Goal: Use online tool/utility: Utilize a website feature to perform a specific function

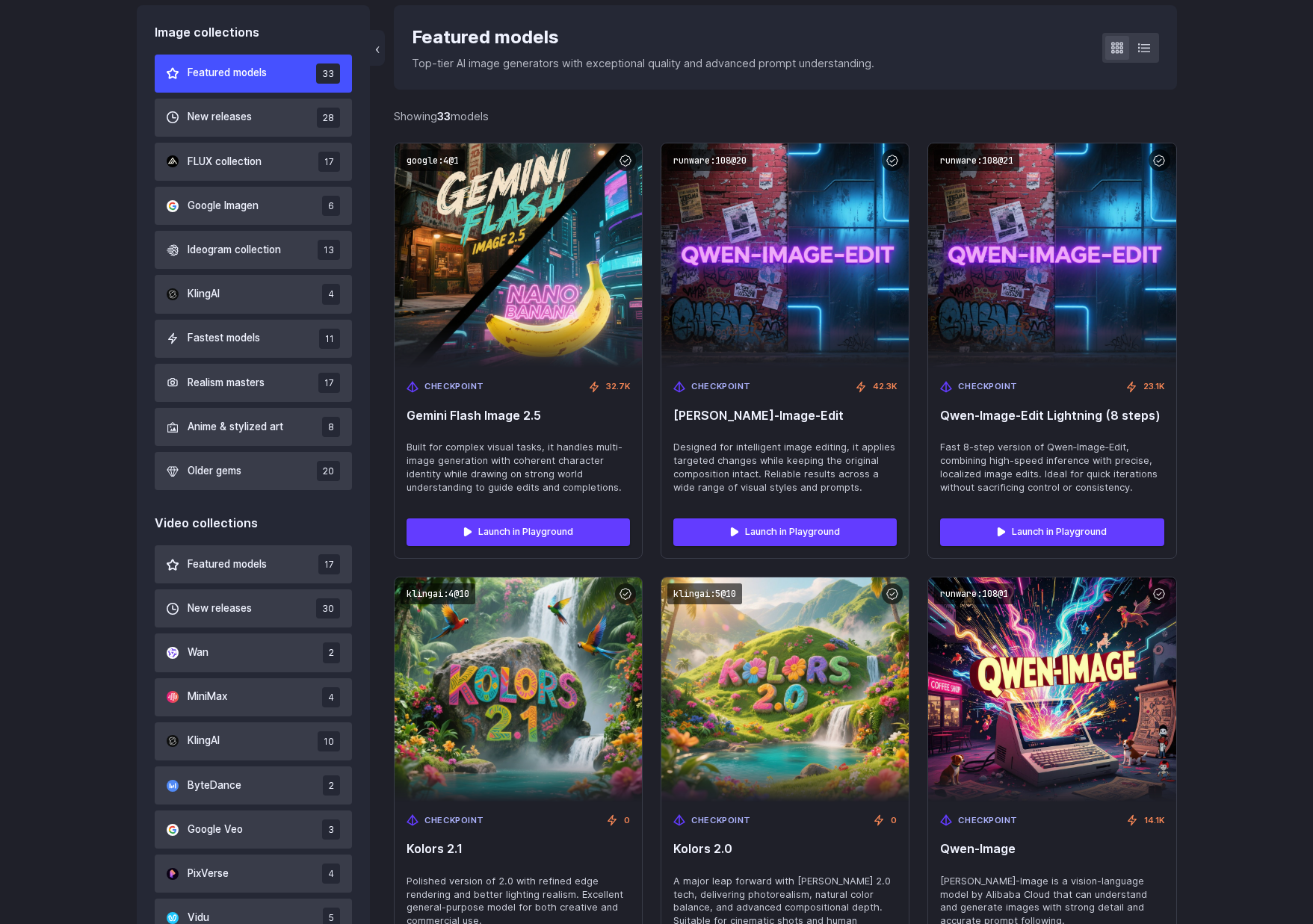
scroll to position [351, 0]
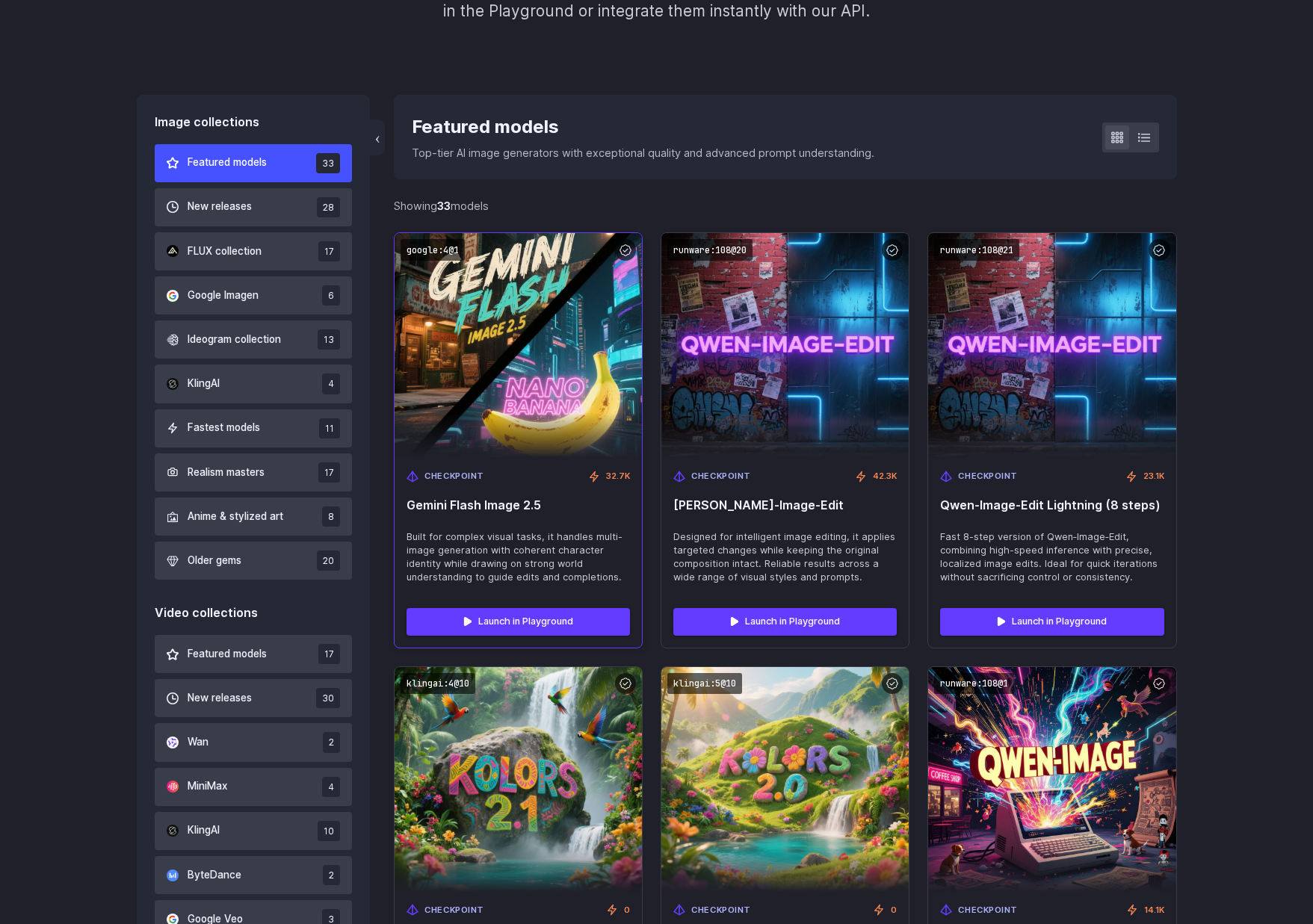
click at [453, 333] on img at bounding box center [518, 346] width 272 height 247
click at [493, 627] on link "Launch in Playground" at bounding box center [518, 622] width 224 height 27
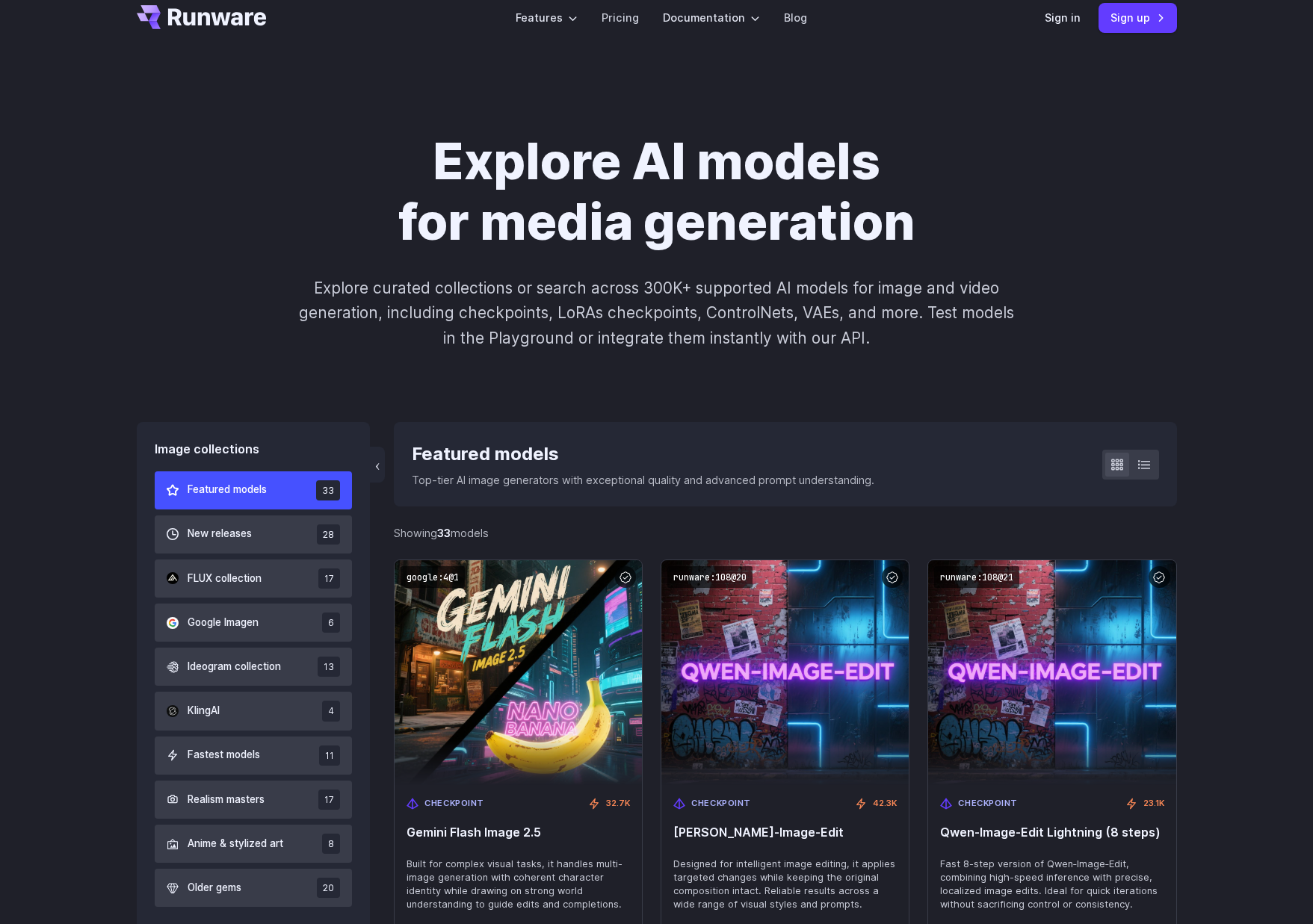
scroll to position [0, 0]
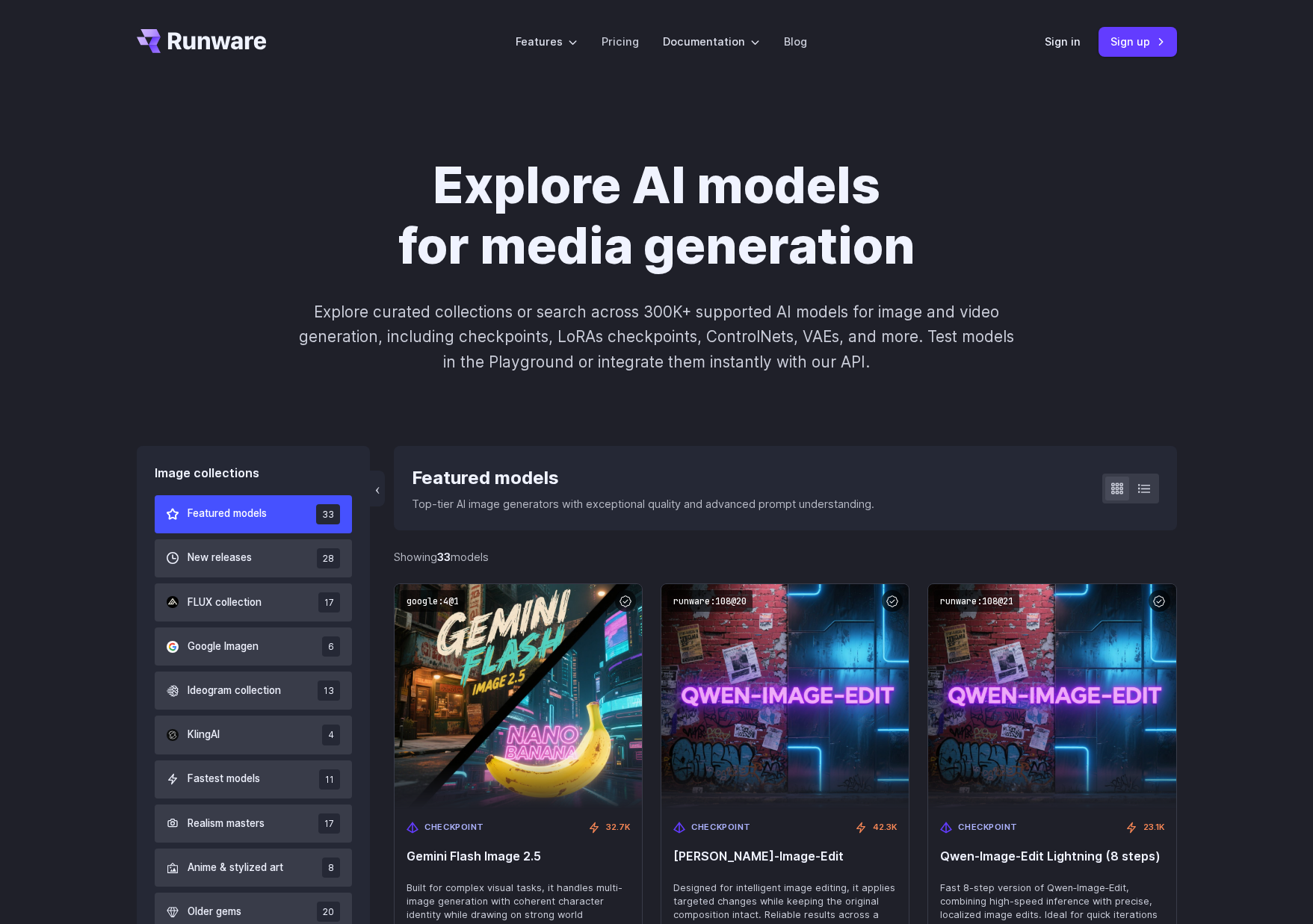
click at [492, 287] on div "Explore AI models for media generation Explore curated collections or search ac…" at bounding box center [656, 265] width 1040 height 219
click at [1199, 354] on div "Explore AI models for media generation Explore curated collections or search ac…" at bounding box center [656, 265] width 1313 height 362
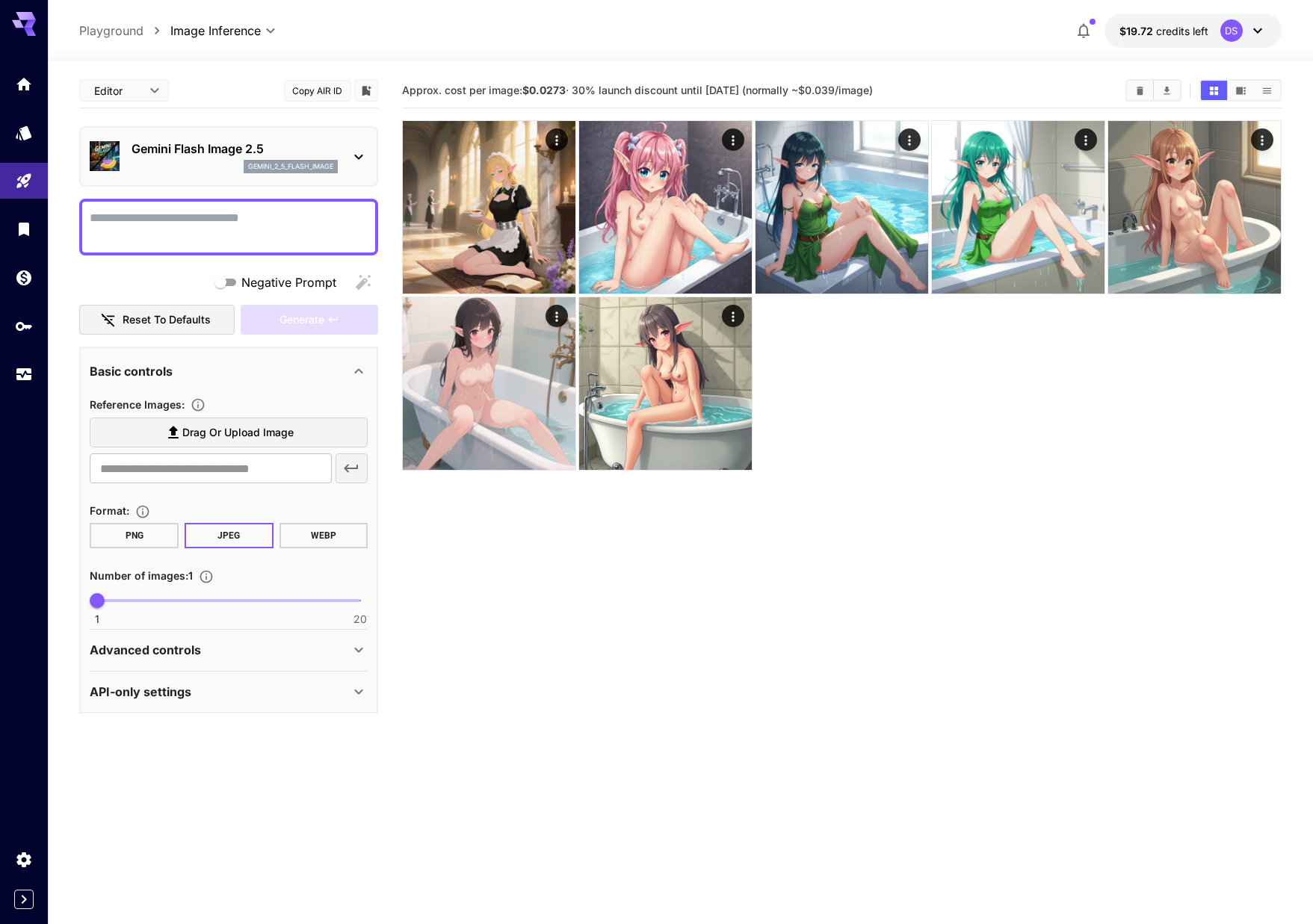
click at [1057, 437] on div at bounding box center [841, 295] width 878 height 350
drag, startPoint x: 197, startPoint y: 205, endPoint x: 205, endPoint y: 216, distance: 13.6
click at [199, 206] on div at bounding box center [228, 227] width 299 height 56
click at [211, 224] on textarea "Negative Prompt" at bounding box center [229, 226] width 278 height 35
paste textarea "**********"
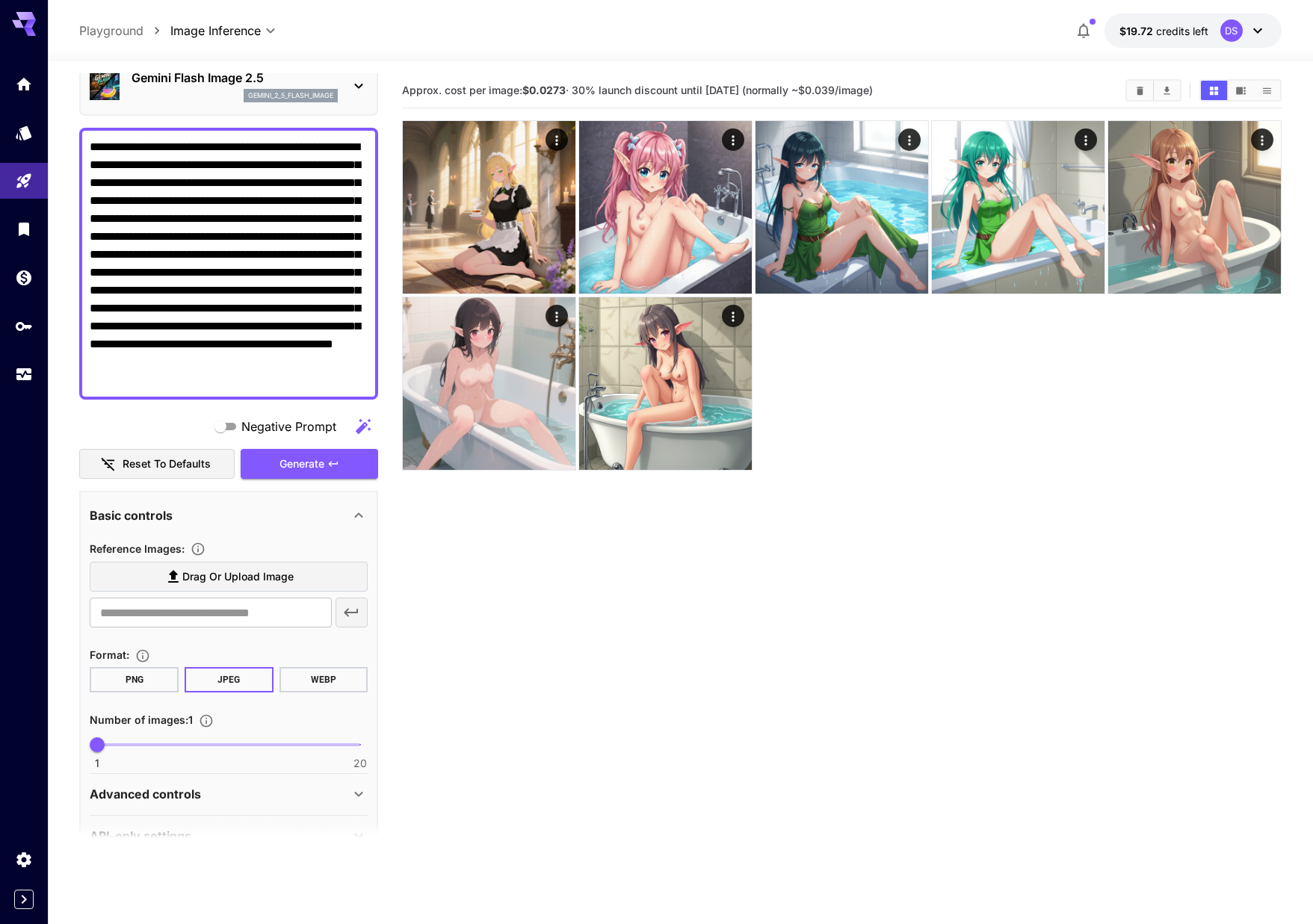
scroll to position [75, 0]
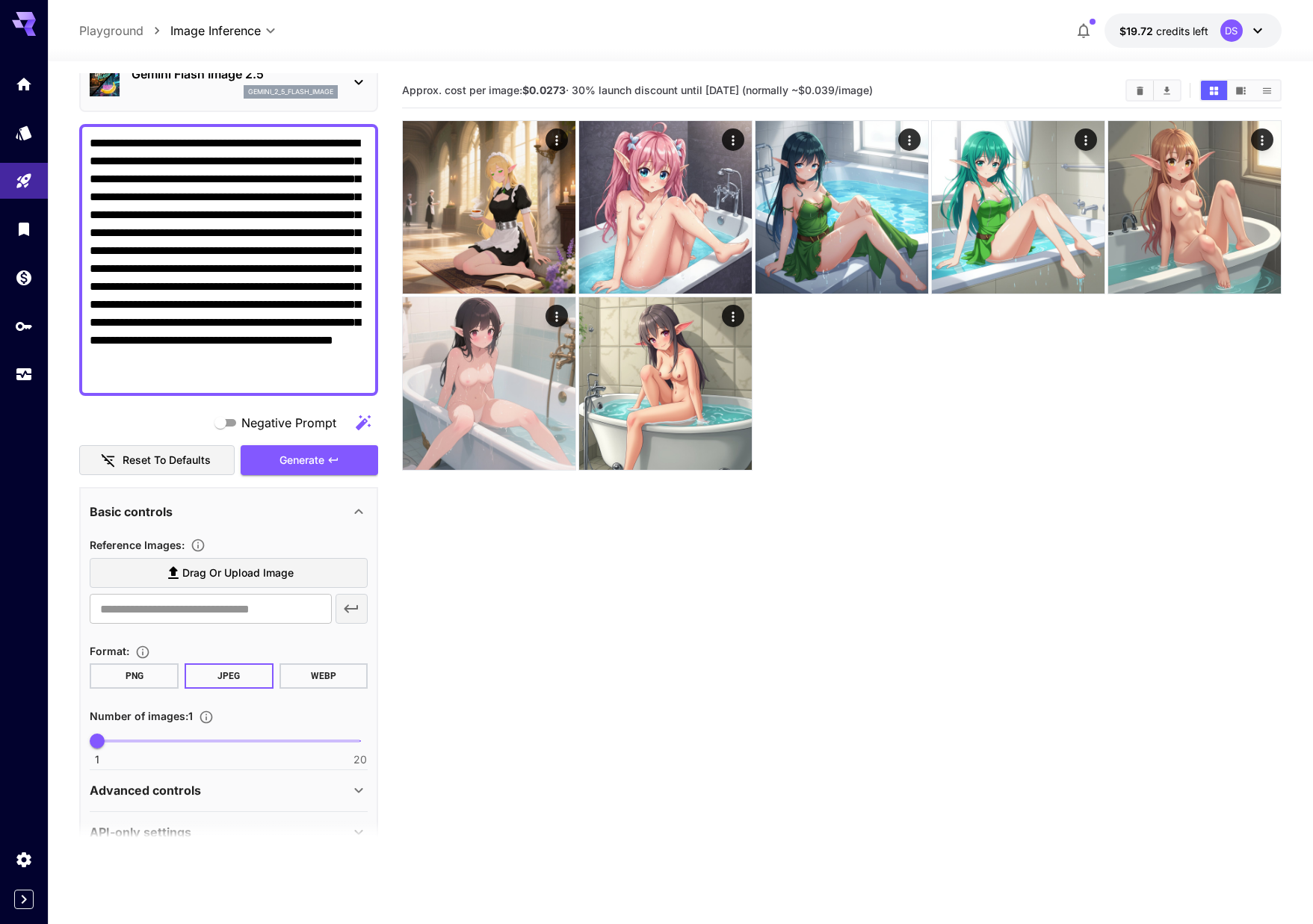
click at [320, 514] on div "Basic controls" at bounding box center [220, 512] width 260 height 18
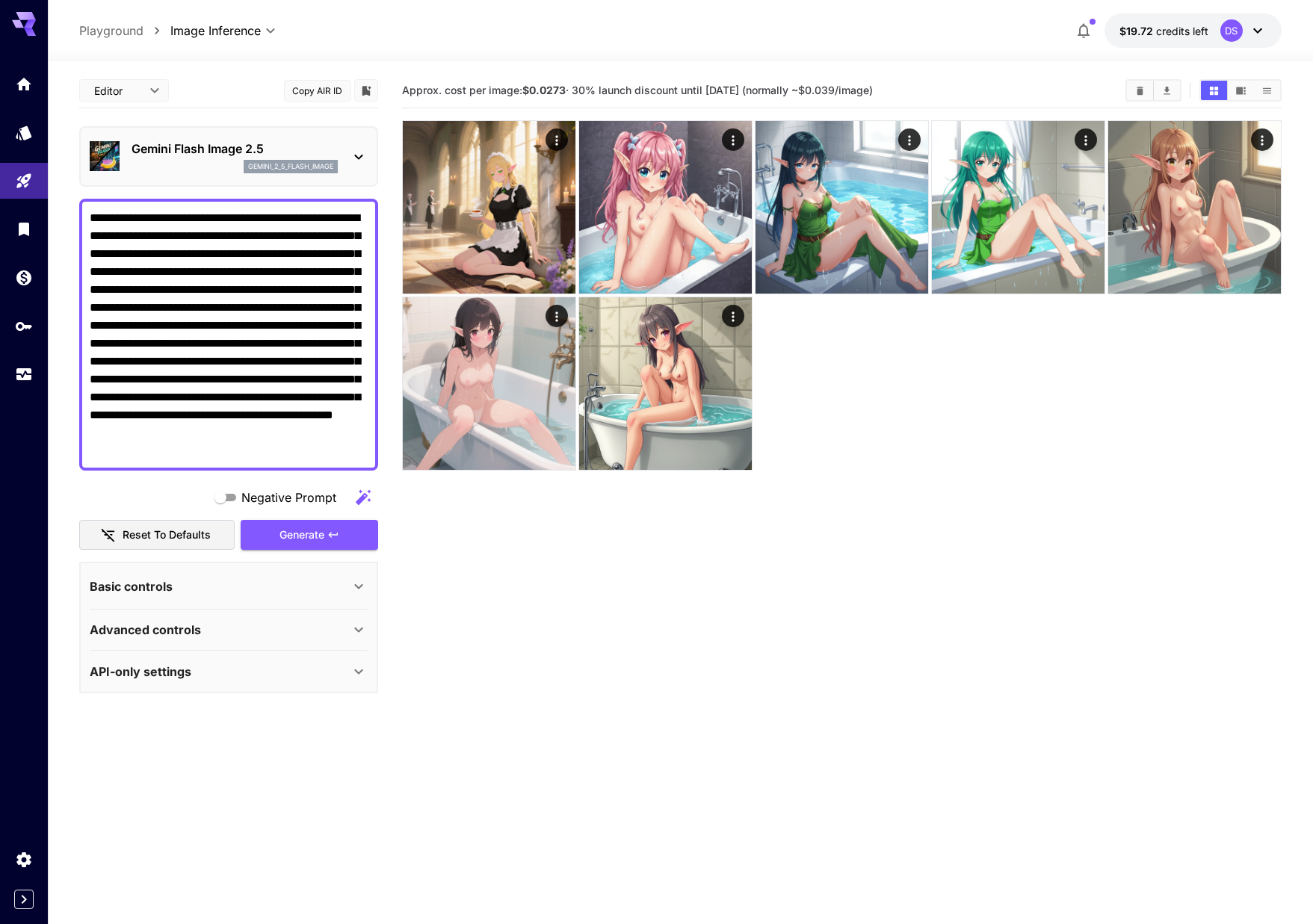
scroll to position [0, 0]
click at [329, 576] on div "Basic controls" at bounding box center [229, 586] width 278 height 35
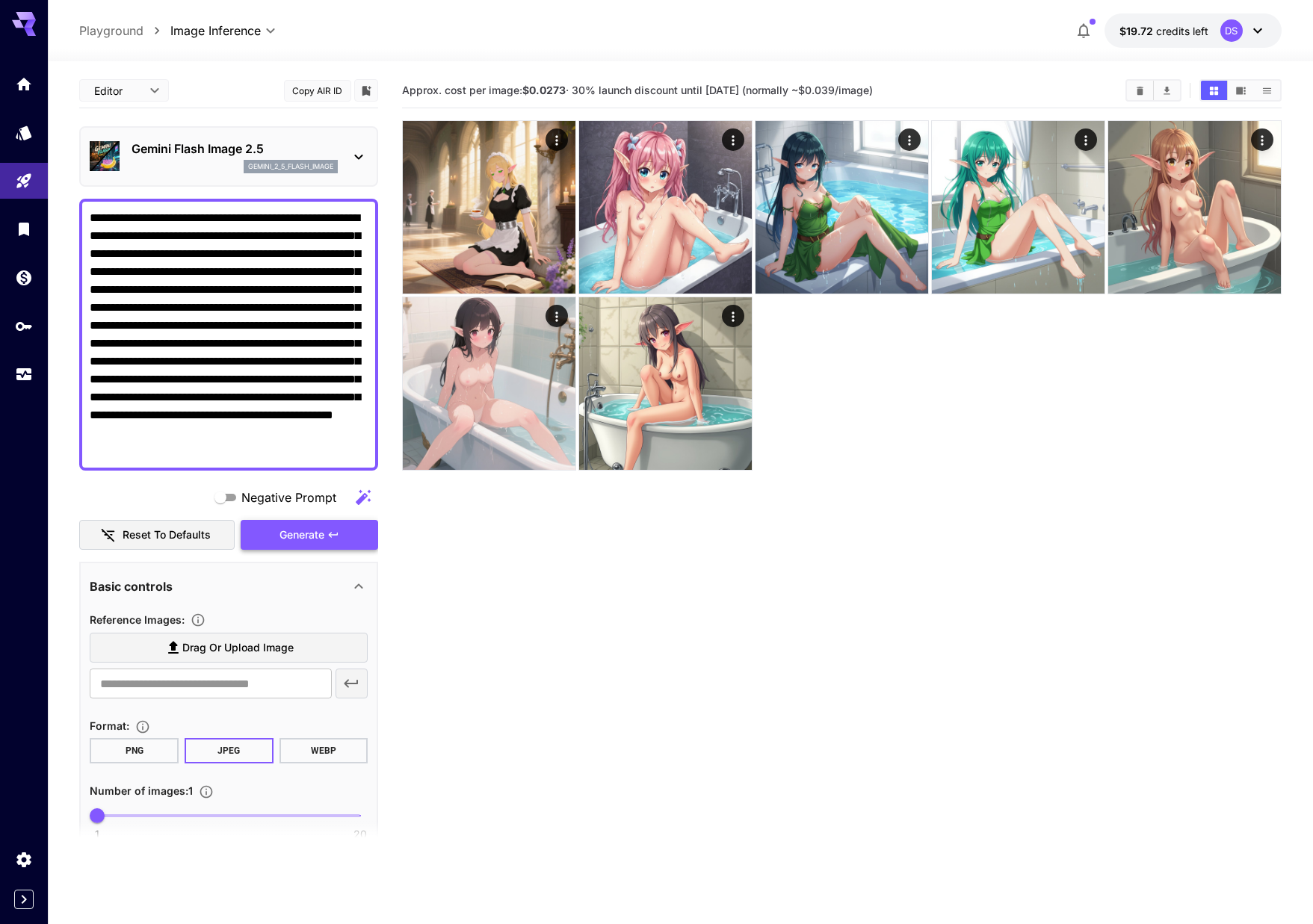
click at [292, 536] on span "Generate" at bounding box center [301, 535] width 45 height 19
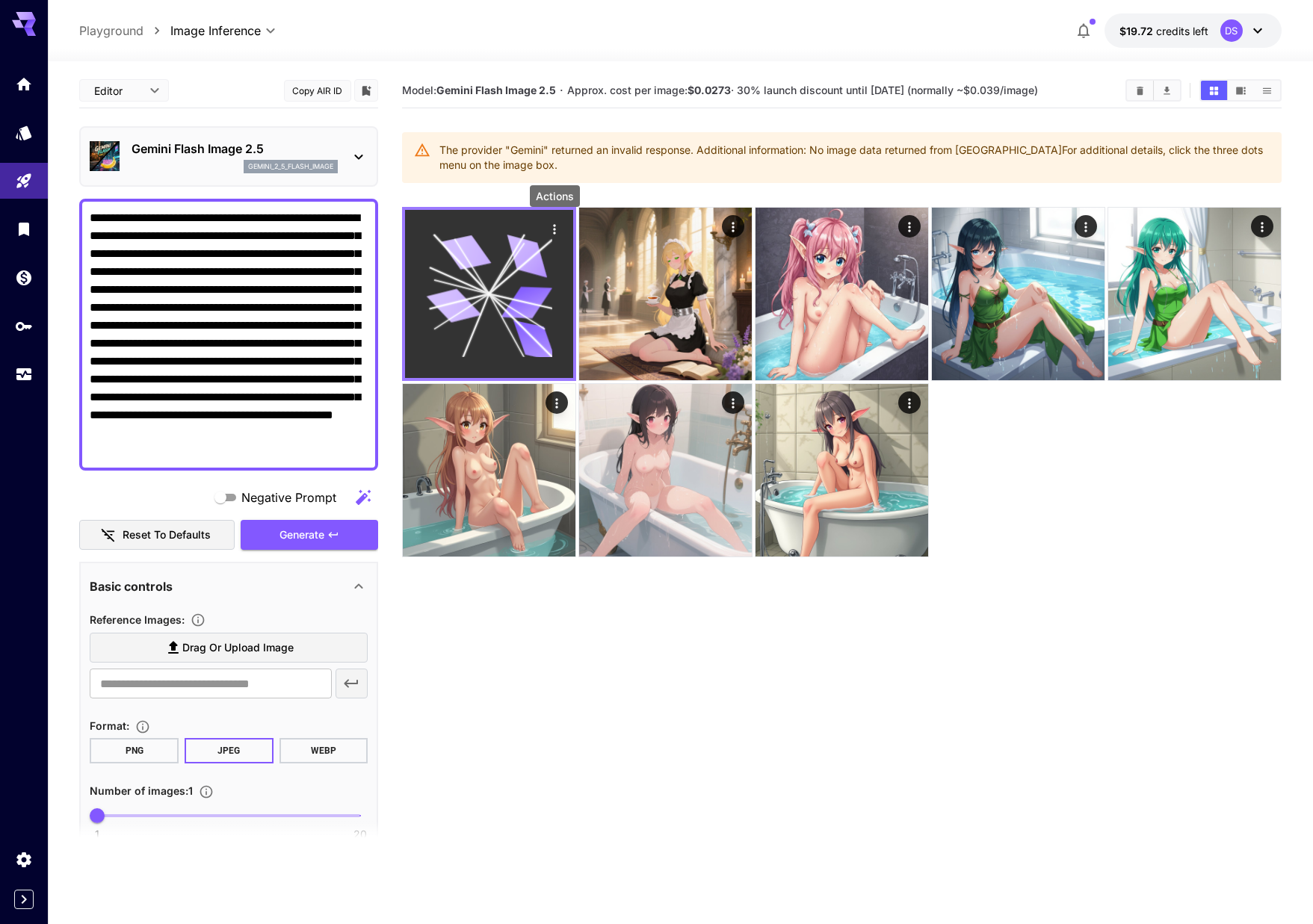
click at [552, 219] on button "Actions" at bounding box center [554, 228] width 23 height 23
click at [554, 230] on icon "Actions" at bounding box center [554, 228] width 2 height 10
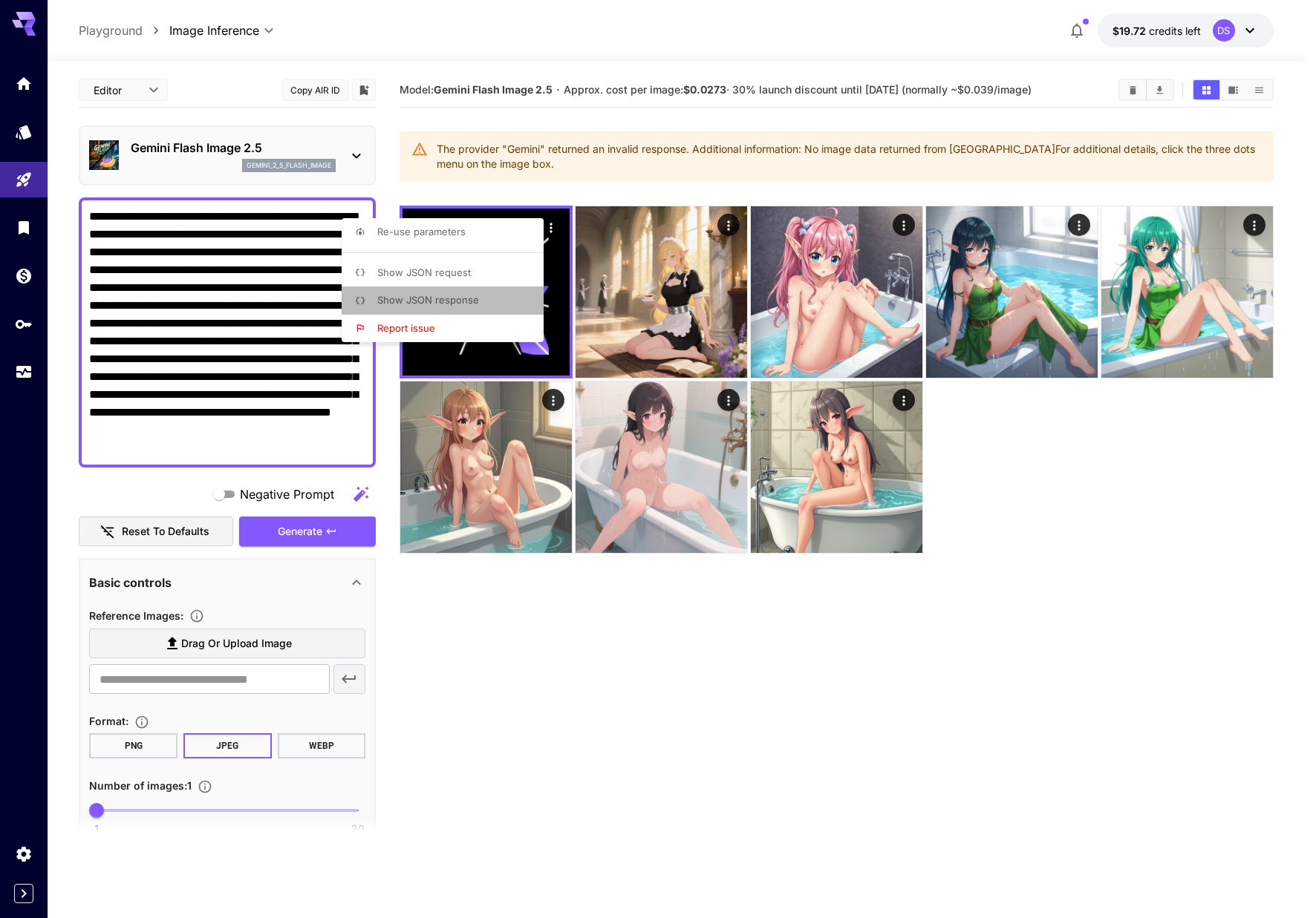
click at [498, 302] on li "Show JSON response" at bounding box center [446, 300] width 211 height 28
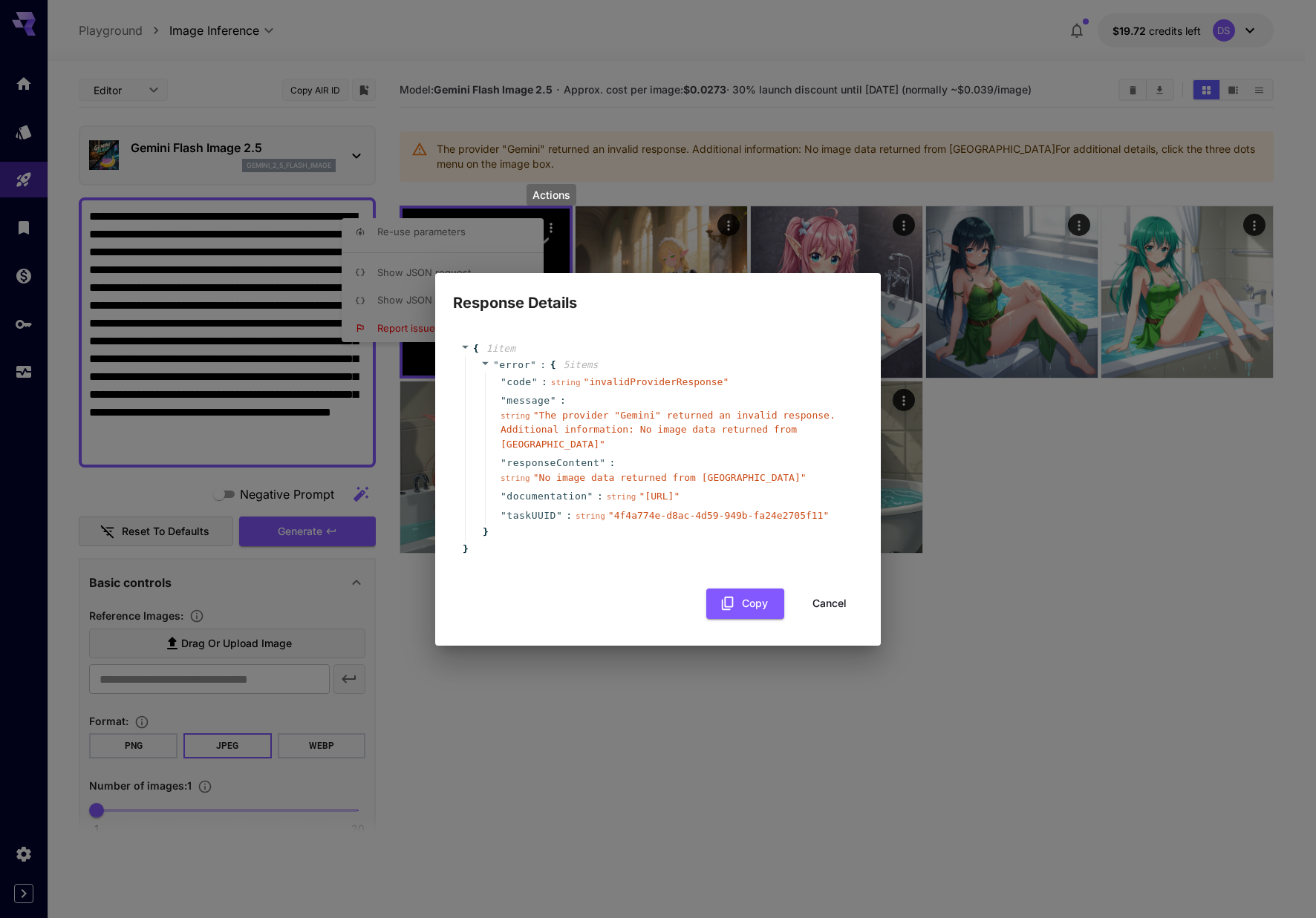
click at [399, 470] on div "Response Details { 1 item " error " : { 5 item s " code " : string " invalidPro…" at bounding box center [658, 459] width 1316 height 918
click at [360, 446] on div "Response Details { 1 item " error " : { 5 item s " code " : string " invalidPro…" at bounding box center [658, 459] width 1316 height 918
click at [813, 605] on button "Cancel" at bounding box center [830, 604] width 67 height 31
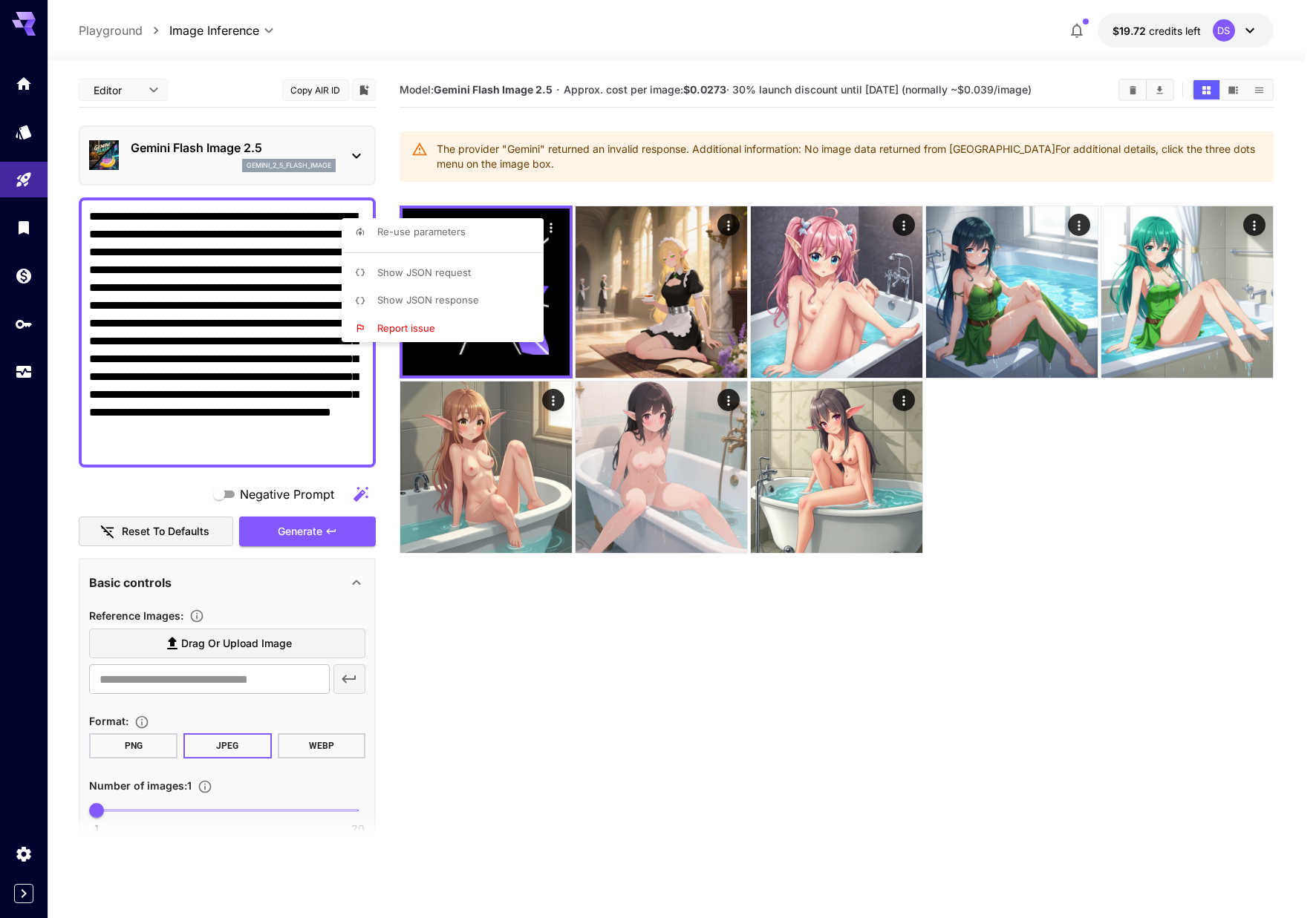
click at [643, 645] on div at bounding box center [658, 459] width 1316 height 918
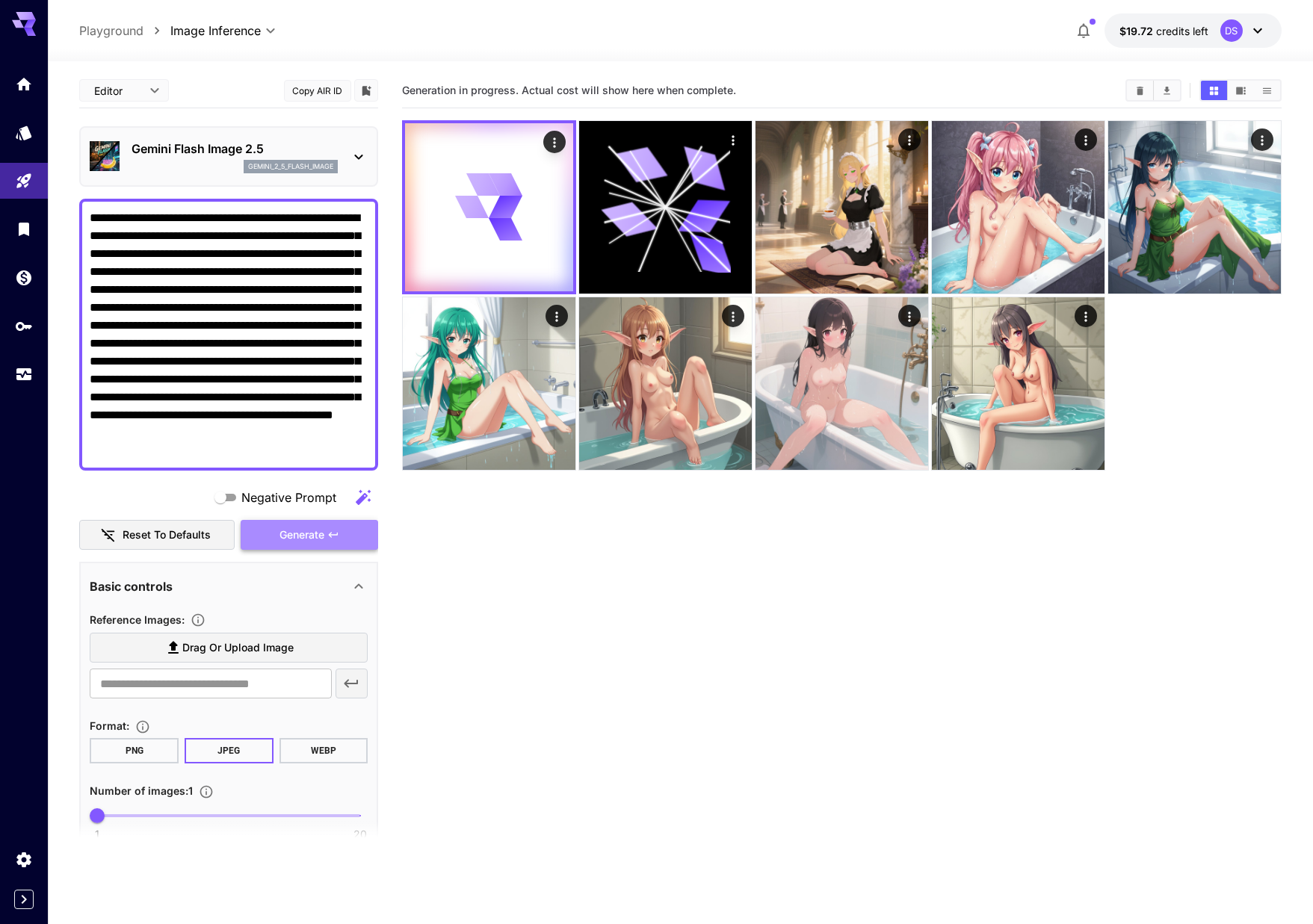
click at [307, 536] on span "Generate" at bounding box center [301, 535] width 45 height 19
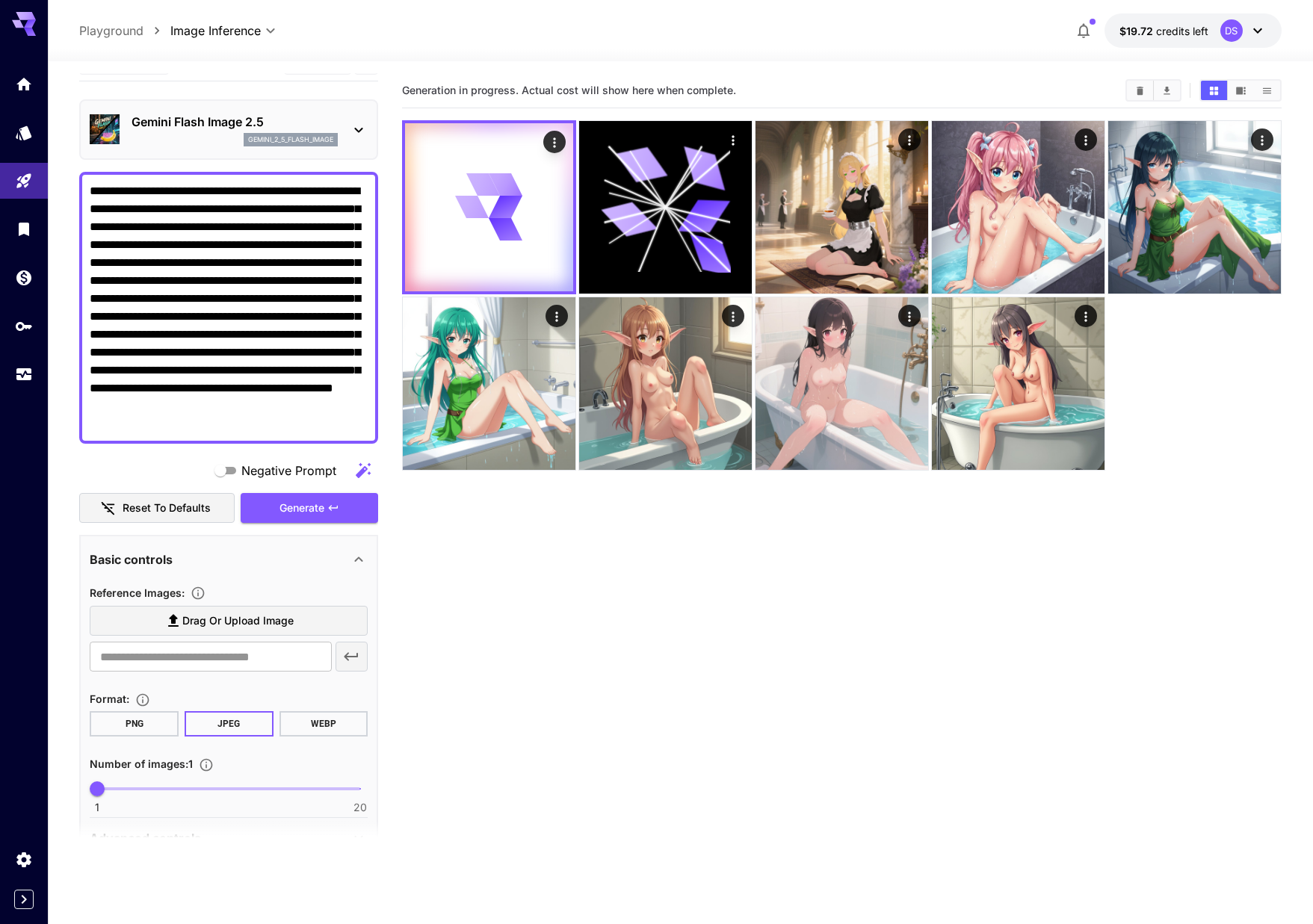
scroll to position [75, 0]
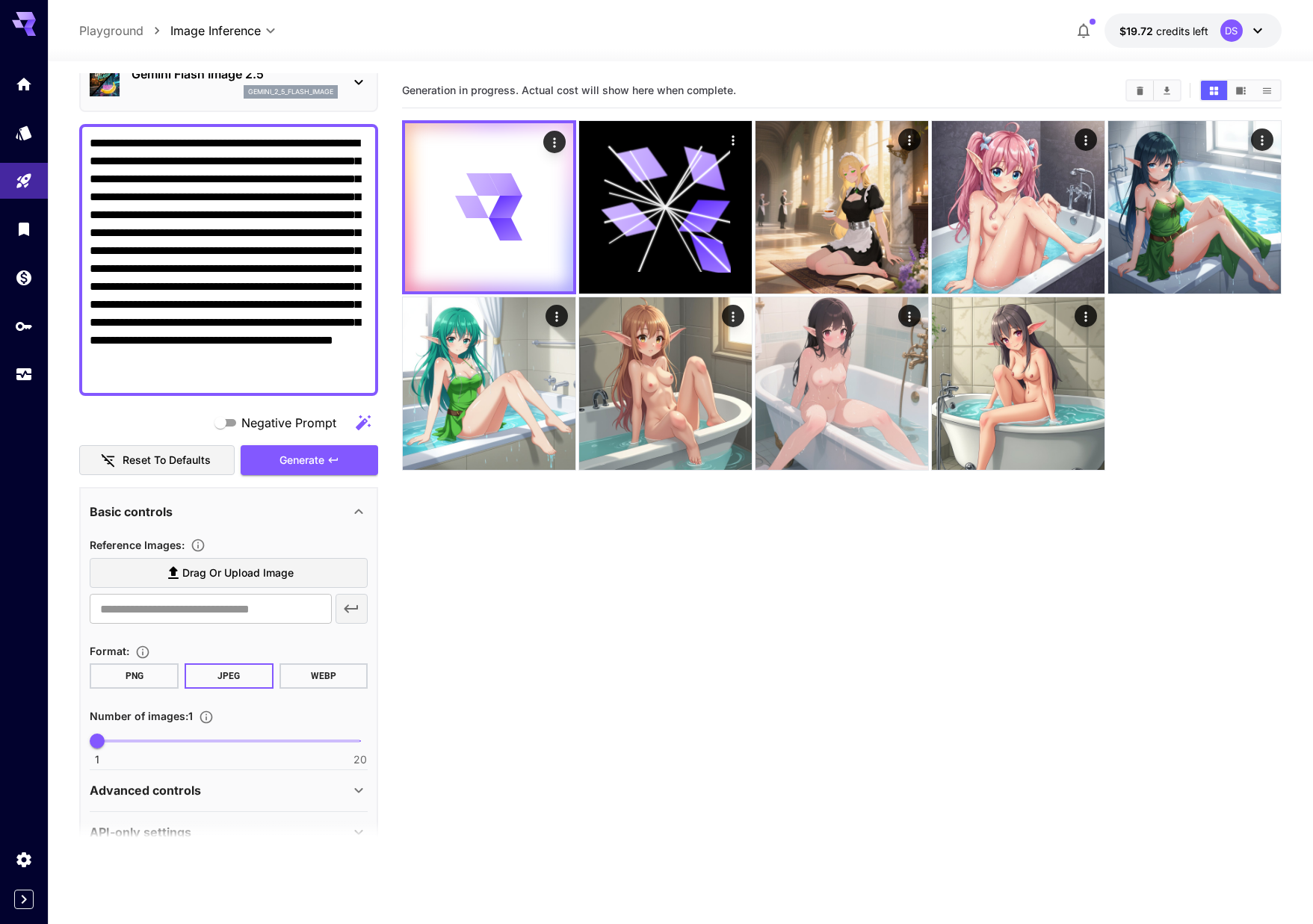
click at [296, 346] on textarea "**********" at bounding box center [229, 260] width 278 height 251
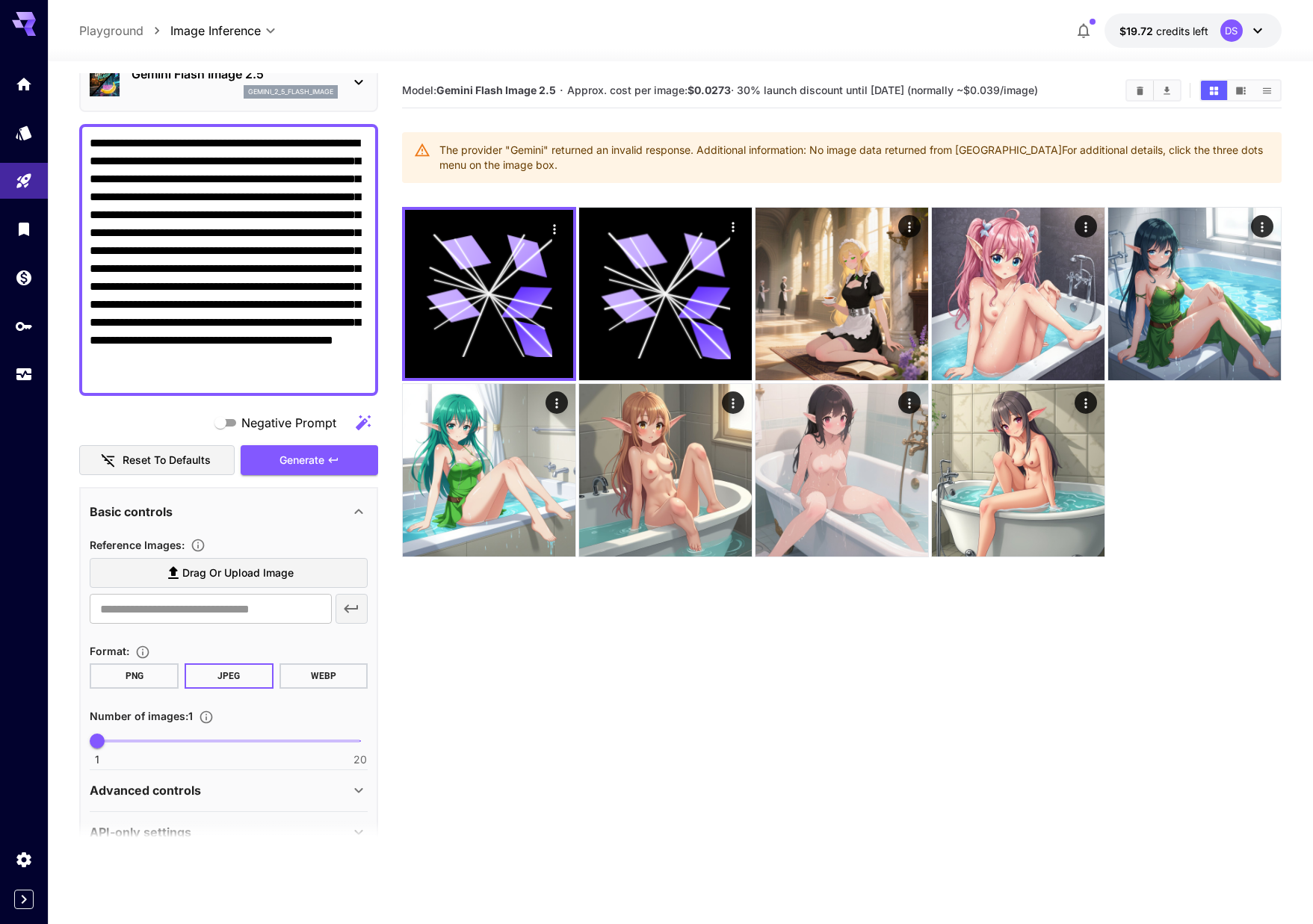
drag, startPoint x: 270, startPoint y: 268, endPoint x: 252, endPoint y: 269, distance: 18.0
click at [252, 269] on textarea "**********" at bounding box center [229, 260] width 278 height 251
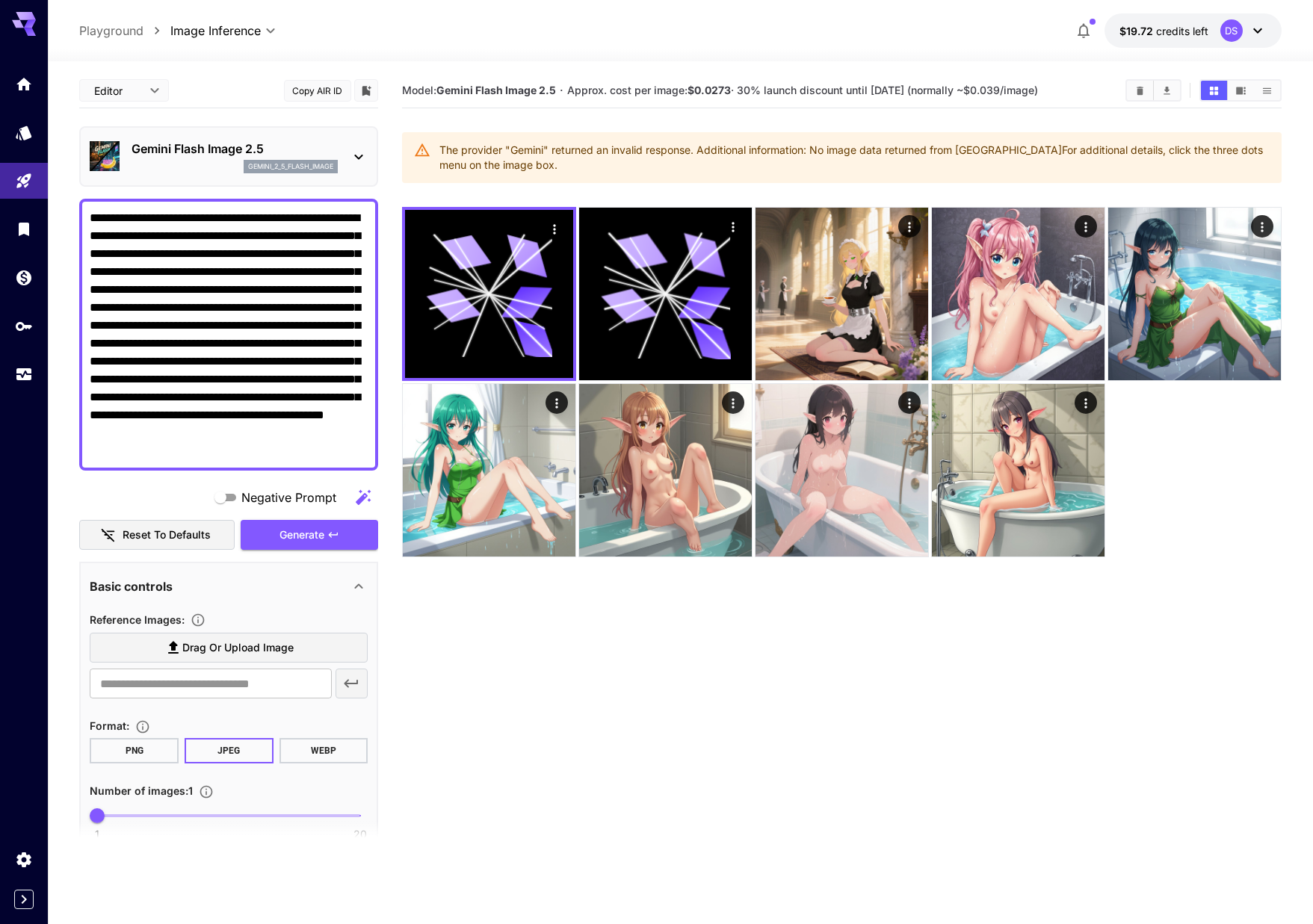
click at [287, 321] on textarea "**********" at bounding box center [229, 335] width 278 height 251
paste textarea
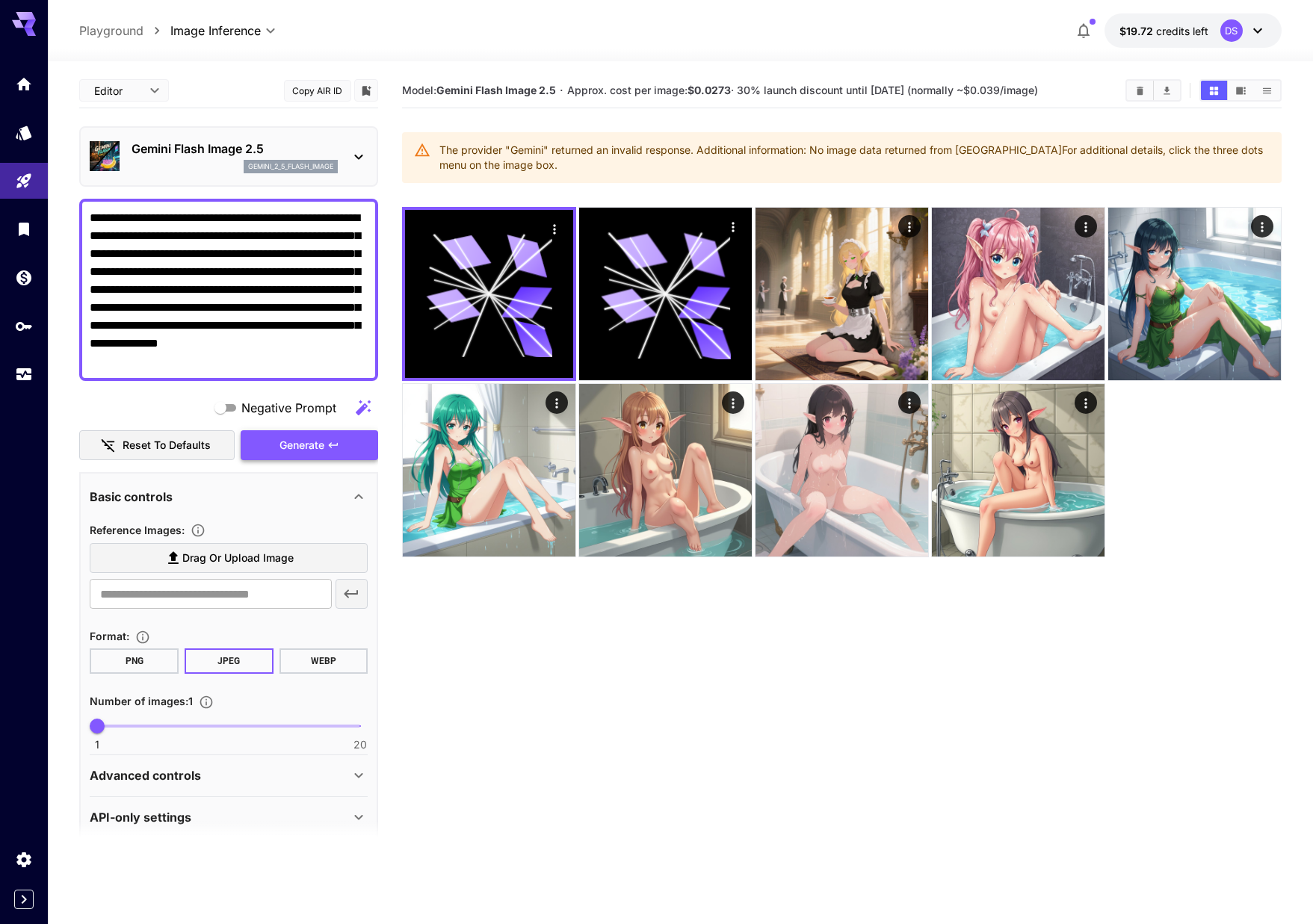
type textarea "**********"
click at [304, 441] on span "Generate" at bounding box center [301, 446] width 45 height 19
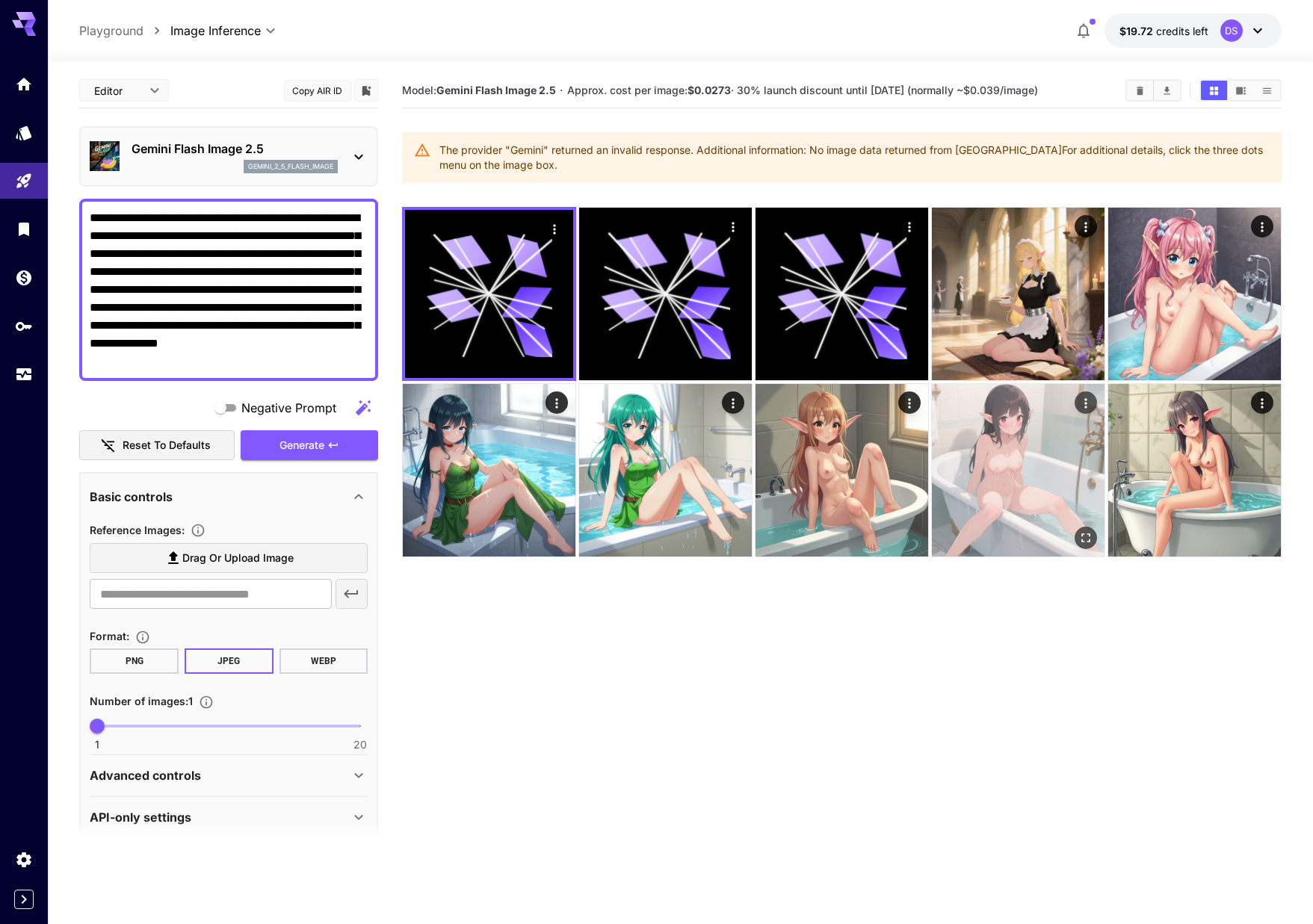
click at [1032, 477] on img at bounding box center [1018, 470] width 173 height 173
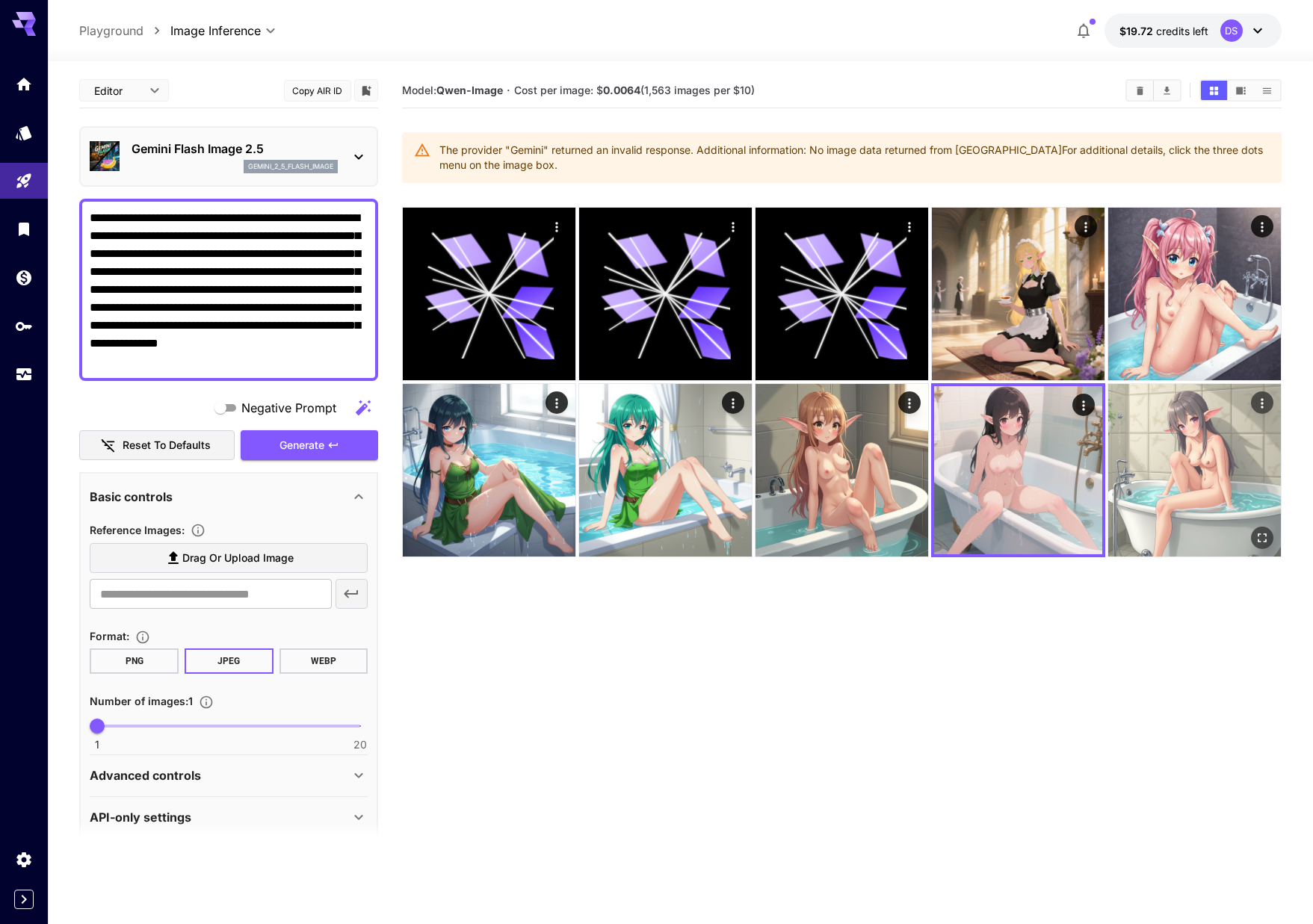
click at [1181, 473] on img at bounding box center [1194, 470] width 173 height 173
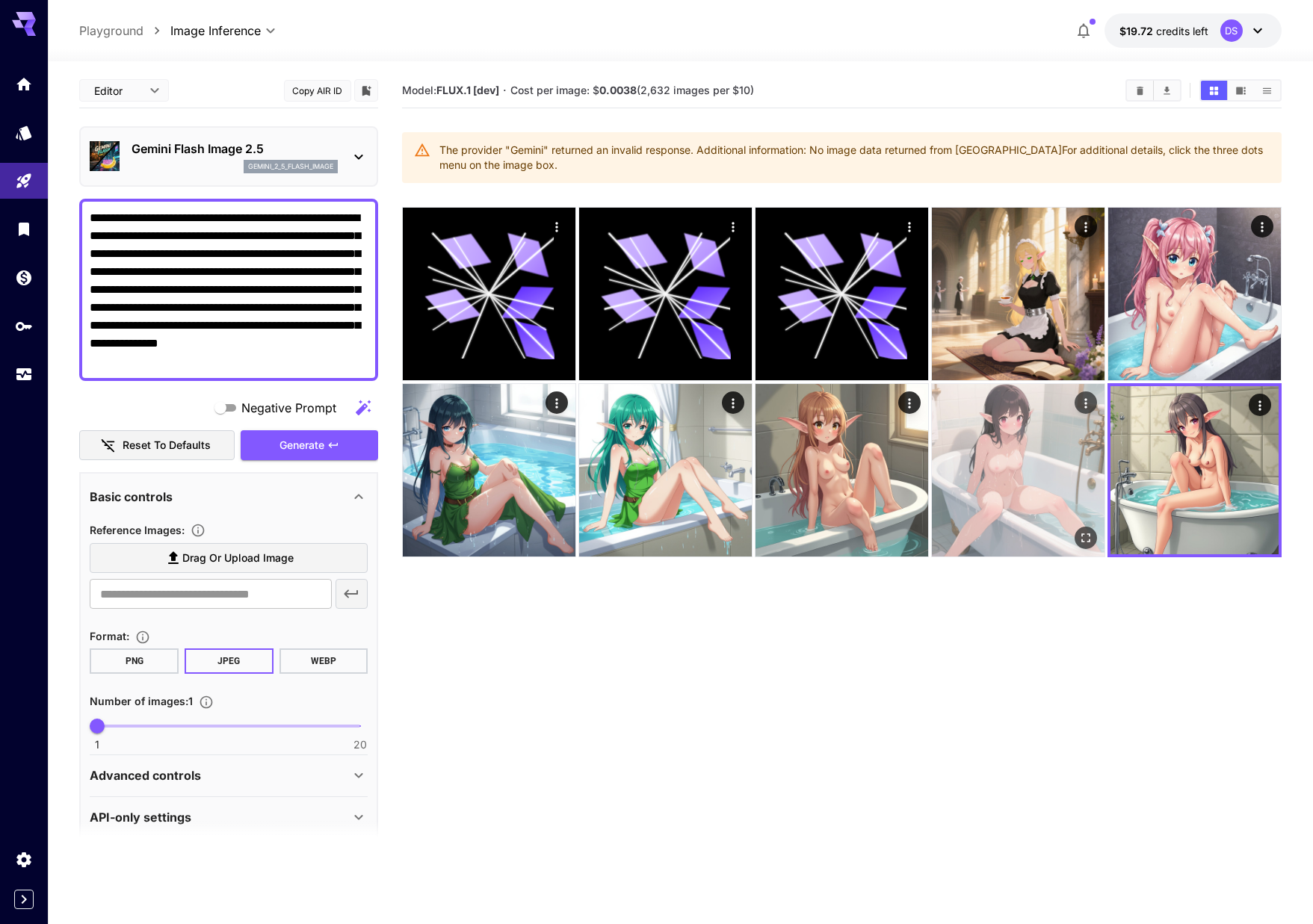
click at [1054, 469] on img at bounding box center [1018, 470] width 173 height 173
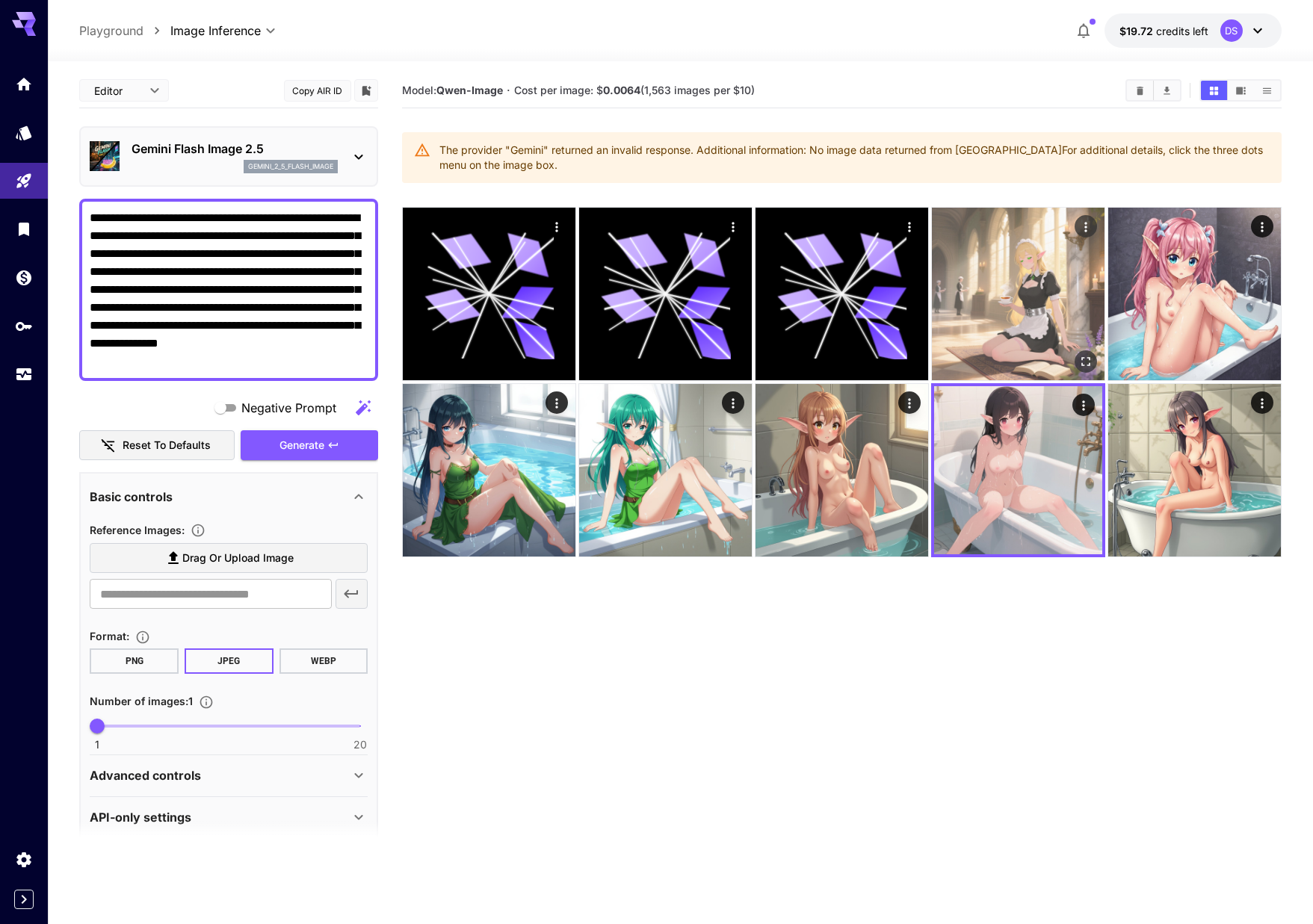
click at [1047, 346] on img at bounding box center [1018, 294] width 173 height 173
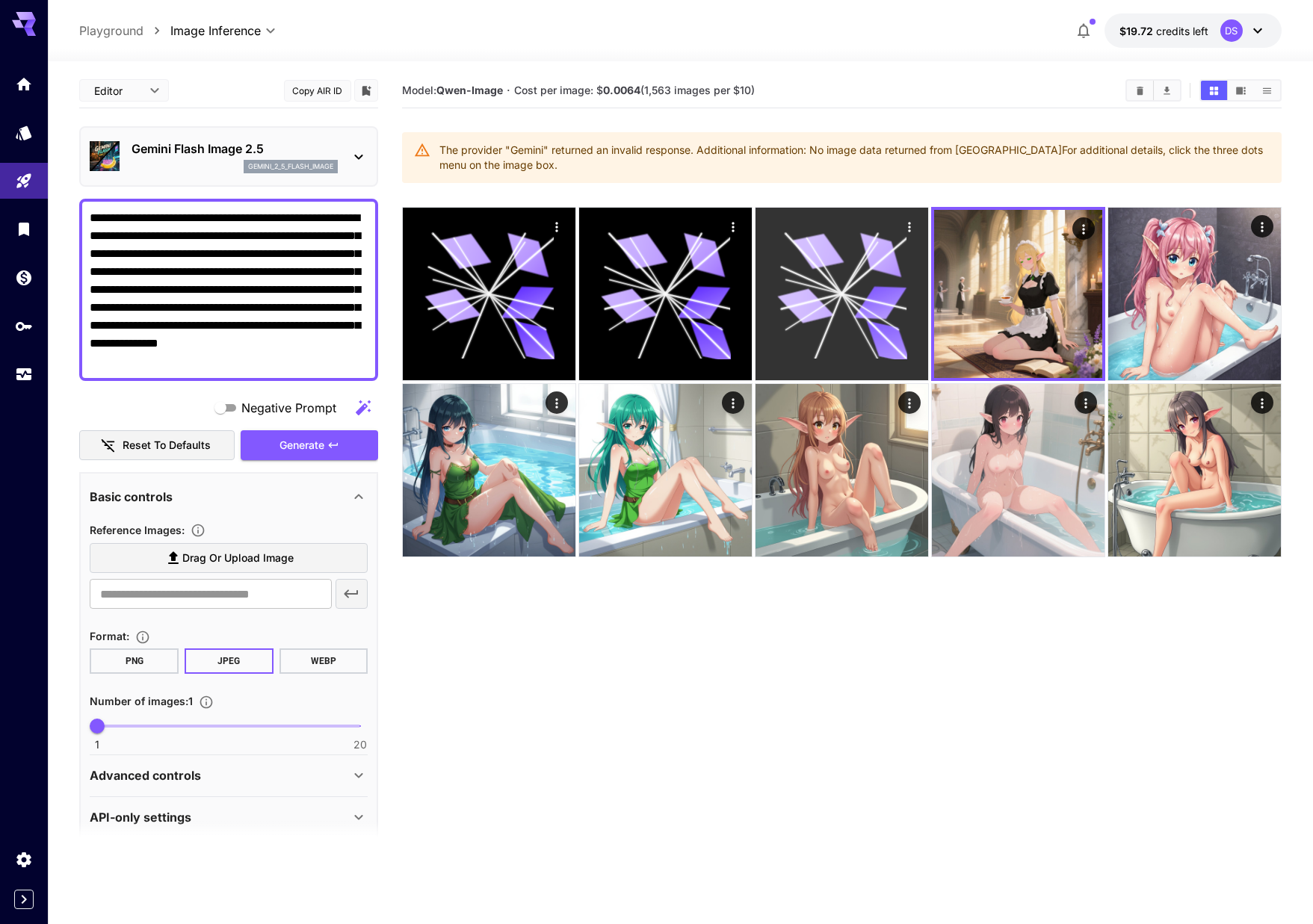
click at [865, 296] on icon at bounding box center [841, 294] width 129 height 129
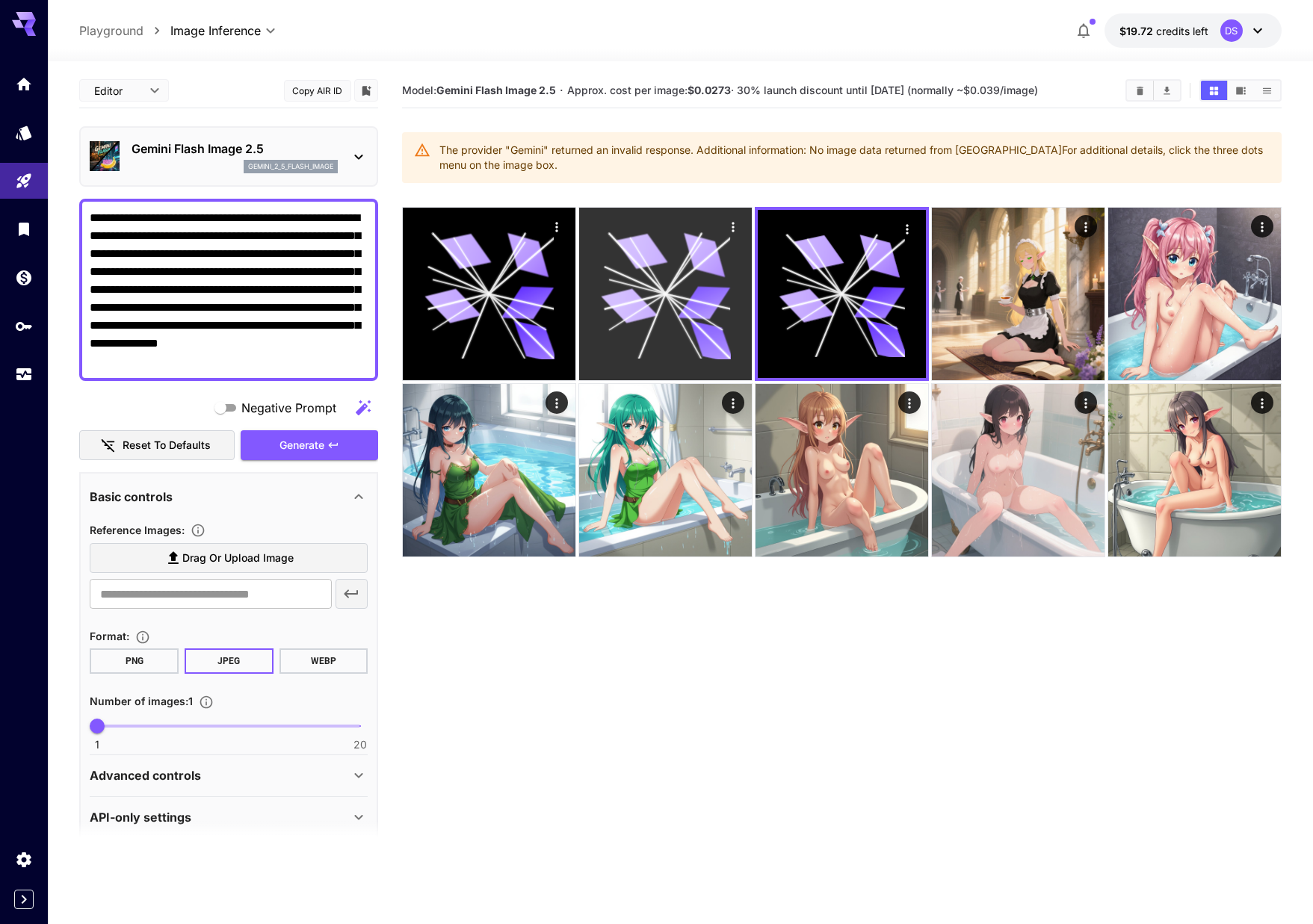
click at [670, 301] on icon at bounding box center [666, 294] width 129 height 129
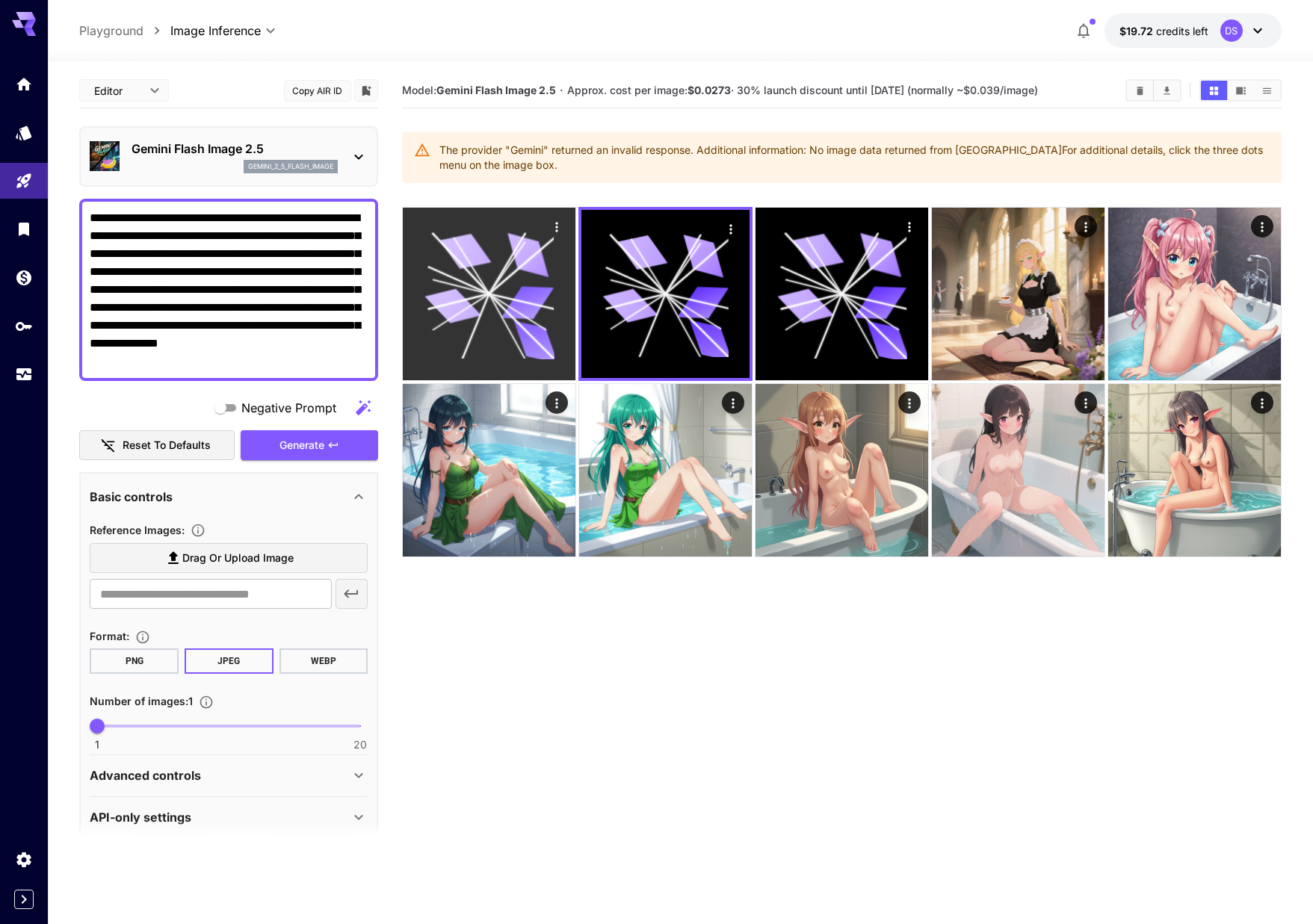
click at [515, 297] on icon at bounding box center [527, 303] width 53 height 34
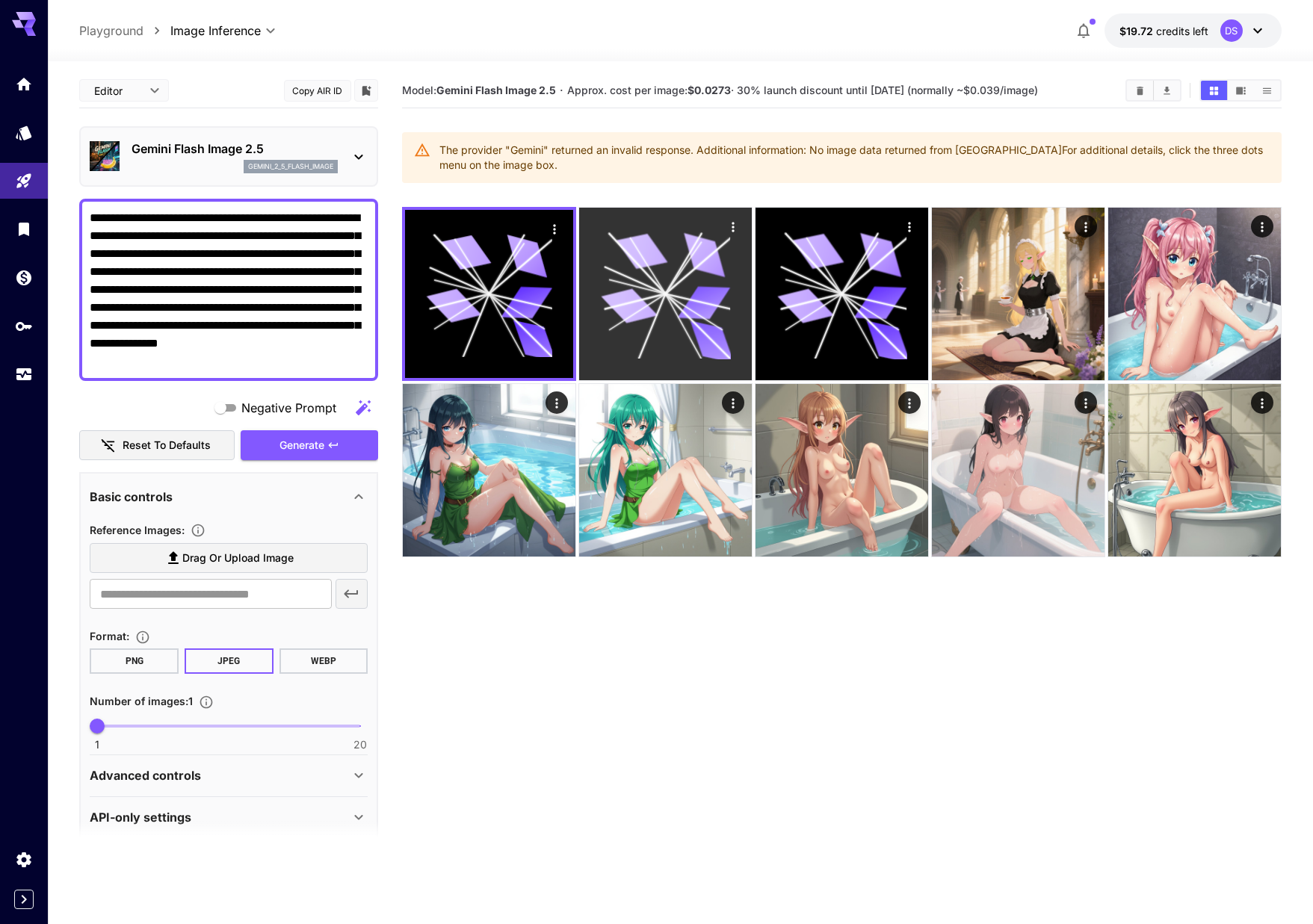
drag, startPoint x: 639, startPoint y: 313, endPoint x: 651, endPoint y: 314, distance: 12.0
click at [639, 313] on icon at bounding box center [629, 306] width 56 height 42
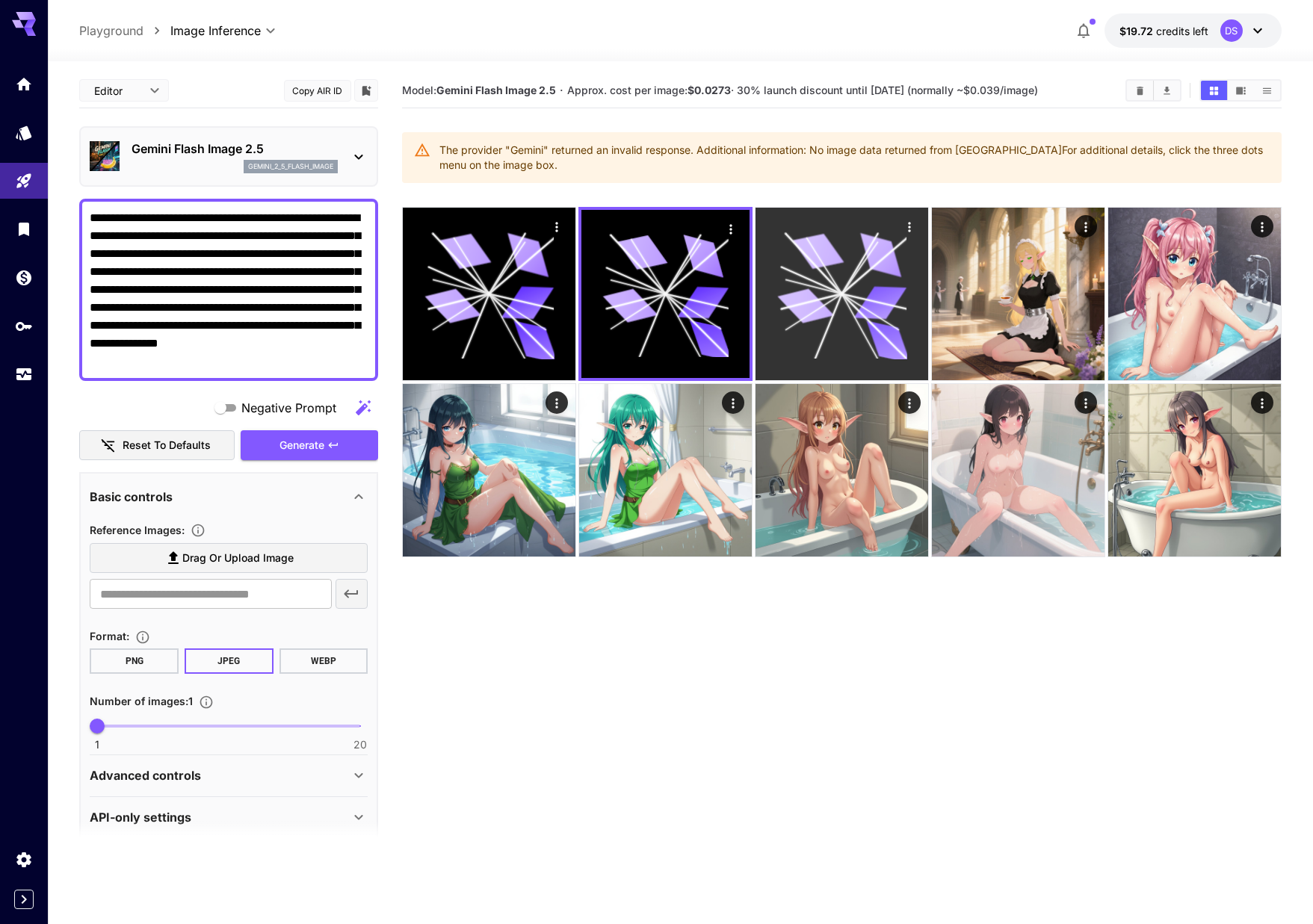
click at [848, 314] on icon at bounding box center [841, 294] width 129 height 129
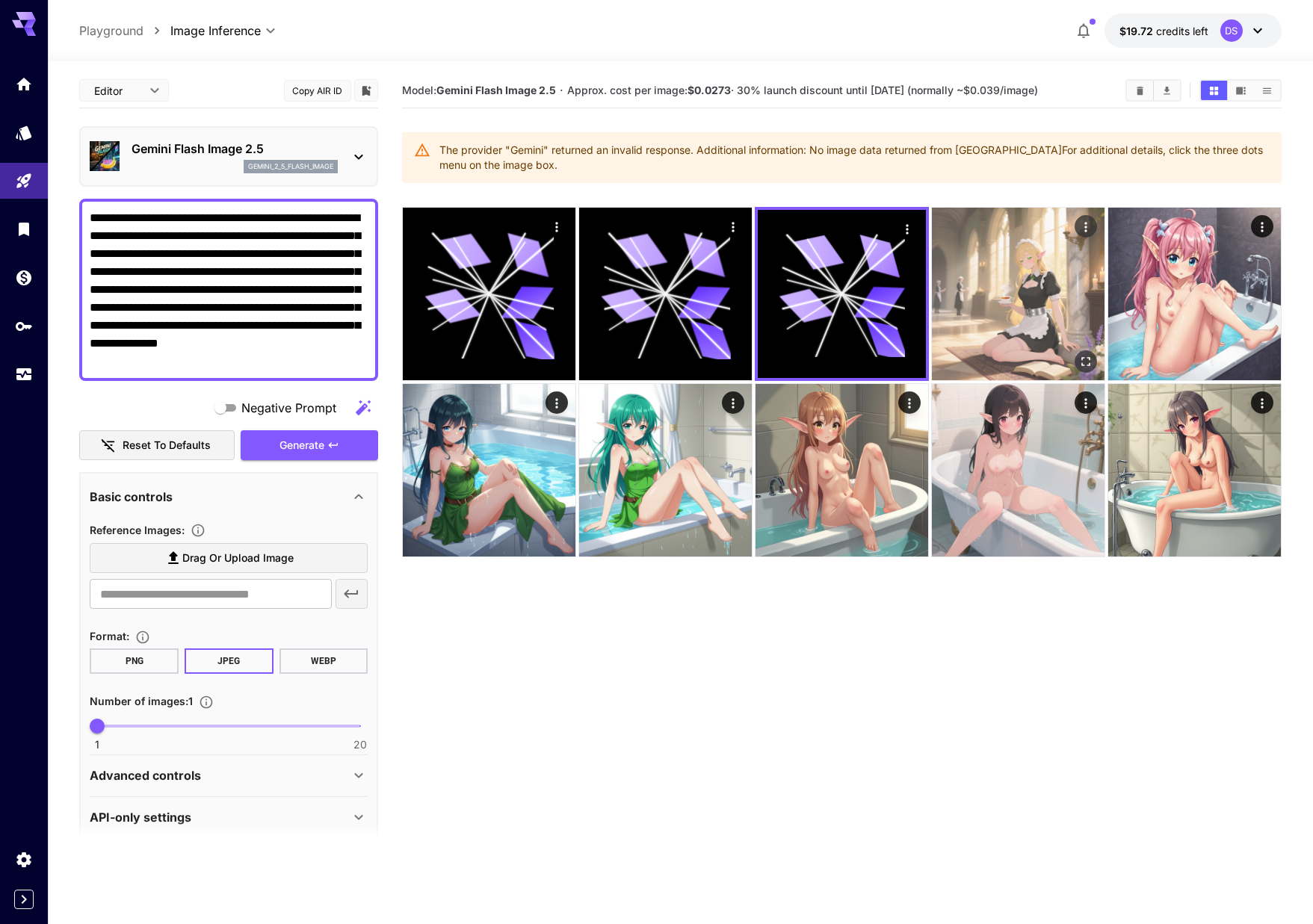
click at [1016, 320] on img at bounding box center [1018, 294] width 173 height 173
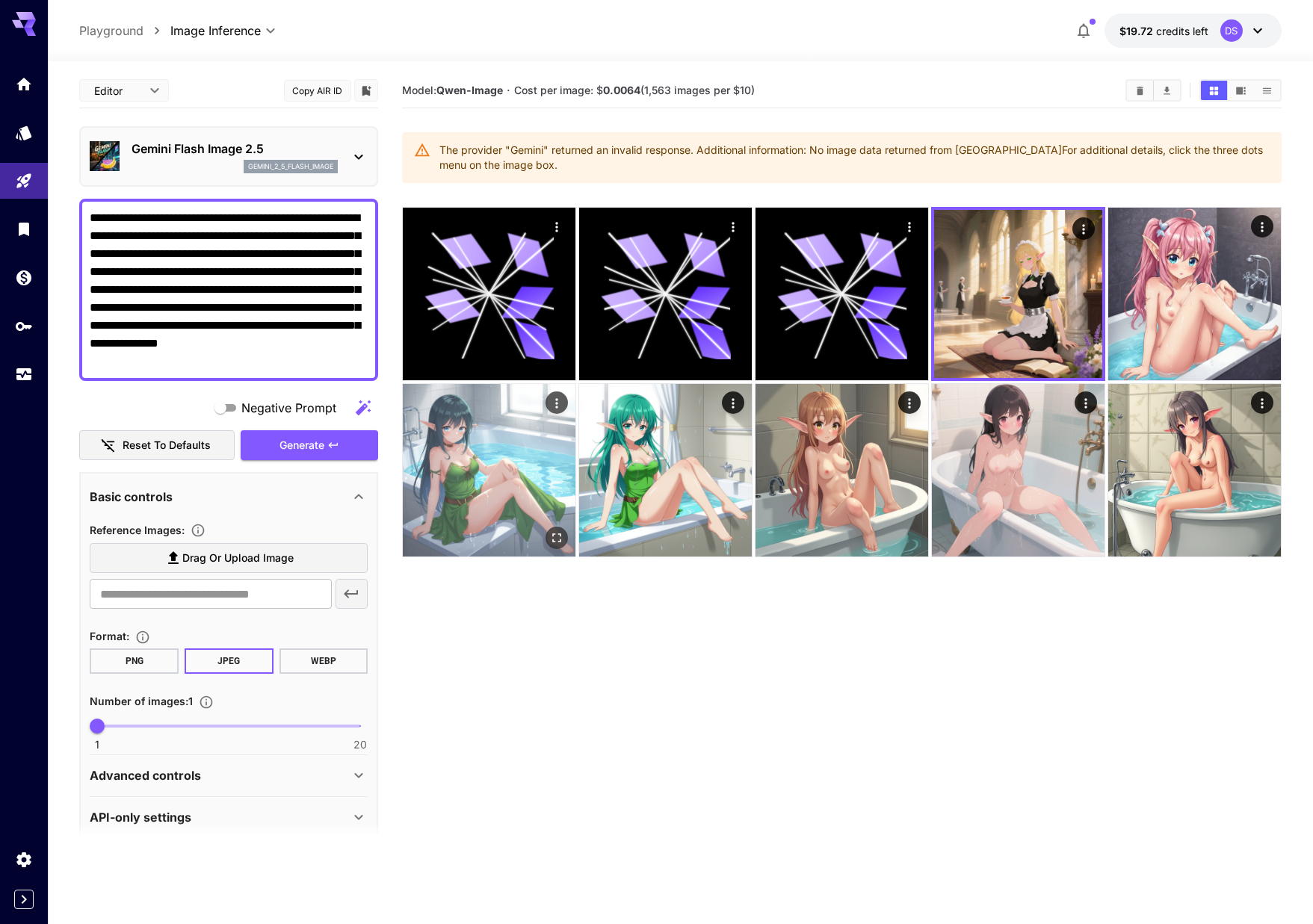
click at [530, 435] on img at bounding box center [489, 470] width 173 height 173
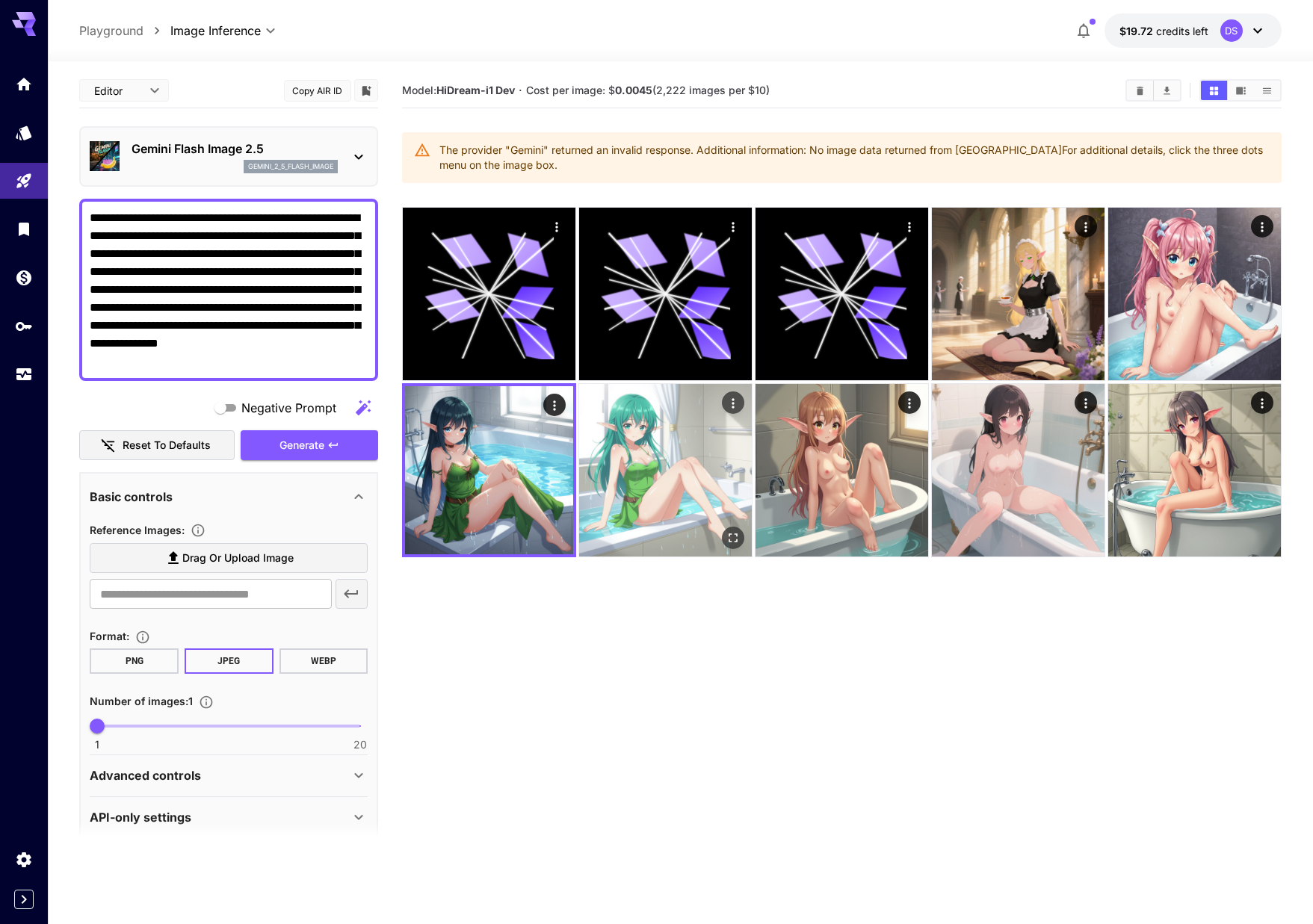
click at [662, 444] on img at bounding box center [666, 470] width 173 height 173
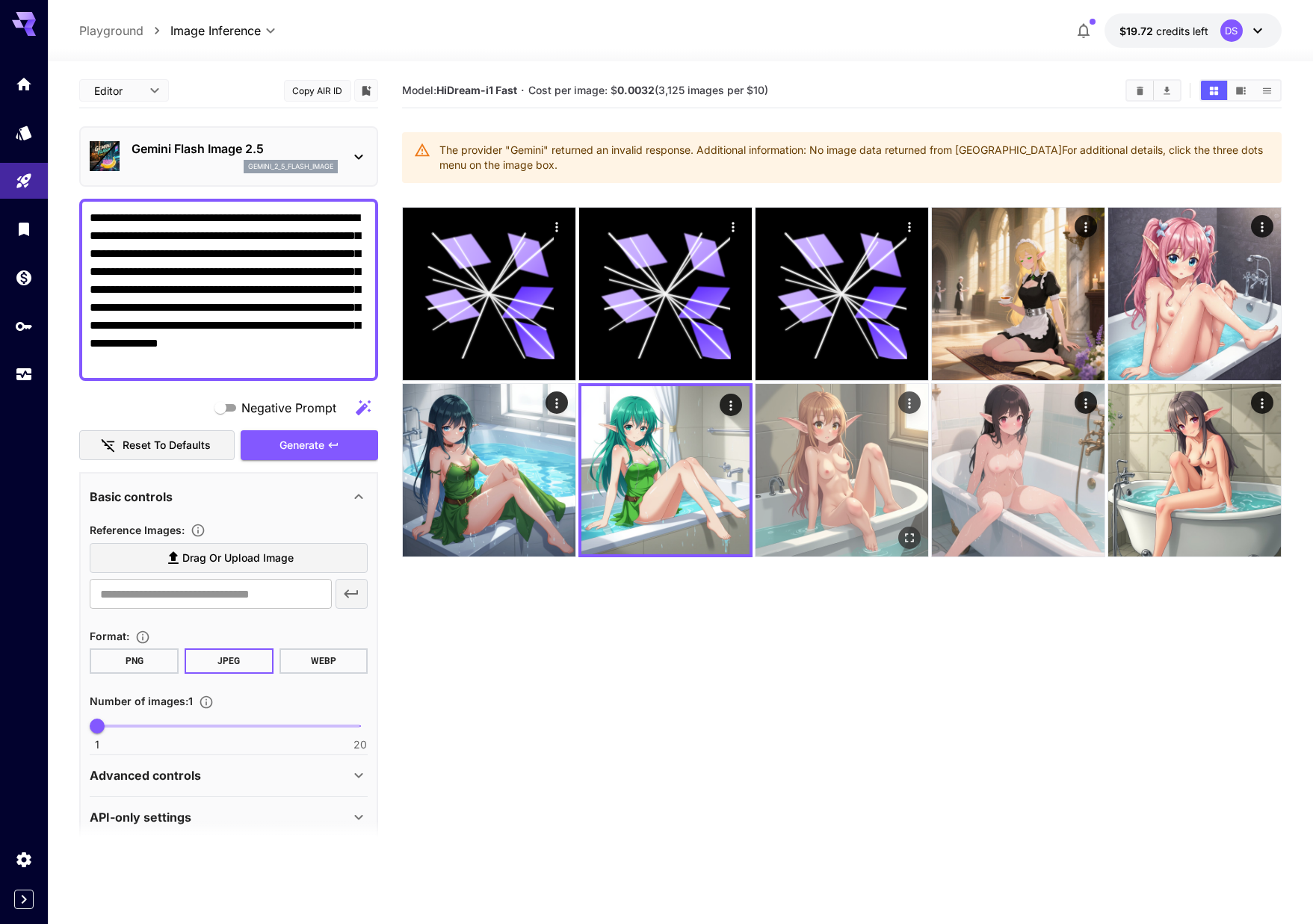
click at [823, 461] on img at bounding box center [842, 470] width 173 height 173
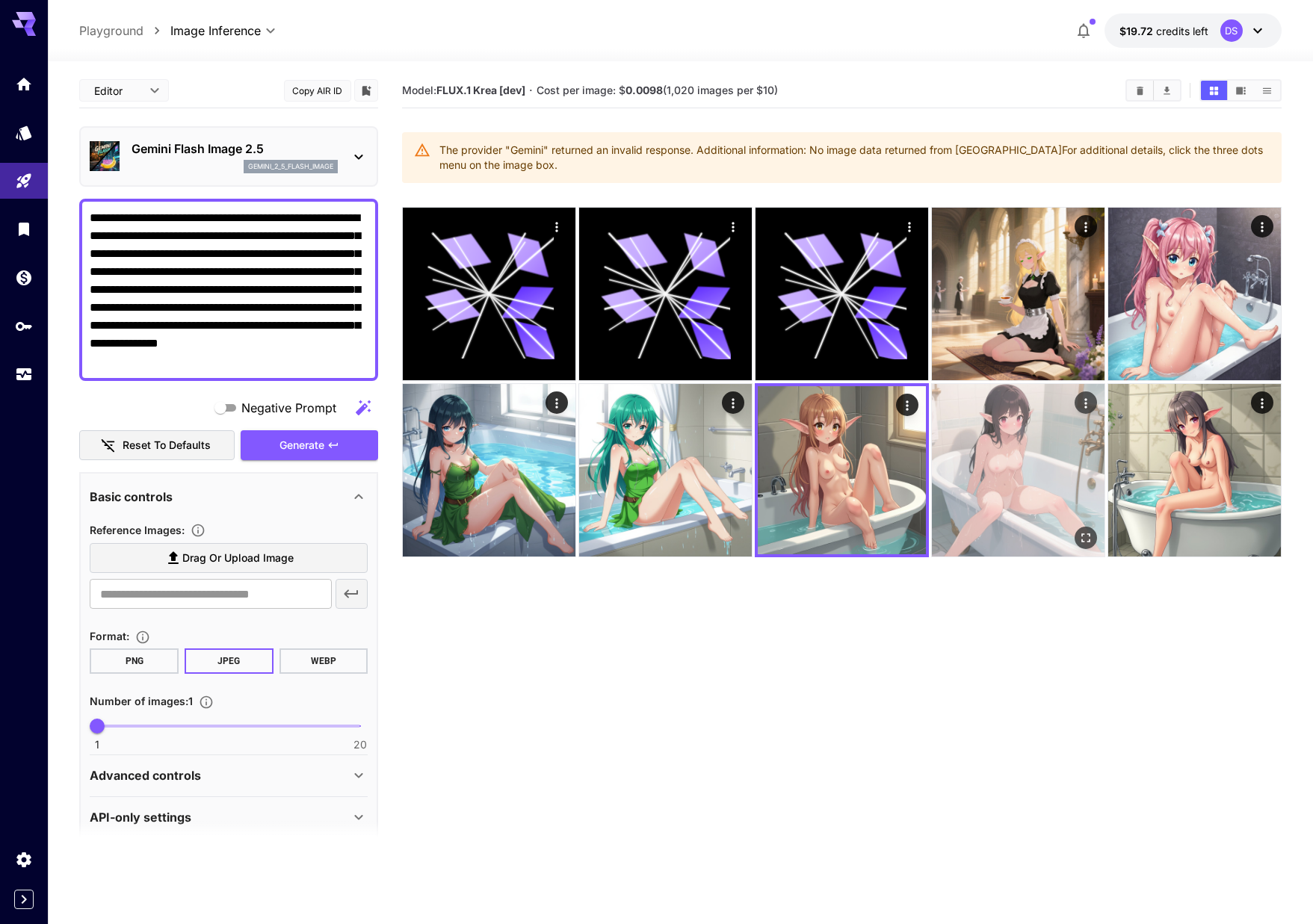
click at [1004, 473] on img at bounding box center [1018, 470] width 173 height 173
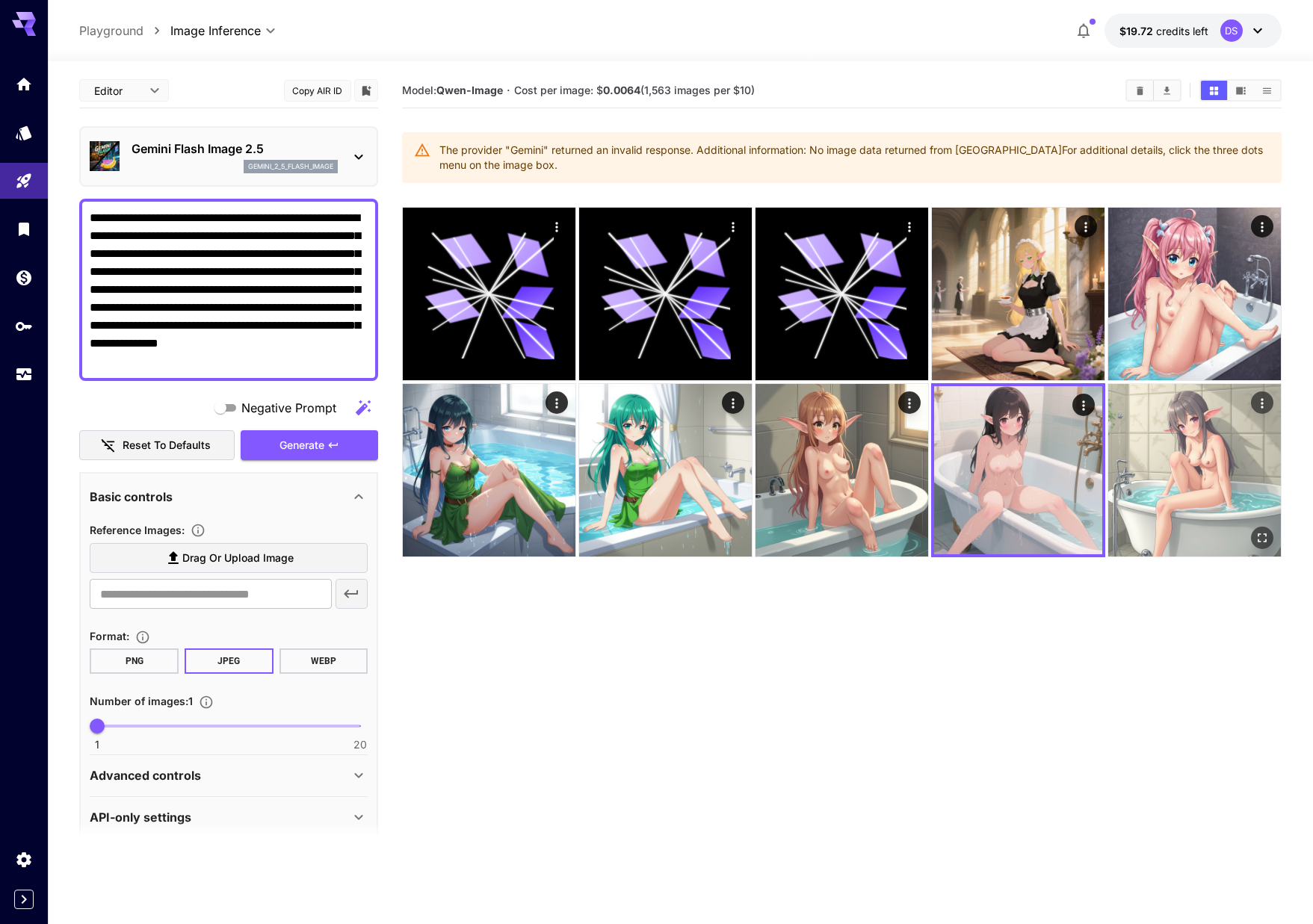
click at [1178, 455] on img at bounding box center [1194, 470] width 173 height 173
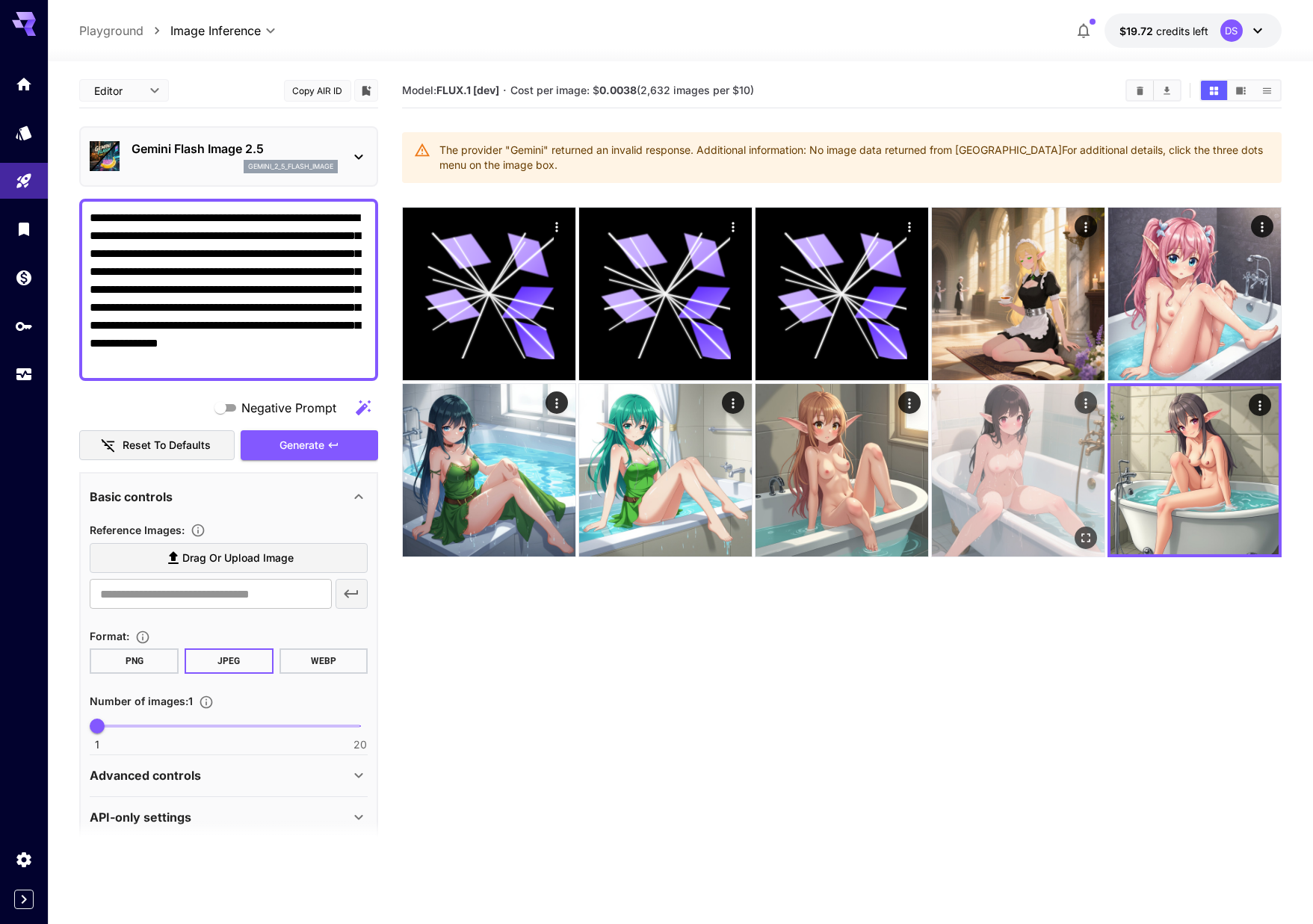
click at [1064, 459] on img at bounding box center [1018, 470] width 173 height 173
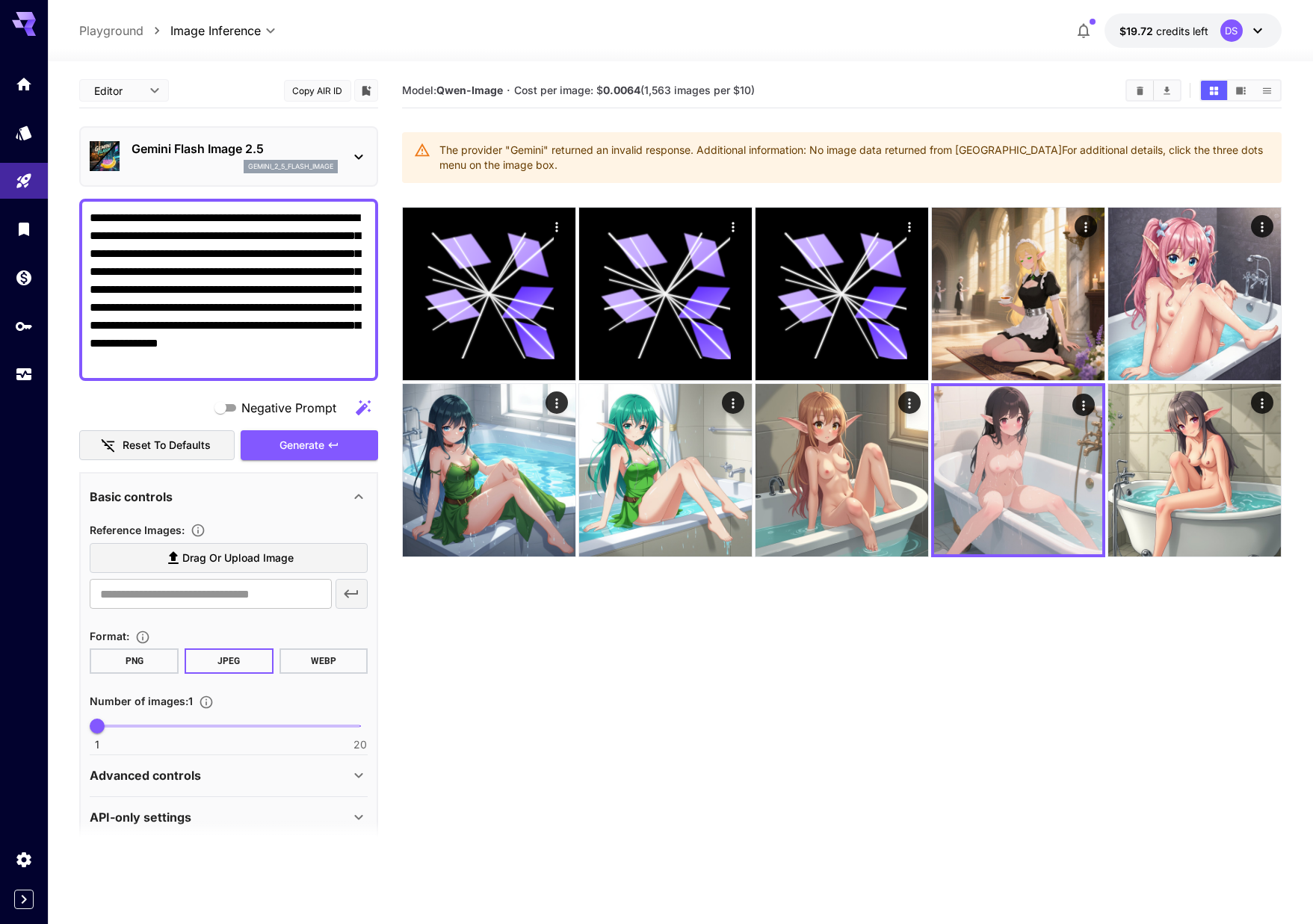
click at [844, 656] on section "Model: [PERSON_NAME]-Image · Cost per image: $ 0.0064 (1,563 images per $10) Th…" at bounding box center [841, 536] width 878 height 924
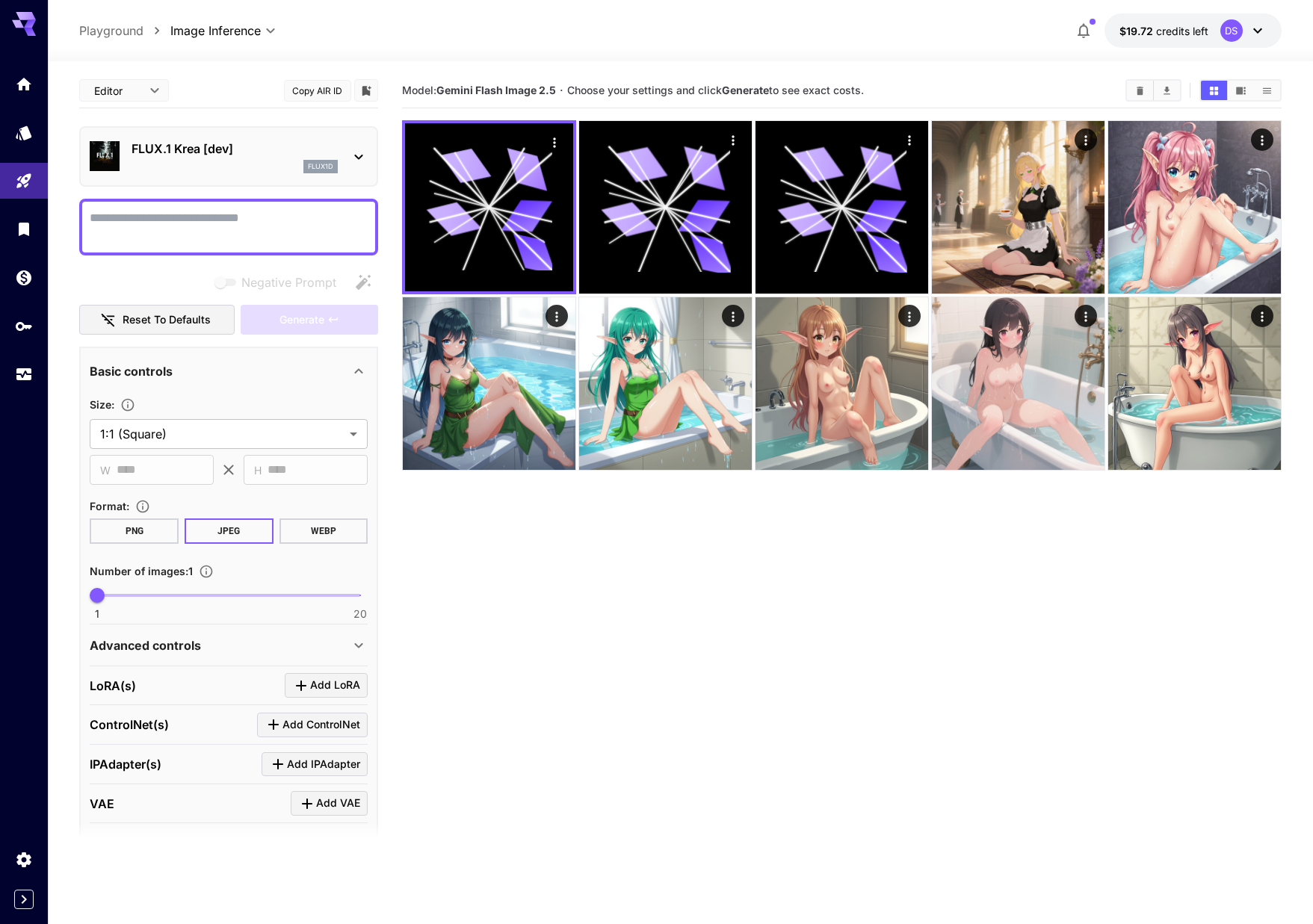
click at [227, 159] on div "FLUX.1 Krea [dev] flux1d" at bounding box center [235, 156] width 206 height 34
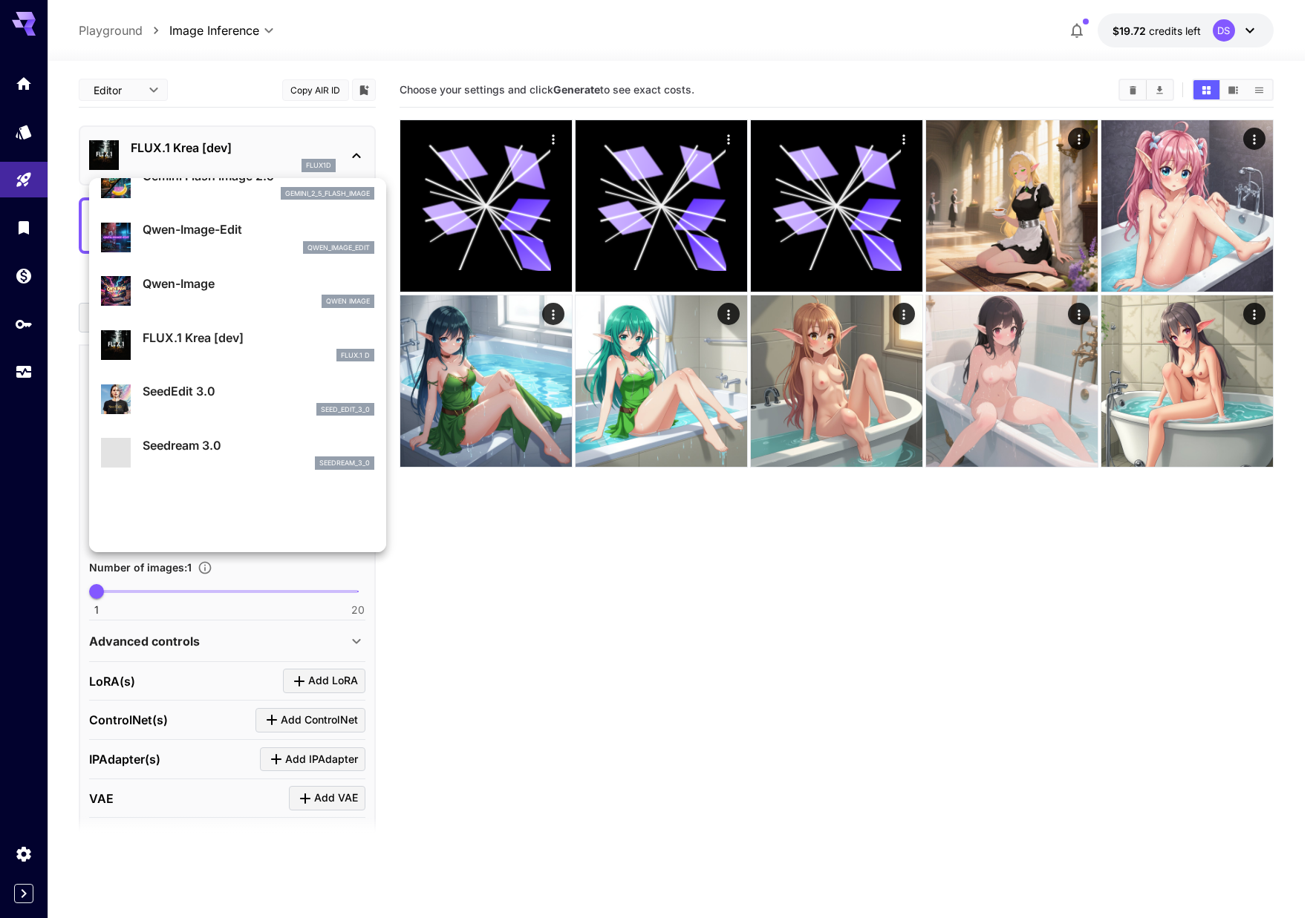
scroll to position [148, 0]
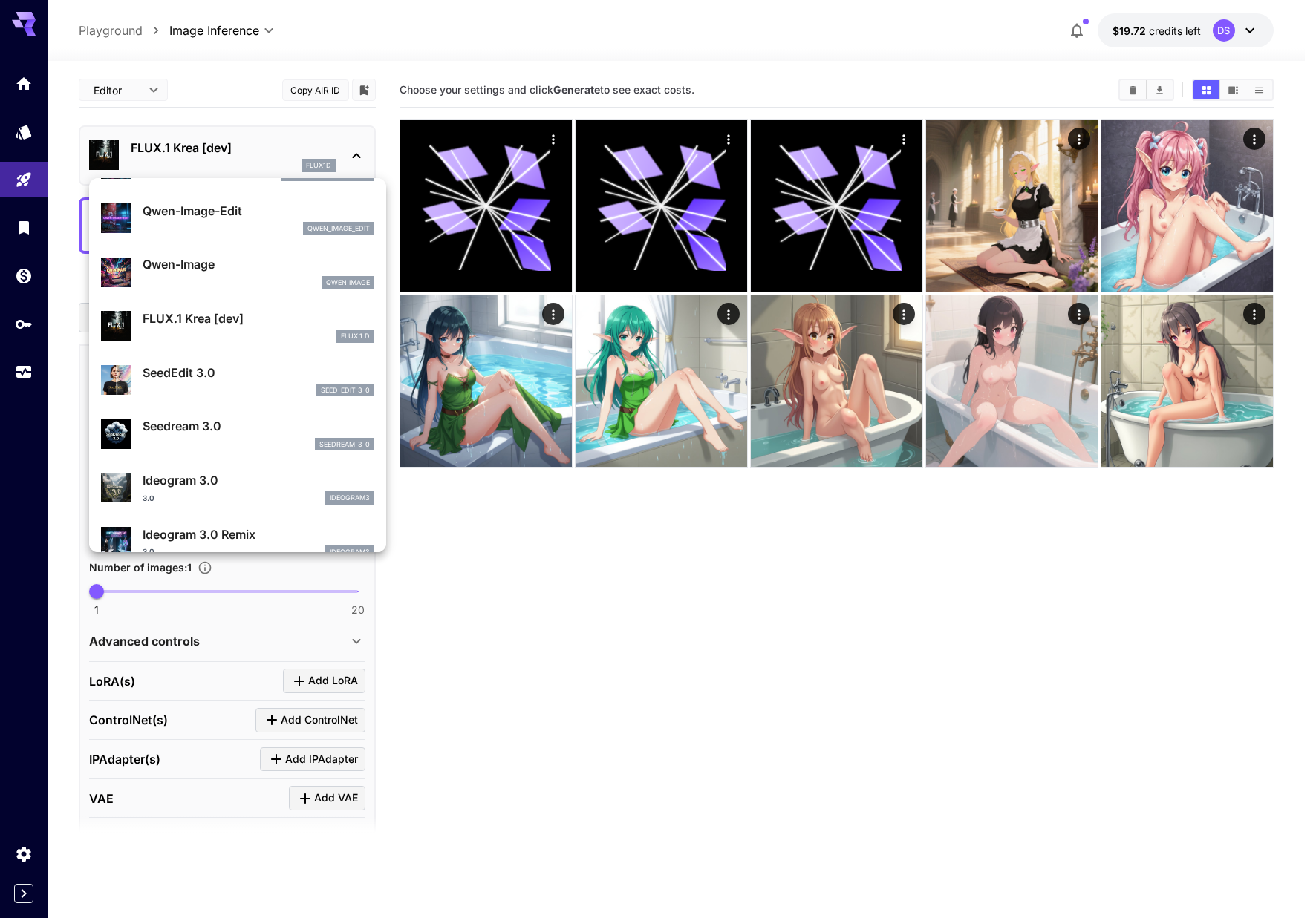
click at [229, 379] on p "SeedEdit 3.0" at bounding box center [258, 373] width 231 height 18
type input "***"
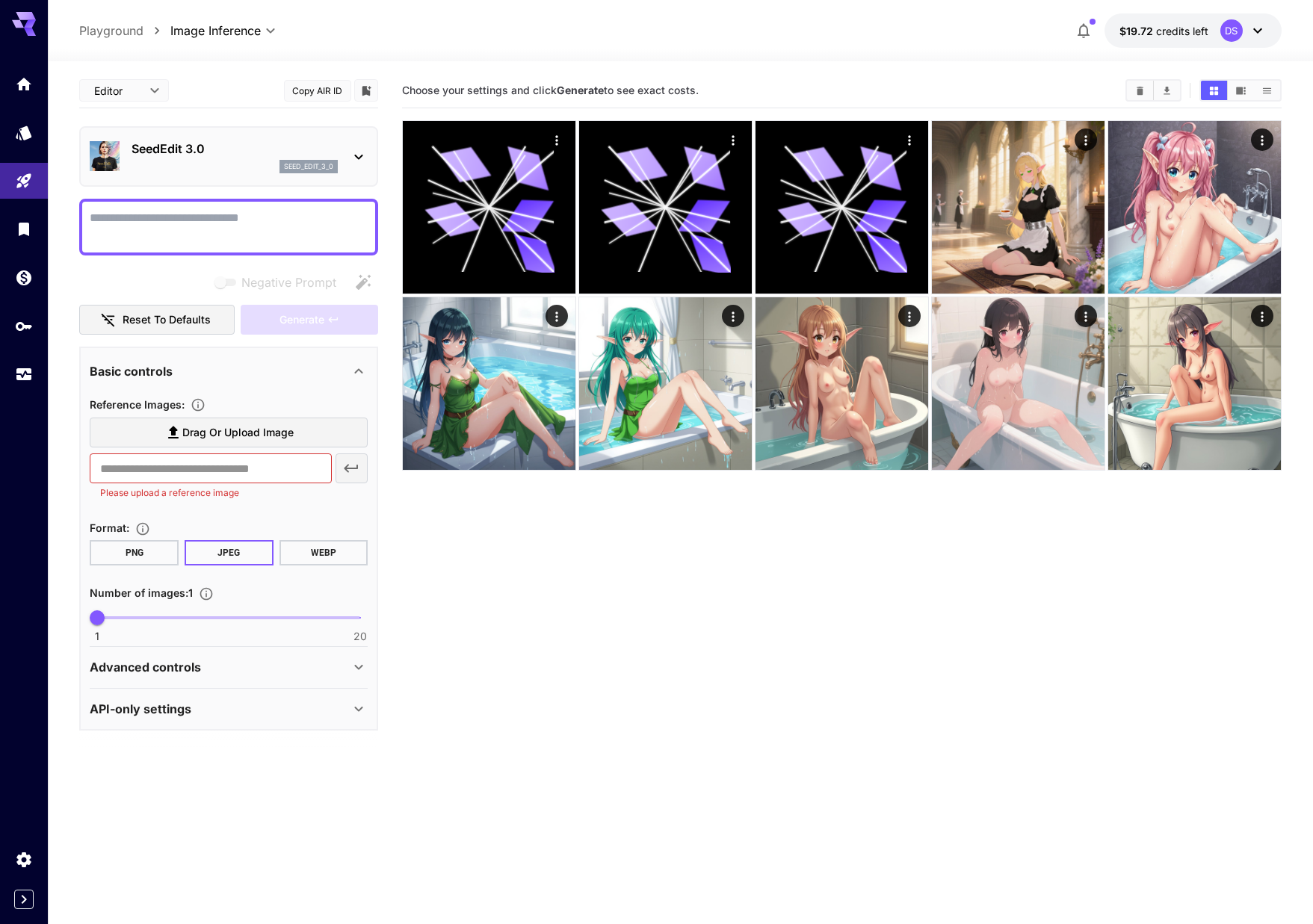
click at [201, 224] on textarea "Negative Prompt" at bounding box center [229, 226] width 278 height 35
paste textarea "**********"
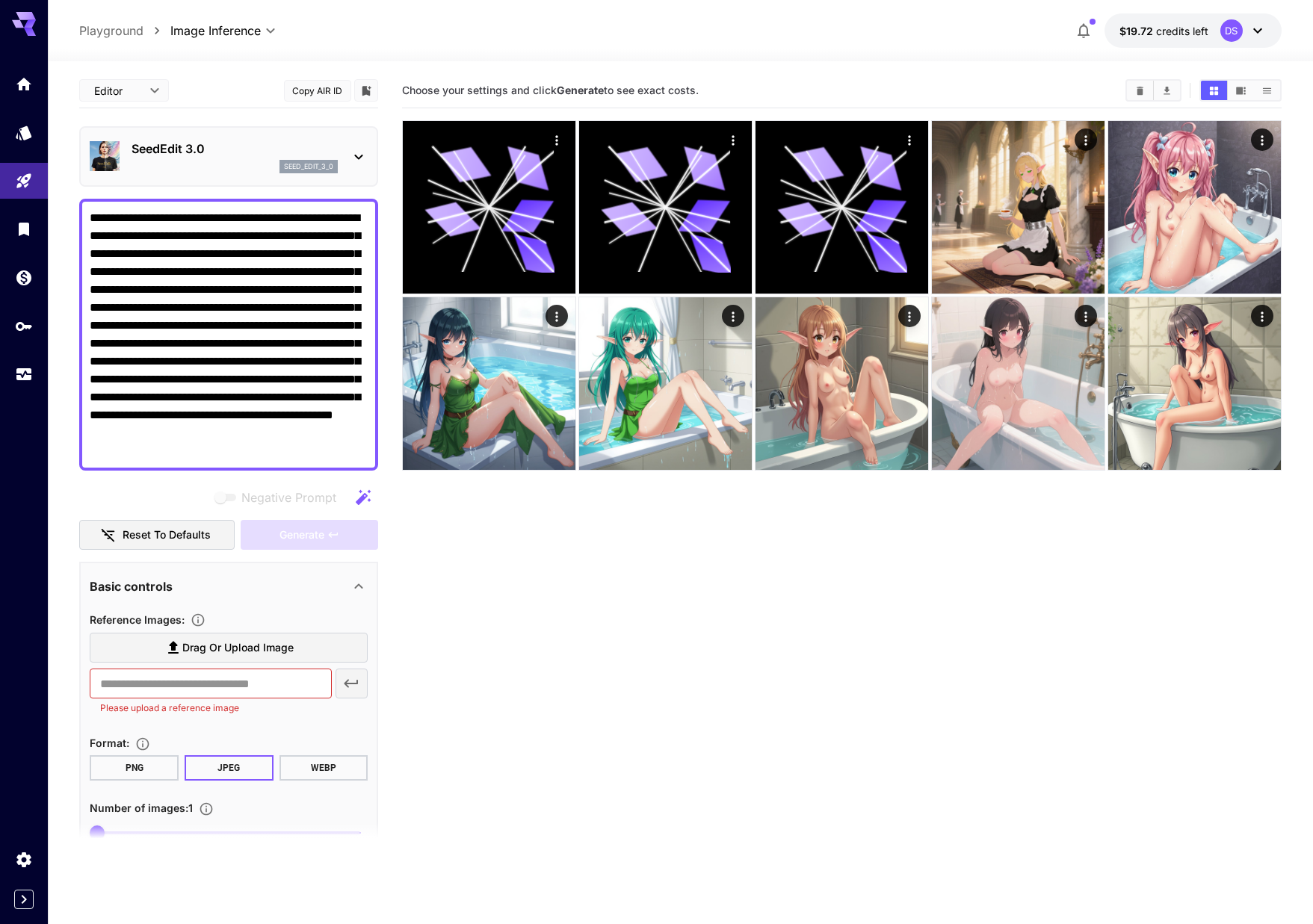
click at [200, 157] on p "SeedEdit 3.0" at bounding box center [235, 149] width 206 height 18
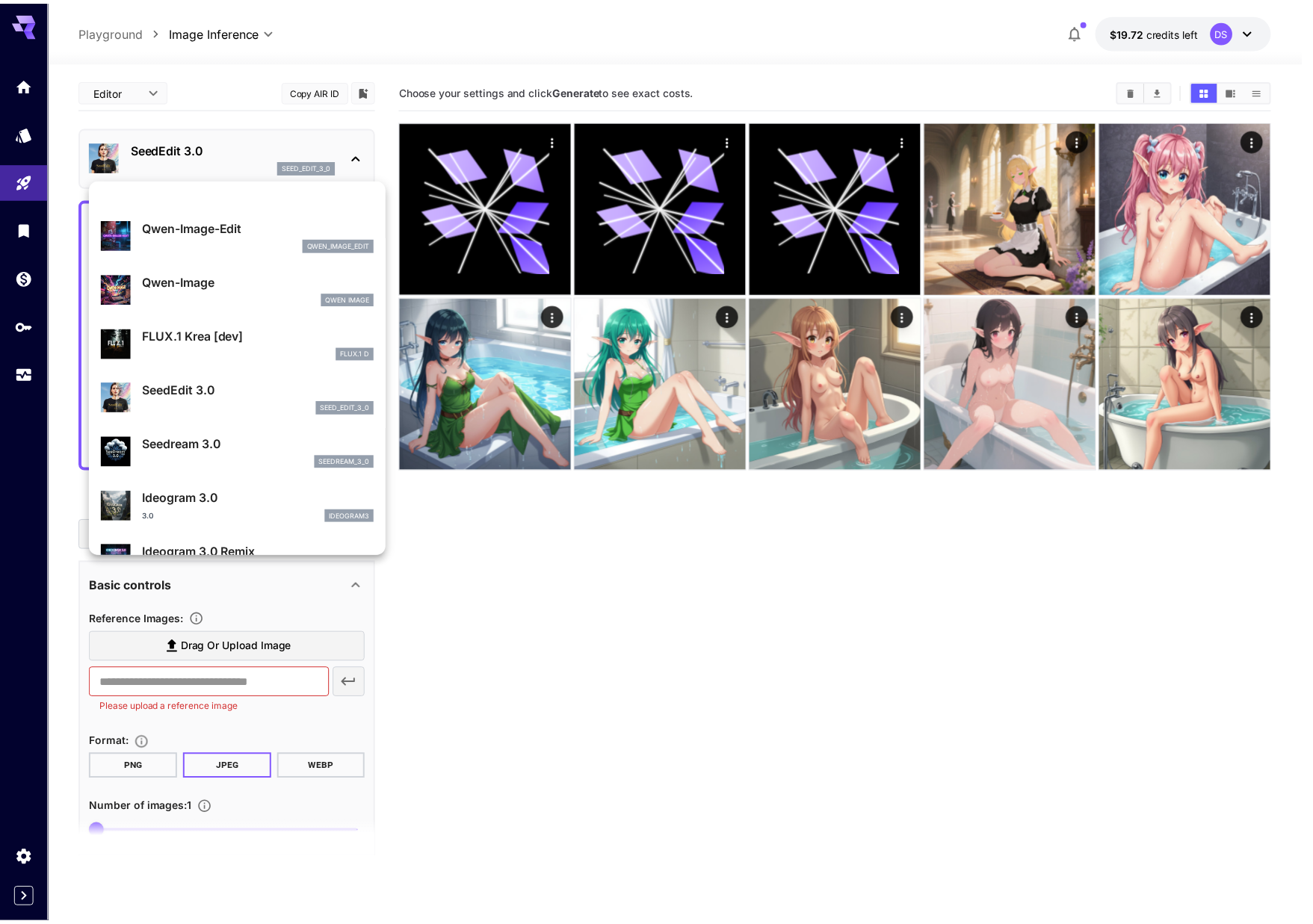
scroll to position [448, 0]
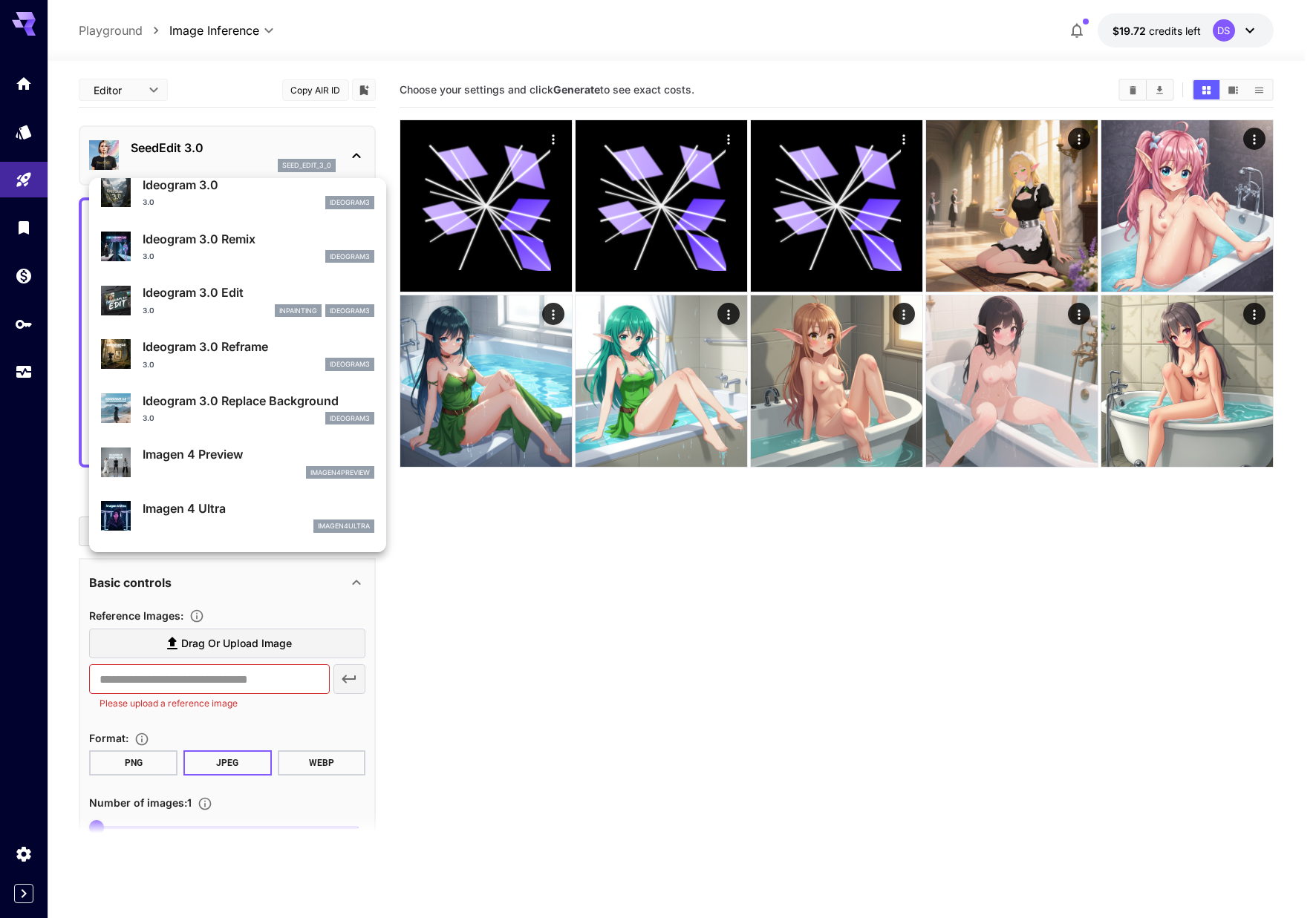
click at [243, 513] on p "Imagen 4 Ultra" at bounding box center [258, 509] width 231 height 18
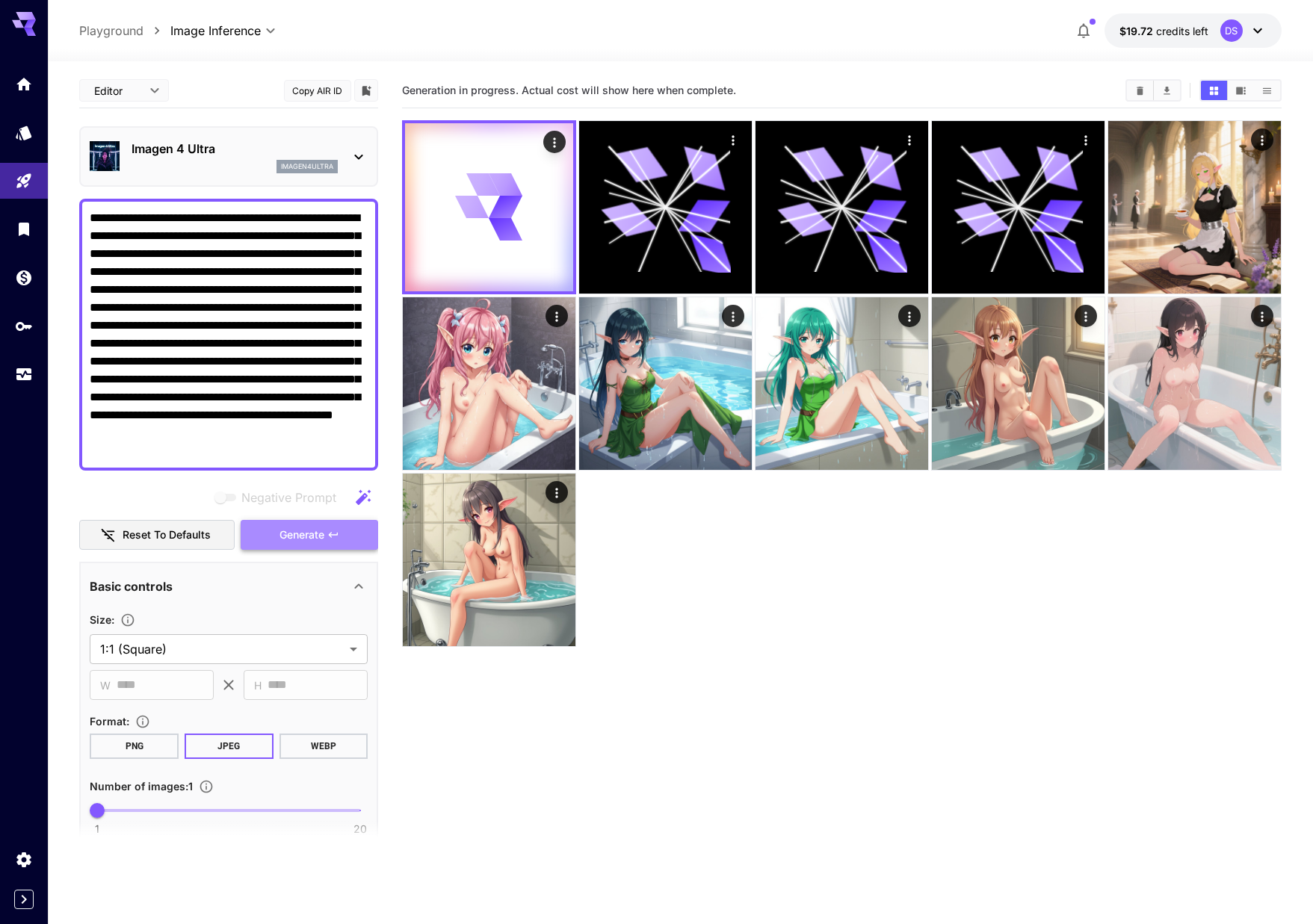
click at [302, 541] on span "Generate" at bounding box center [301, 535] width 45 height 19
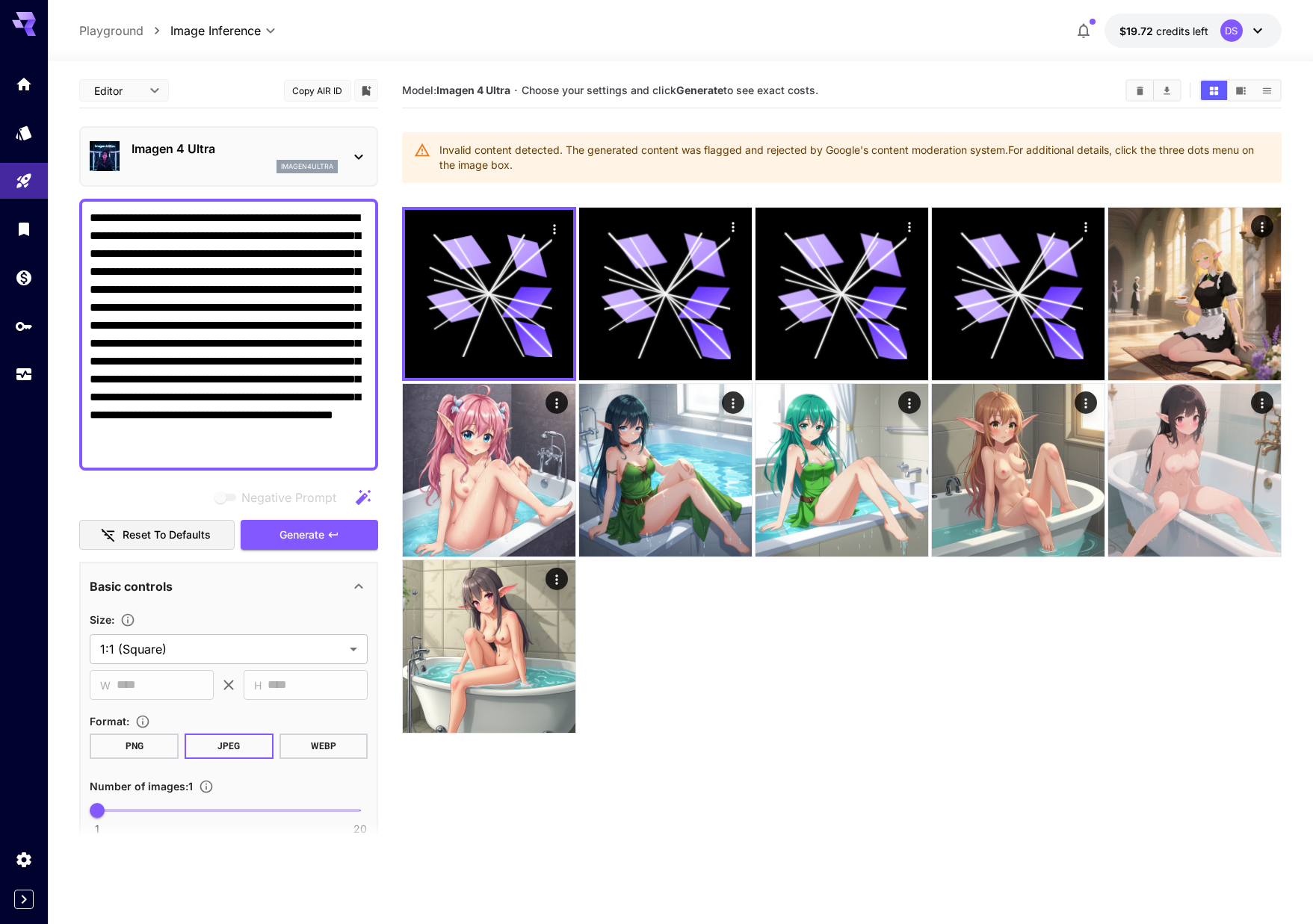
click at [282, 367] on textarea "**********" at bounding box center [229, 335] width 278 height 251
click at [275, 367] on textarea "**********" at bounding box center [229, 335] width 278 height 251
click at [193, 164] on div "imagen4ultra" at bounding box center [235, 166] width 206 height 14
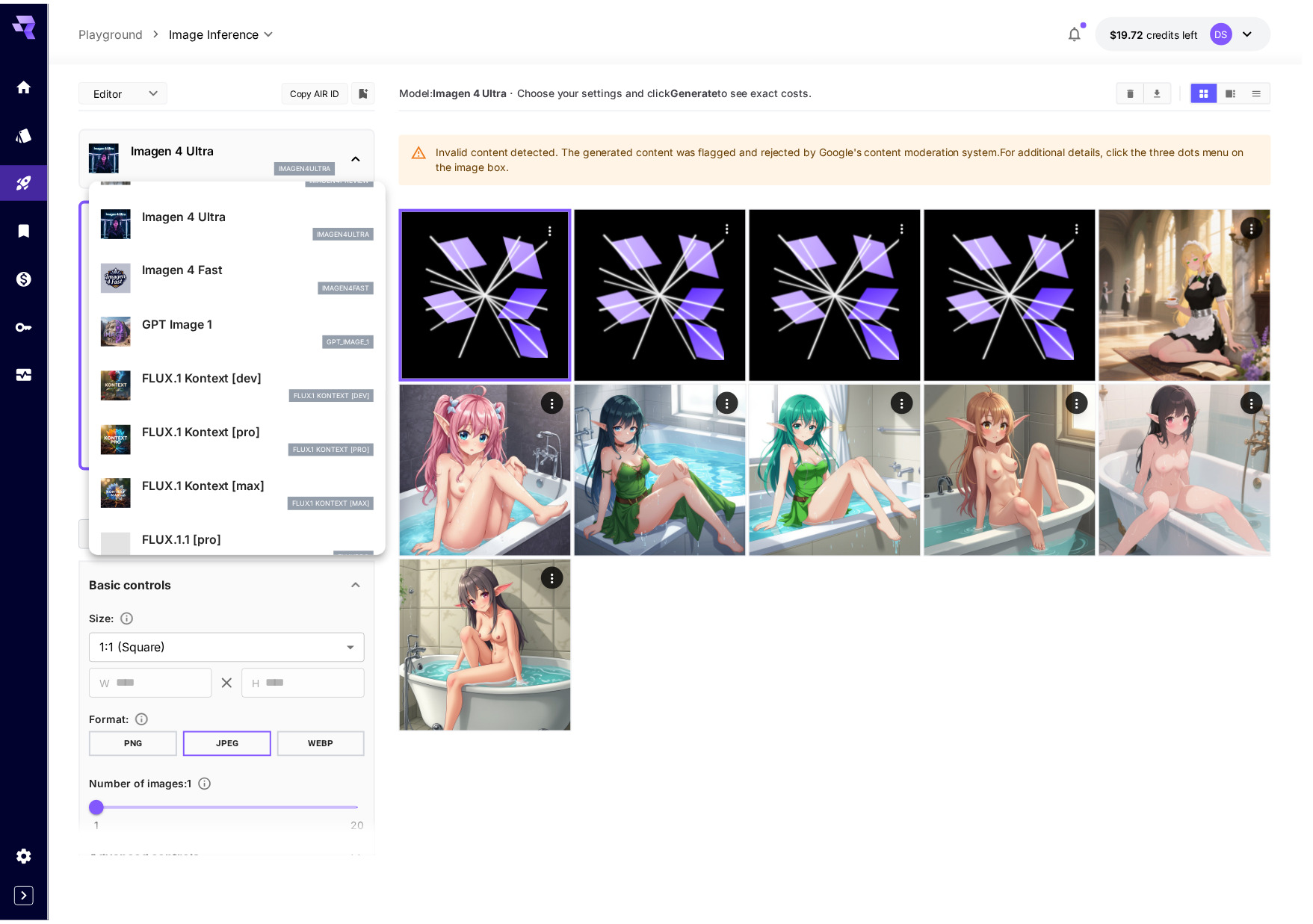
scroll to position [748, 0]
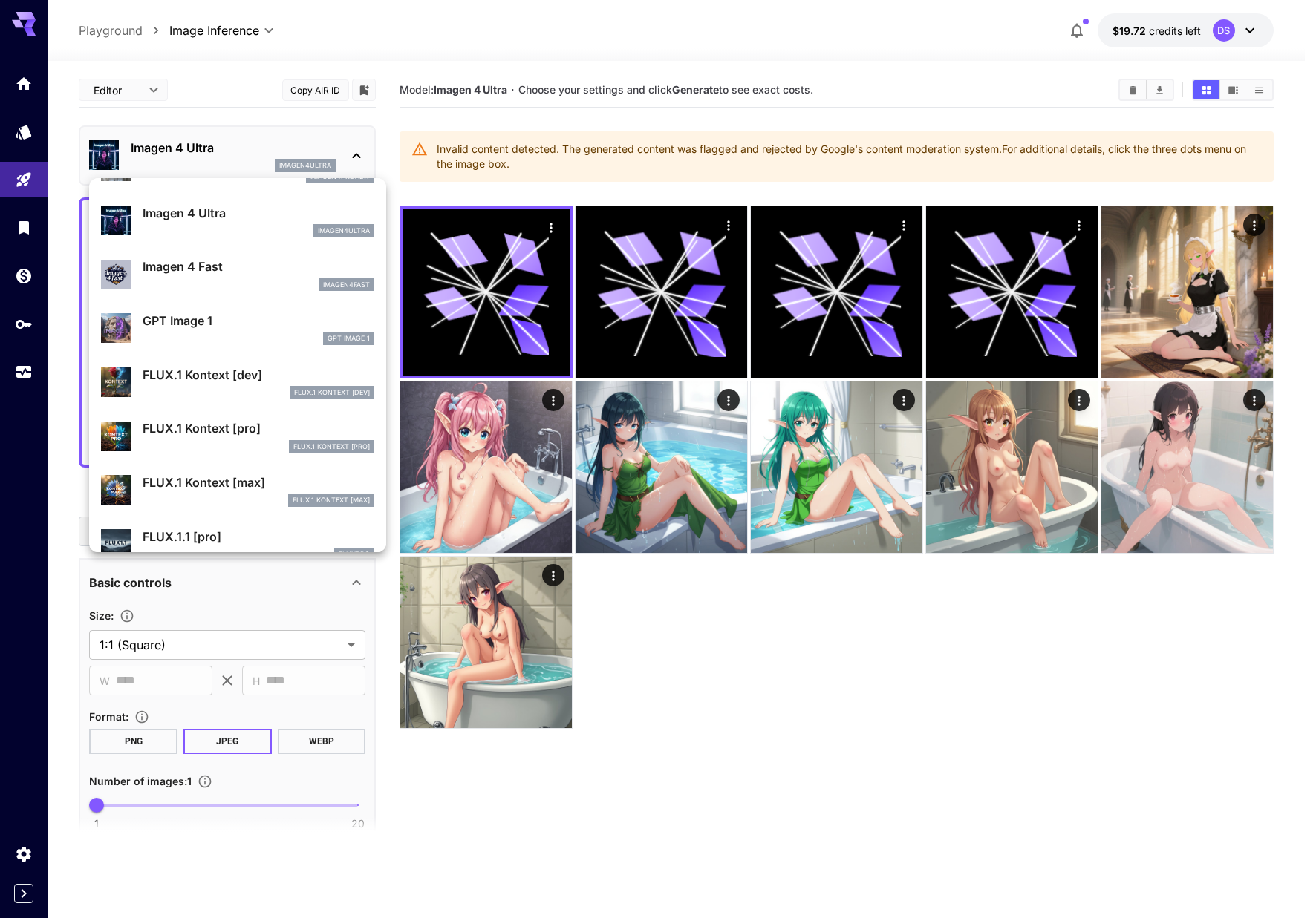
click at [256, 485] on p "FLUX.1 Kontext [max]" at bounding box center [258, 482] width 231 height 18
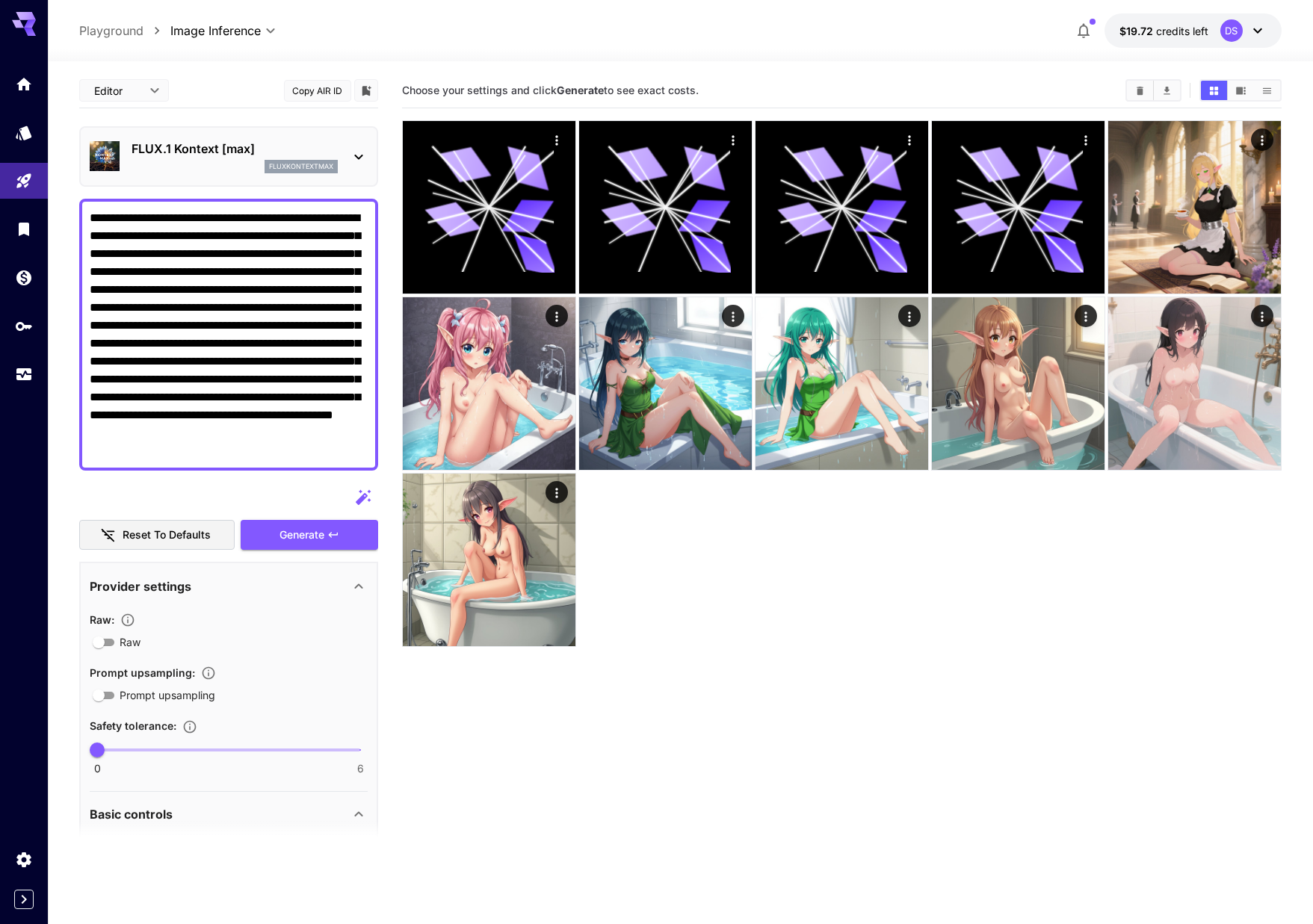
click at [269, 346] on textarea "**********" at bounding box center [229, 335] width 278 height 251
type textarea "**********"
click at [298, 534] on span "Generate" at bounding box center [301, 535] width 45 height 19
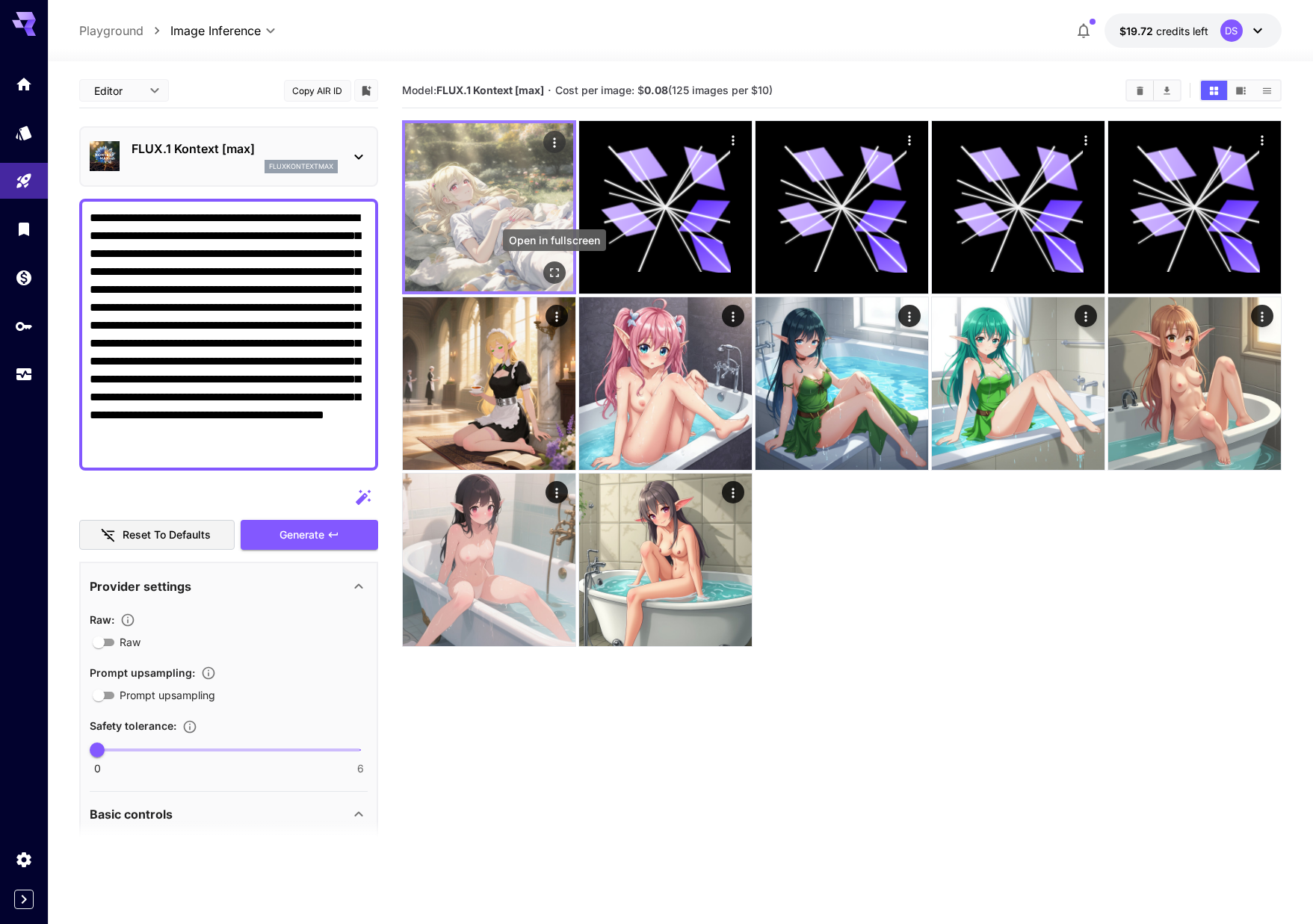
click at [558, 273] on icon "Open in fullscreen" at bounding box center [554, 273] width 15 height 15
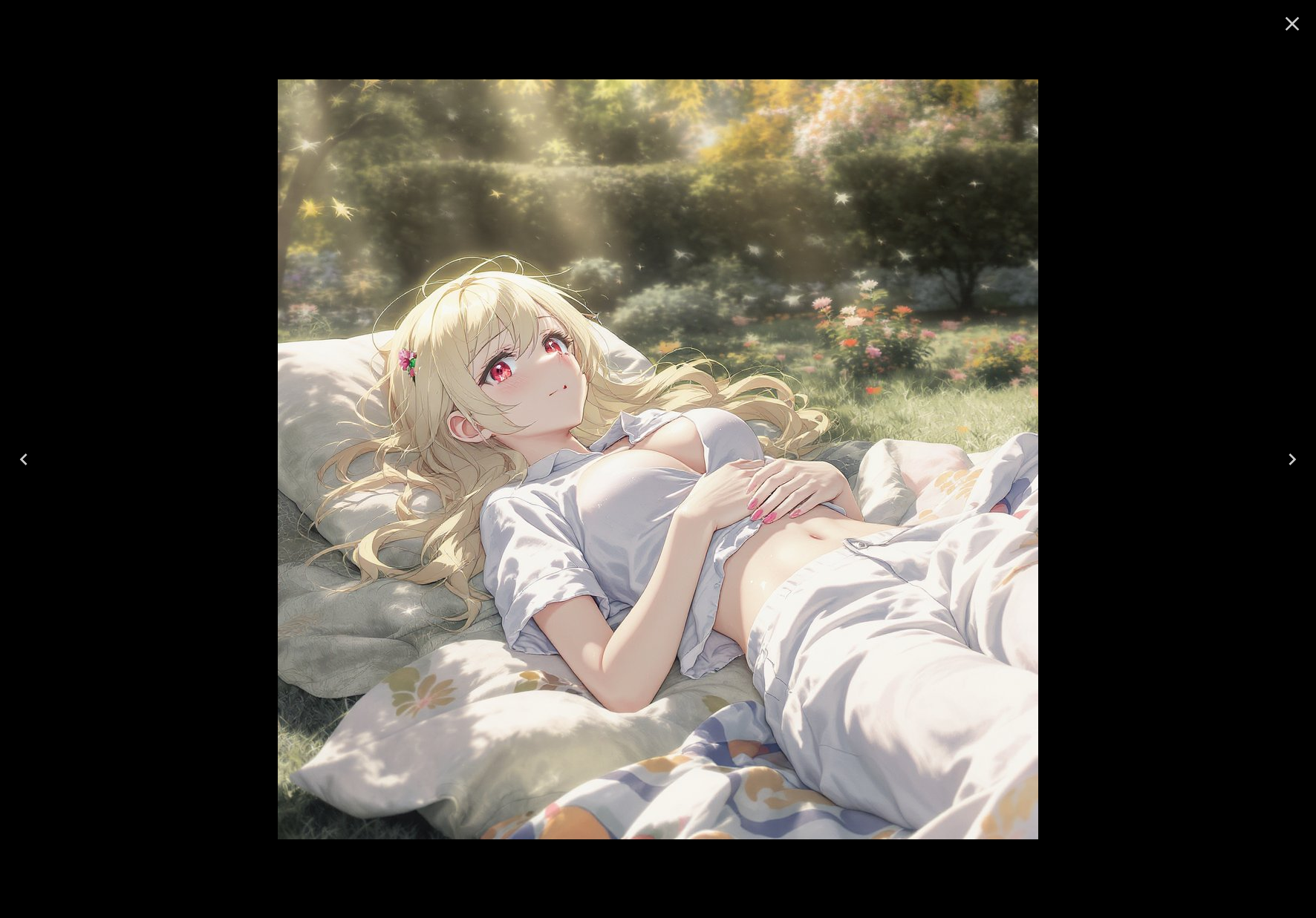
click at [1264, 660] on div at bounding box center [658, 459] width 1316 height 918
click at [1289, 27] on icon "Close" at bounding box center [1292, 24] width 14 height 14
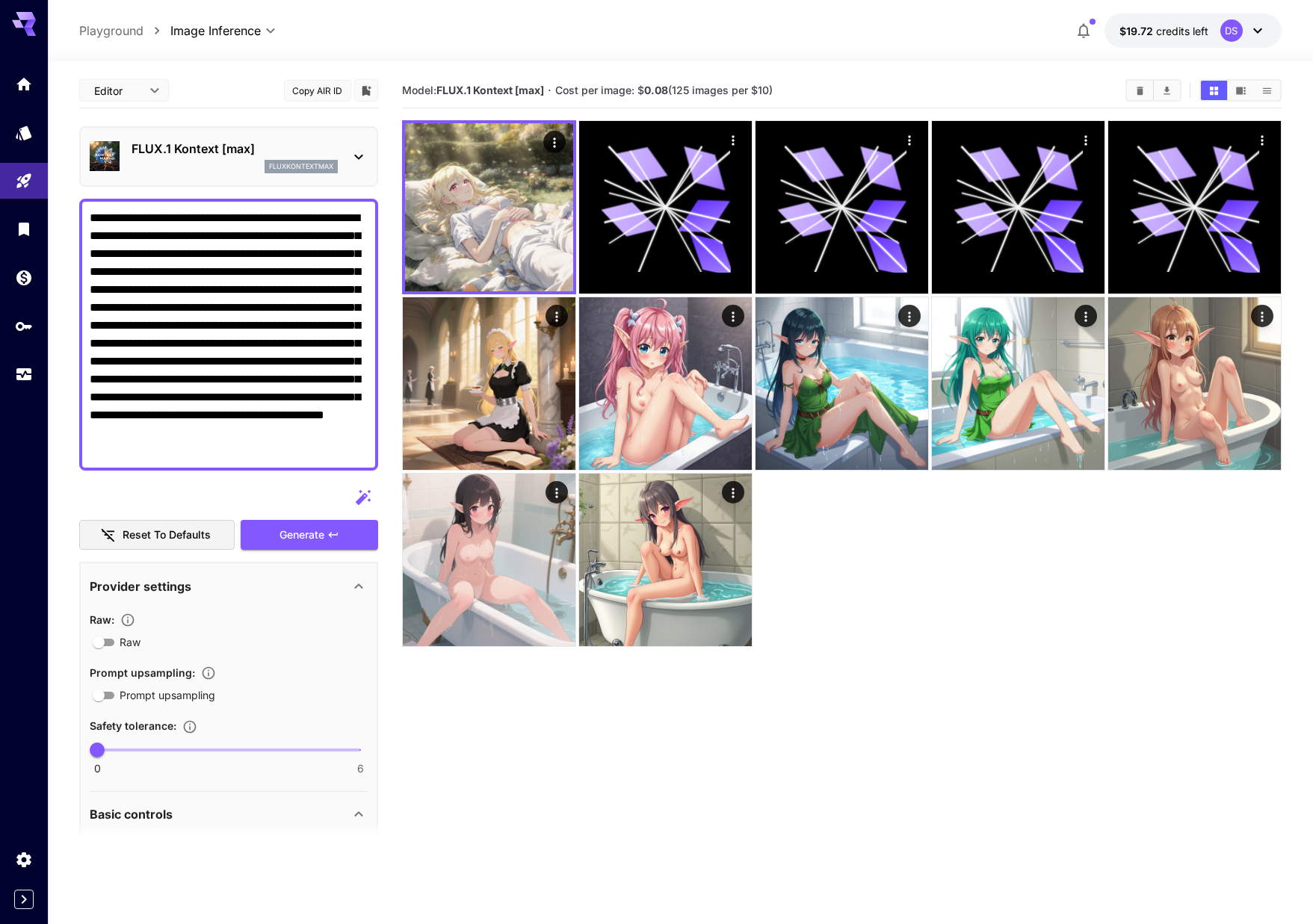
click at [1210, 762] on section "Model: FLUX.1 Kontext [max] · Cost per image: $ 0.08 (125 images per $10)" at bounding box center [841, 536] width 878 height 924
click at [1287, 580] on section "**********" at bounding box center [680, 551] width 1265 height 981
click at [1268, 695] on section "Model: FLUX.1 Kontext [max] · Cost per image: $ 0.08 (125 images per $10)" at bounding box center [841, 536] width 878 height 924
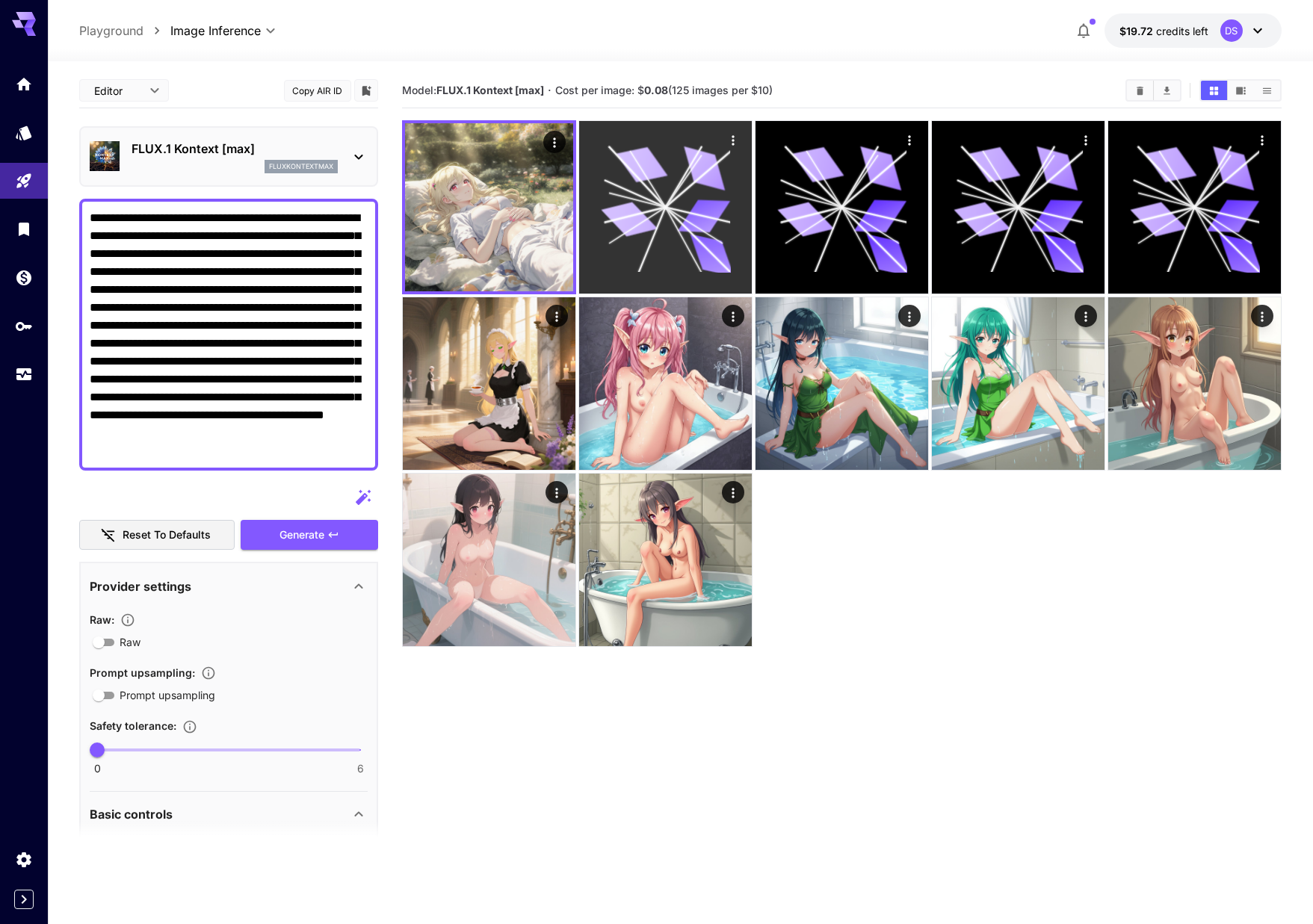
click at [614, 190] on icon at bounding box center [666, 207] width 129 height 129
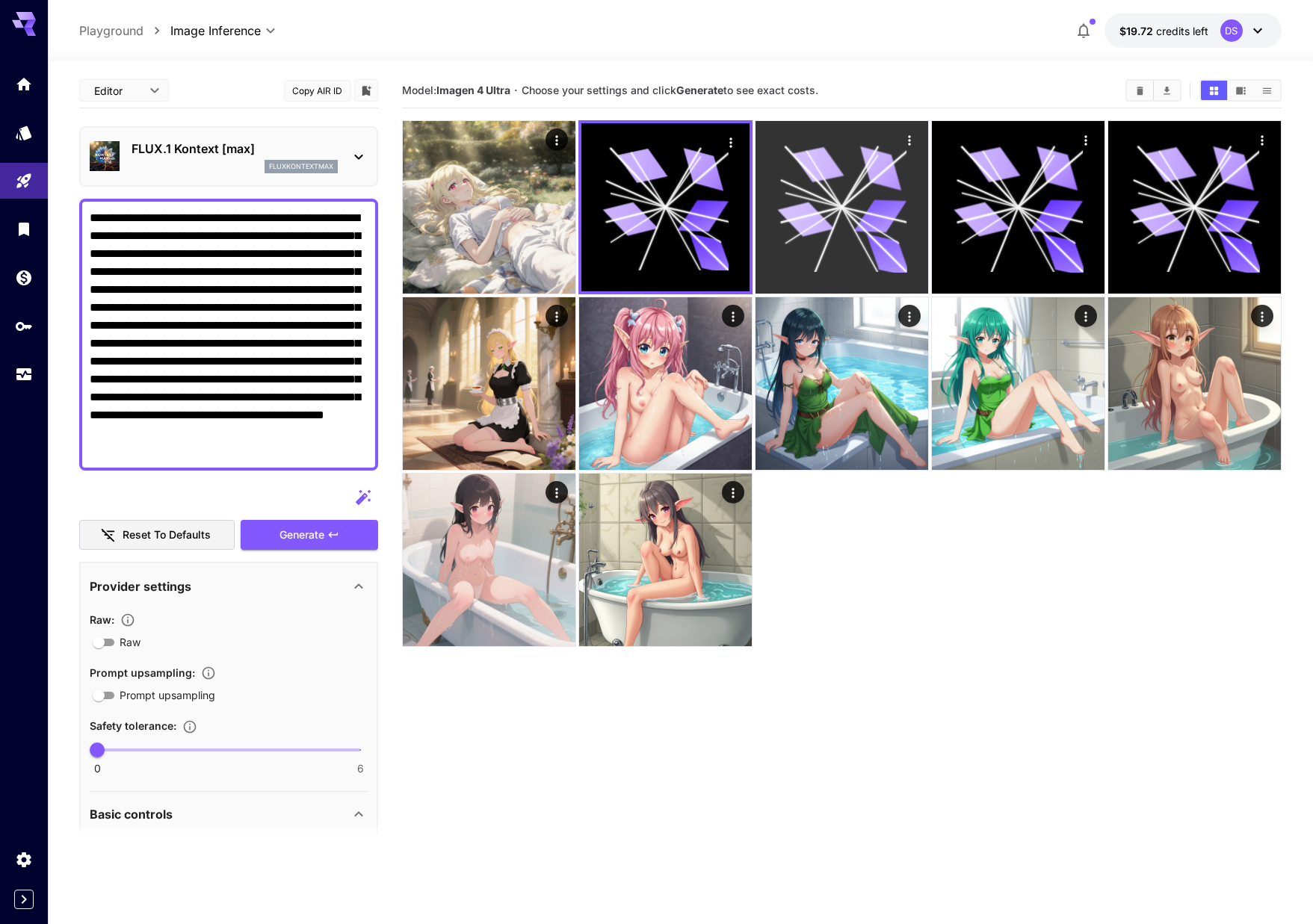
click at [797, 191] on icon at bounding box center [841, 207] width 129 height 129
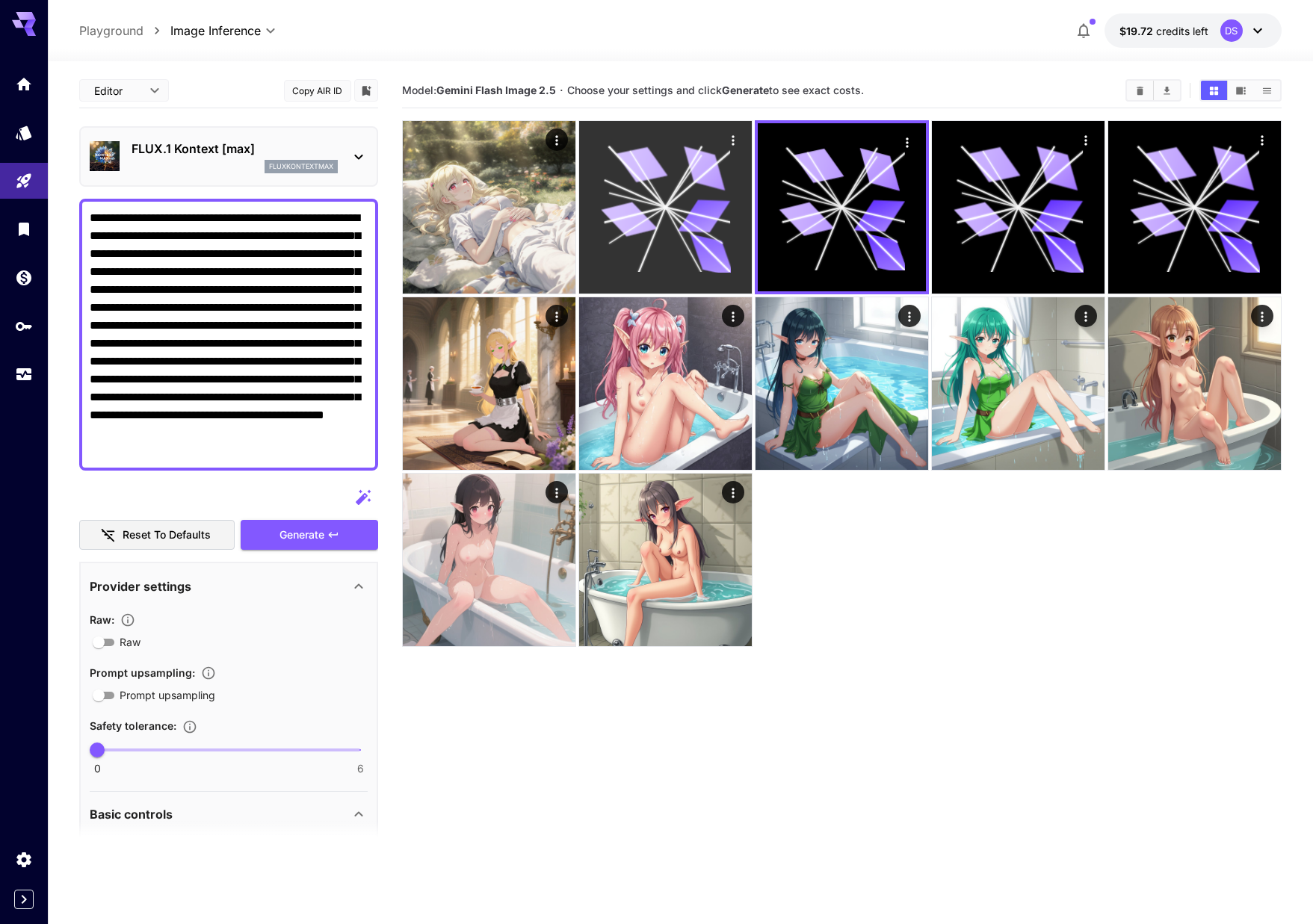
click at [659, 179] on icon at bounding box center [666, 207] width 129 height 129
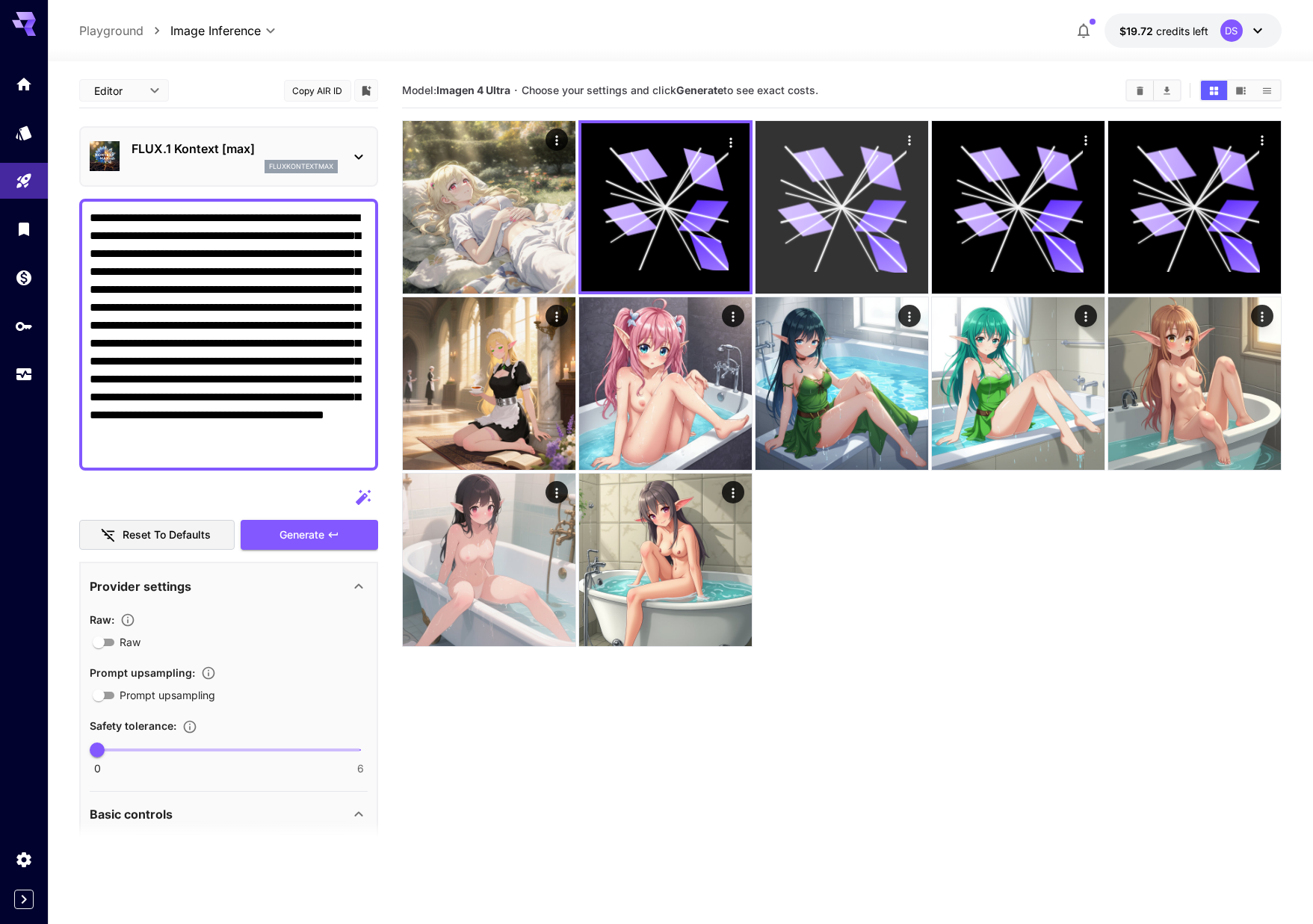
click at [814, 178] on icon at bounding box center [814, 176] width 56 height 61
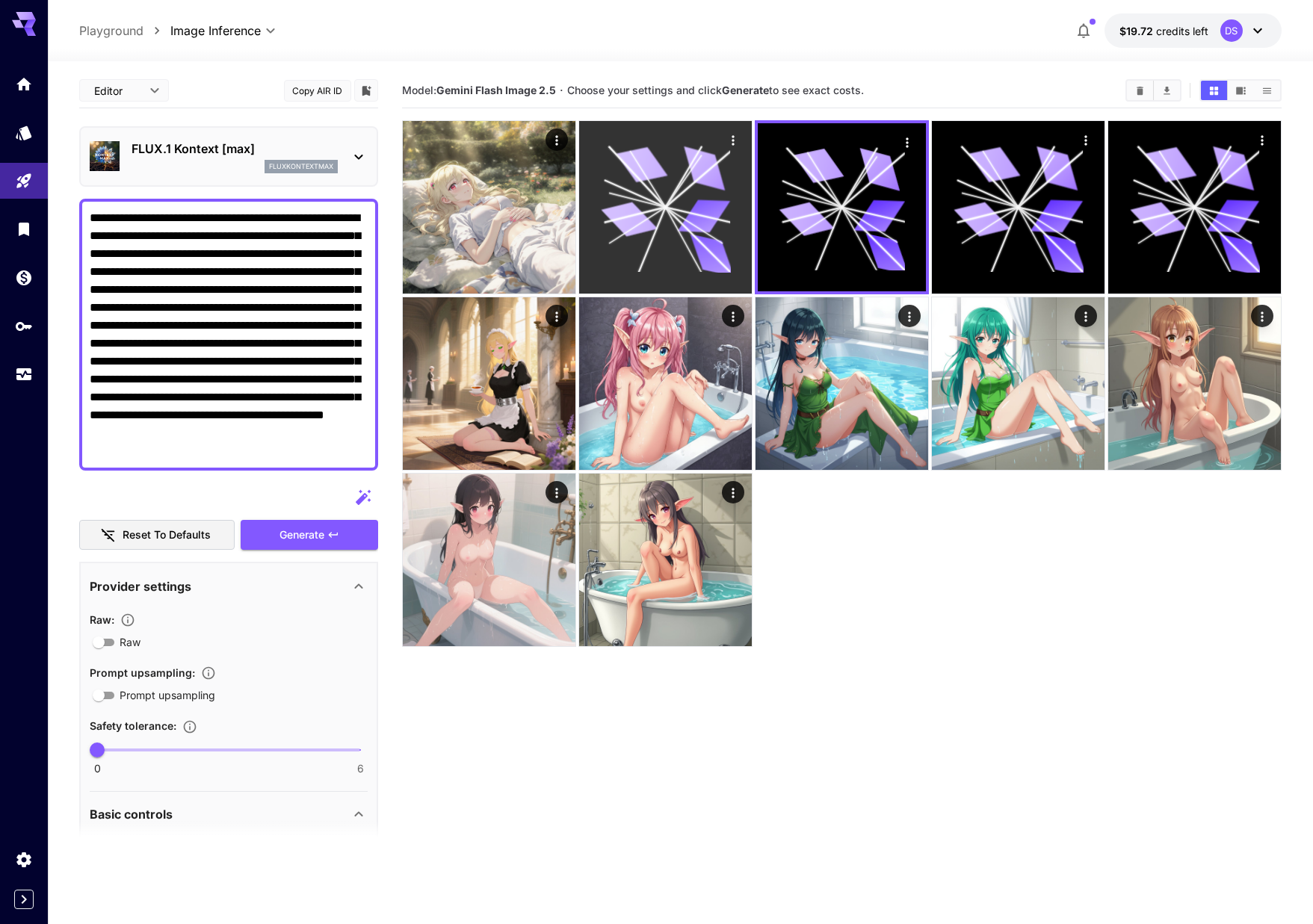
click at [708, 162] on icon at bounding box center [705, 168] width 53 height 44
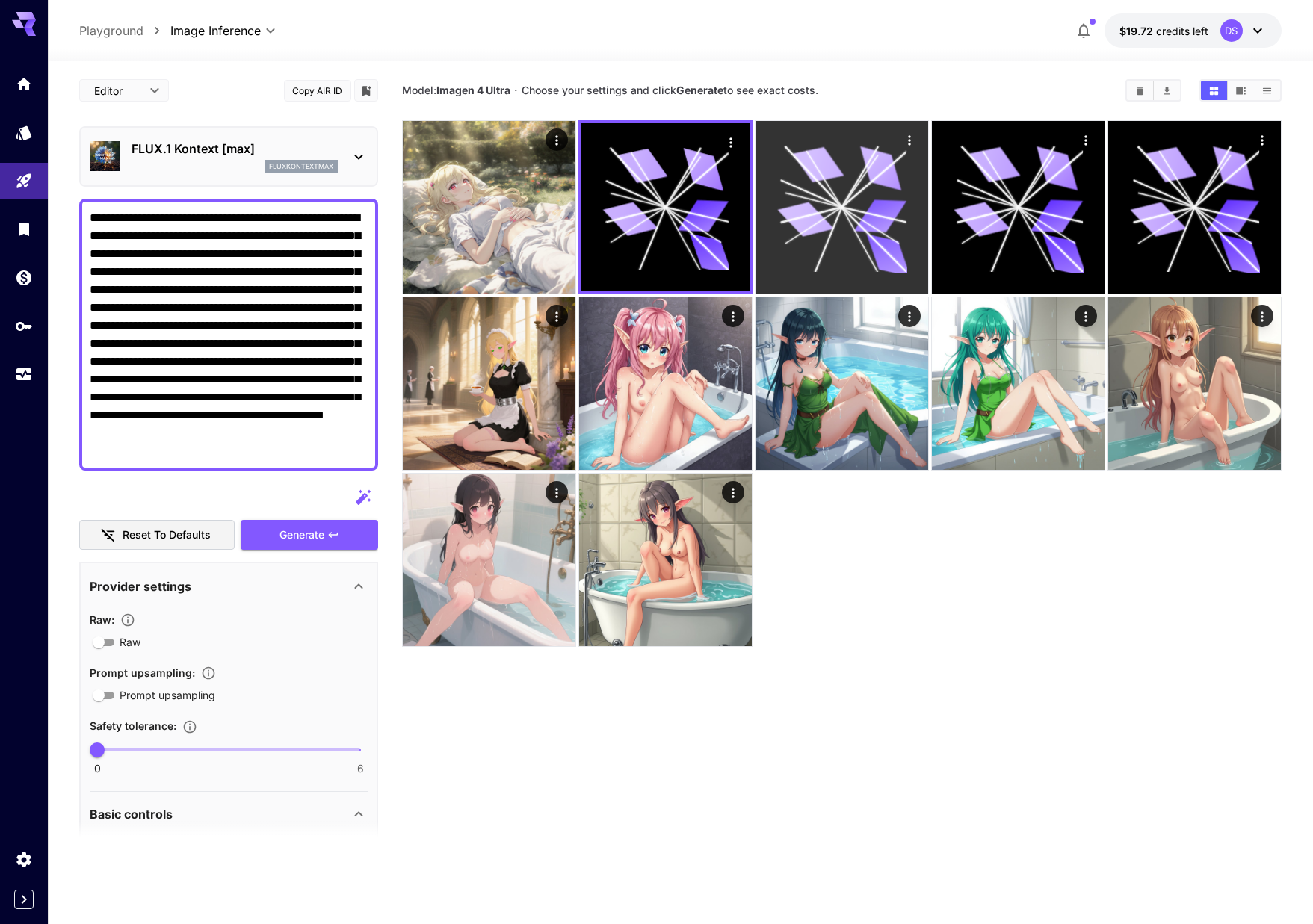
click at [838, 174] on icon at bounding box center [818, 165] width 52 height 42
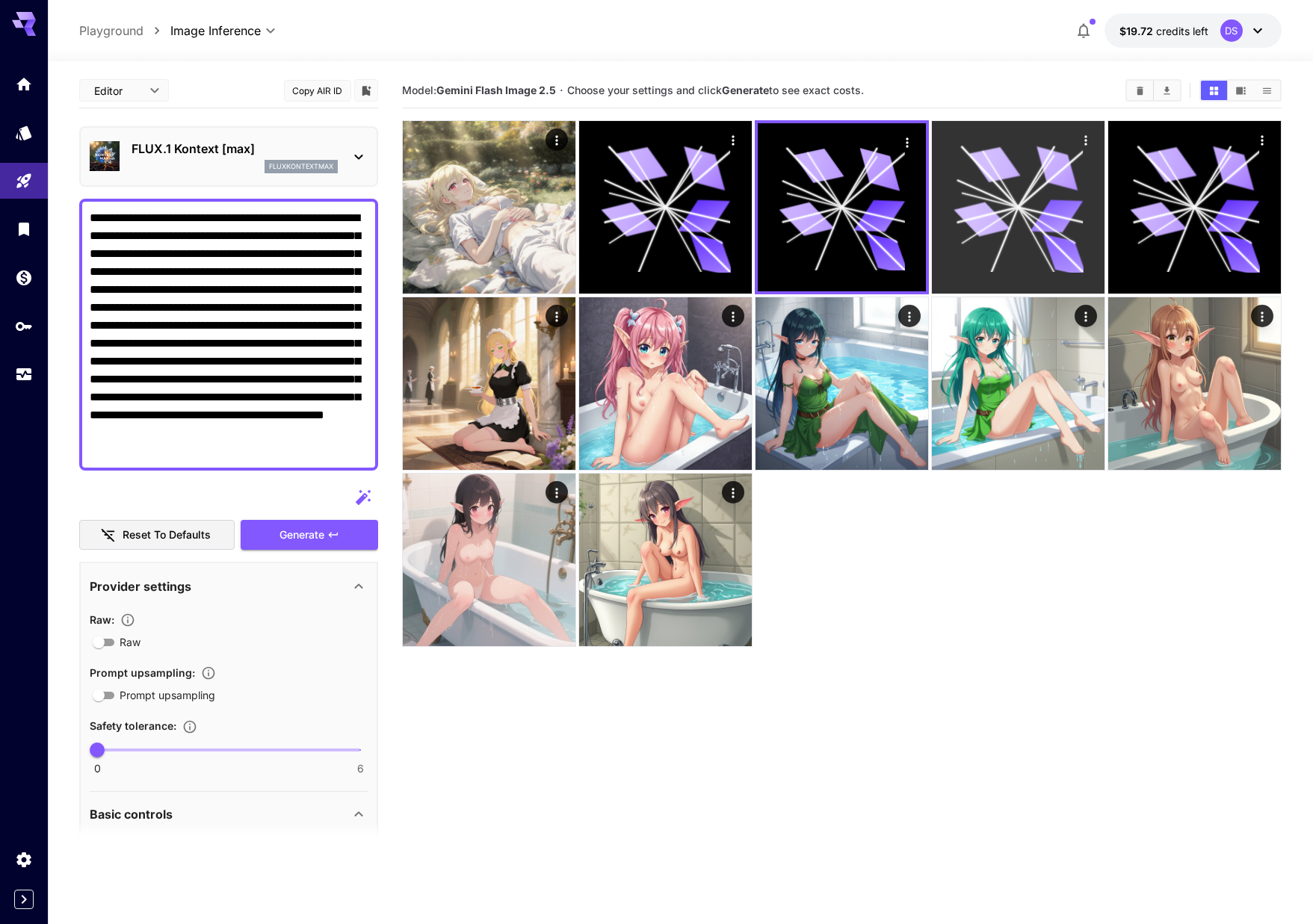
click at [987, 184] on icon at bounding box center [1017, 207] width 129 height 129
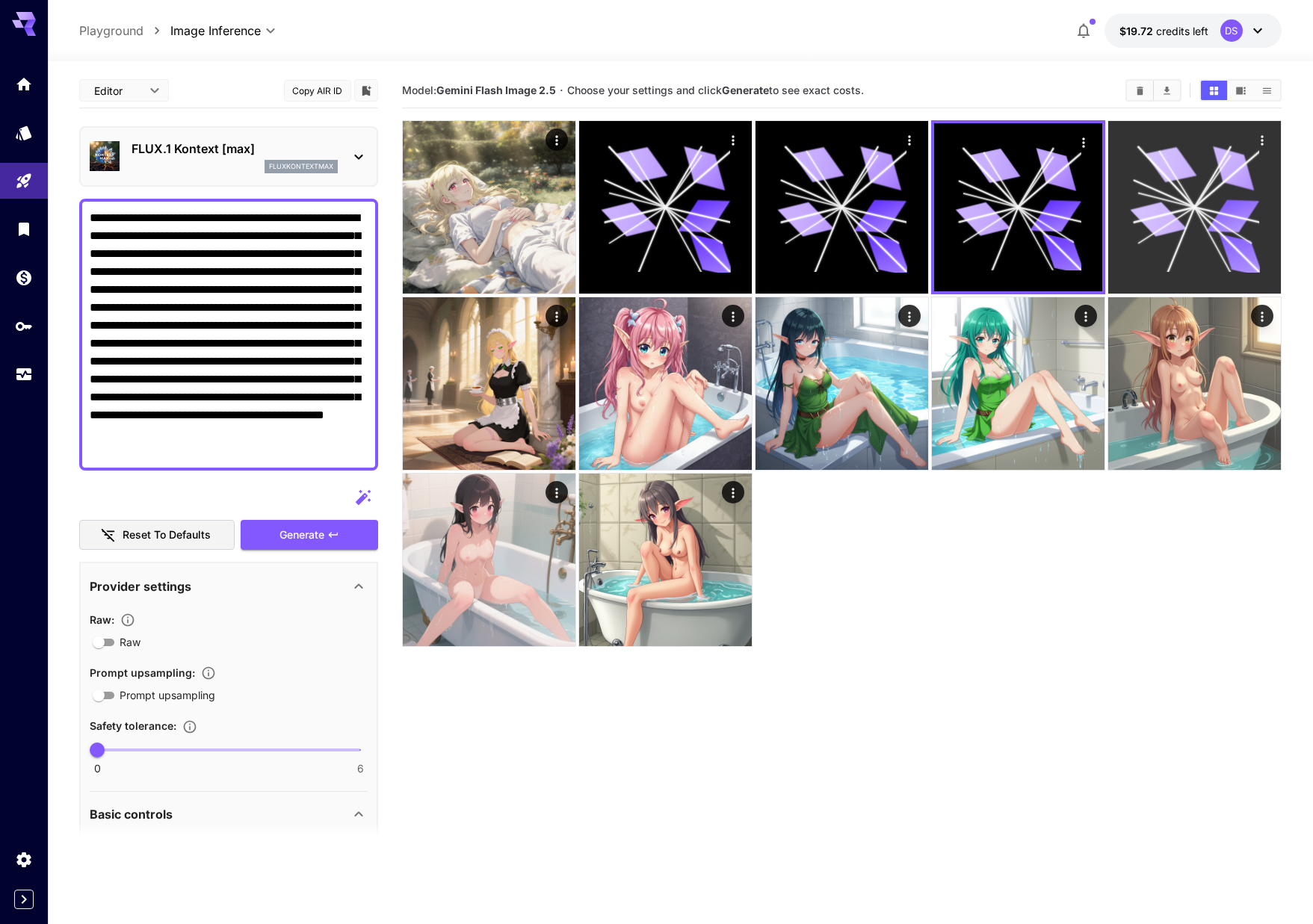
click at [1207, 206] on icon at bounding box center [1194, 207] width 129 height 129
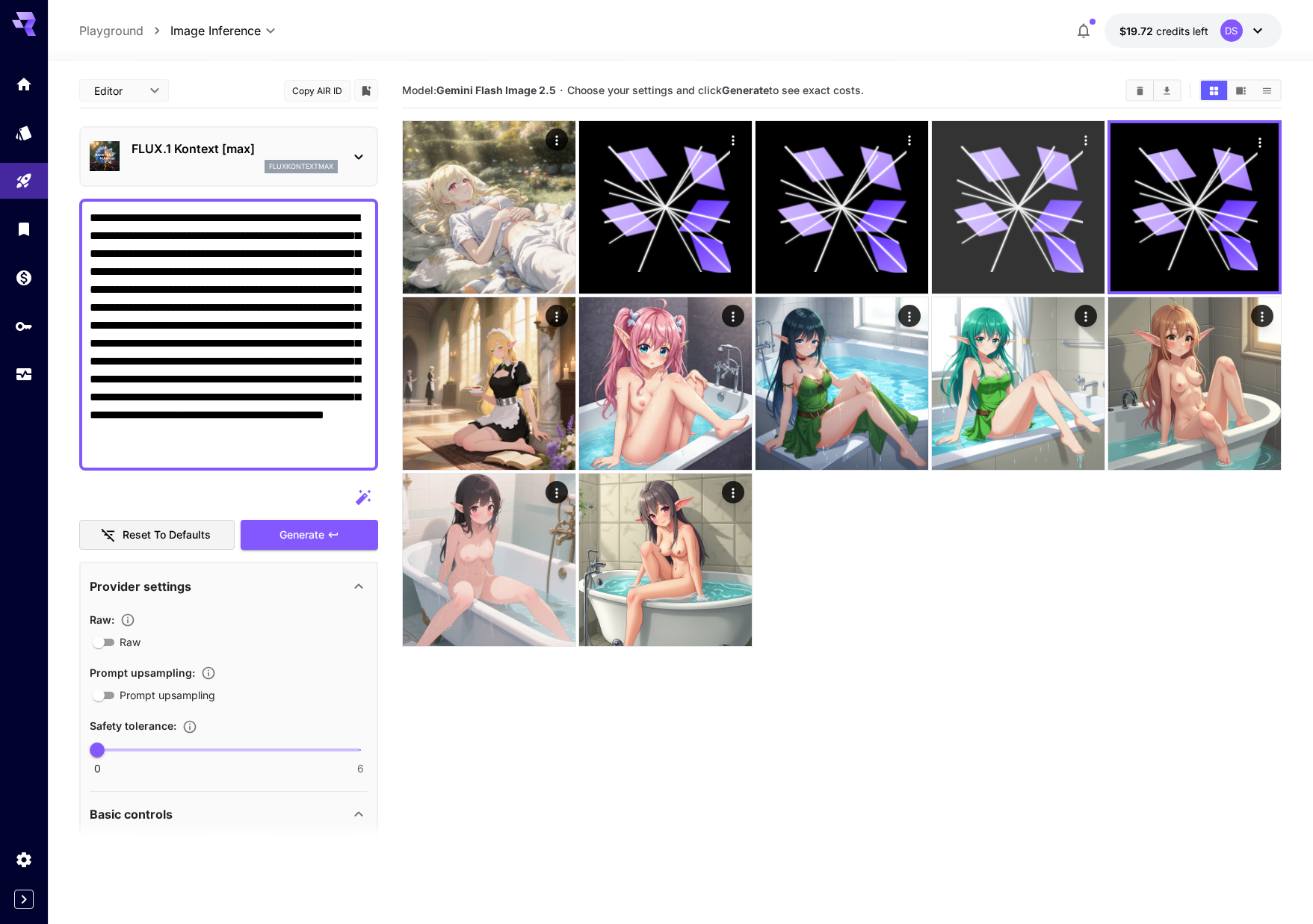
click at [1047, 212] on icon at bounding box center [1057, 216] width 53 height 34
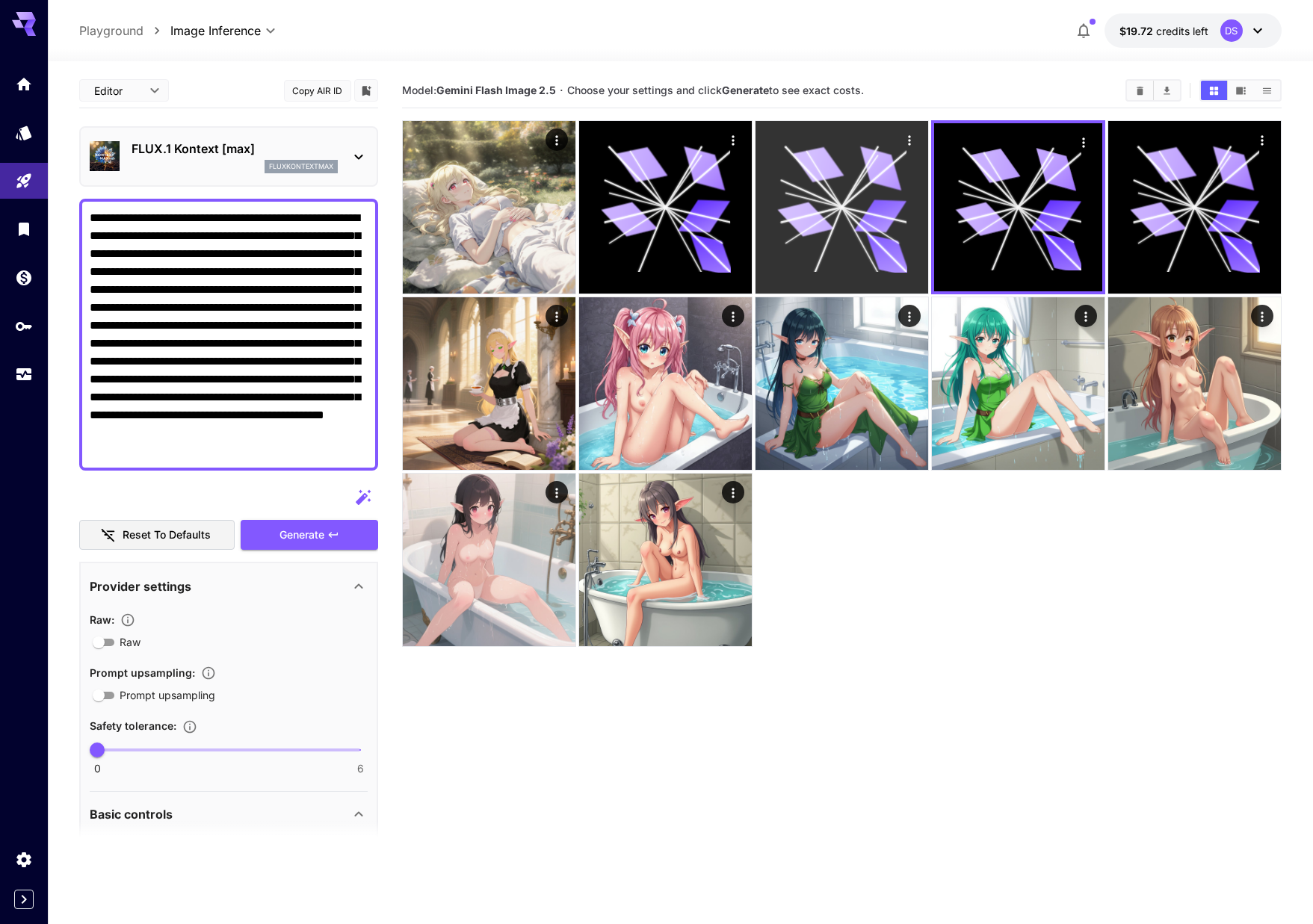
click at [817, 197] on icon at bounding box center [811, 194] width 61 height 27
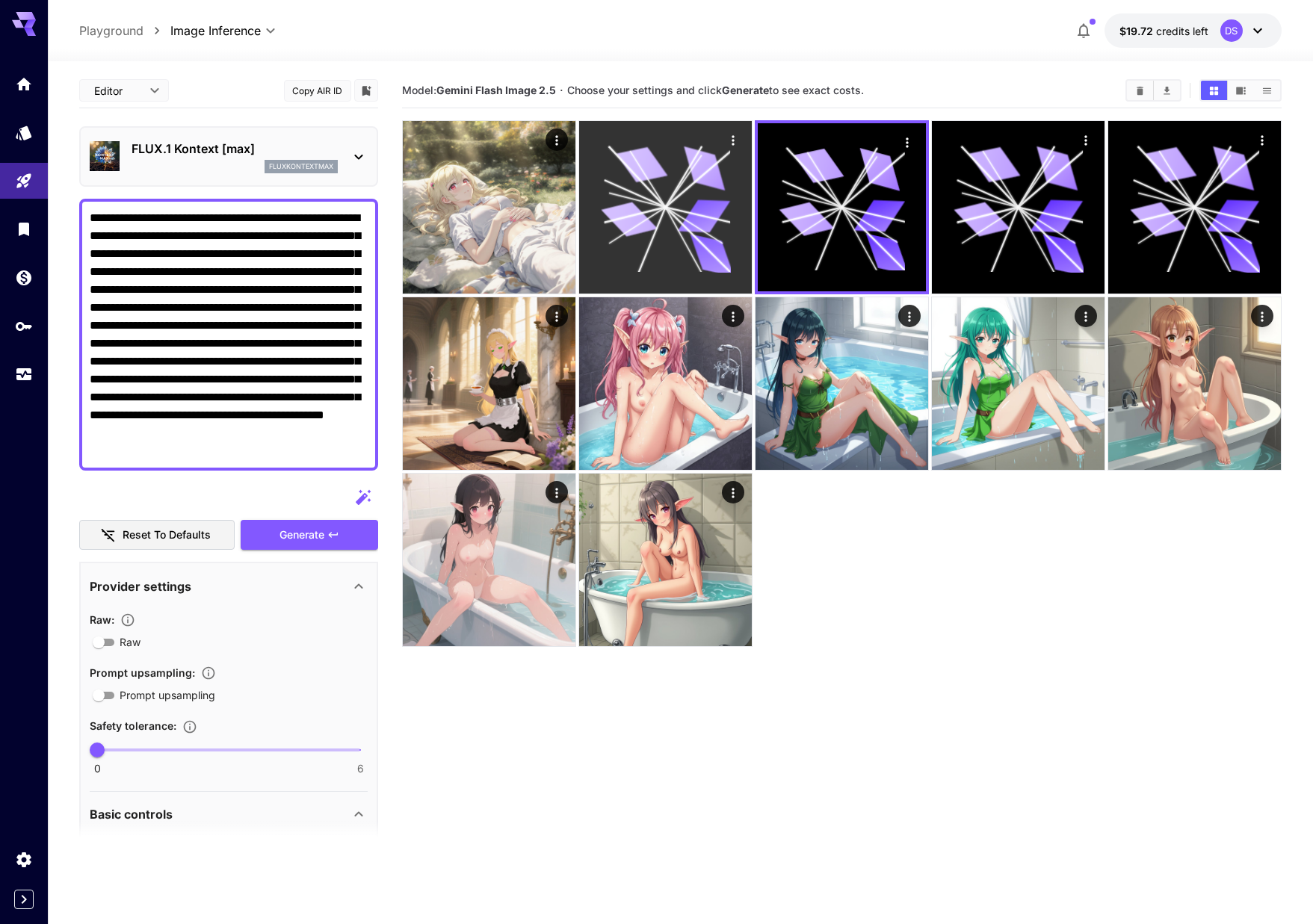
click at [690, 218] on icon at bounding box center [704, 216] width 53 height 34
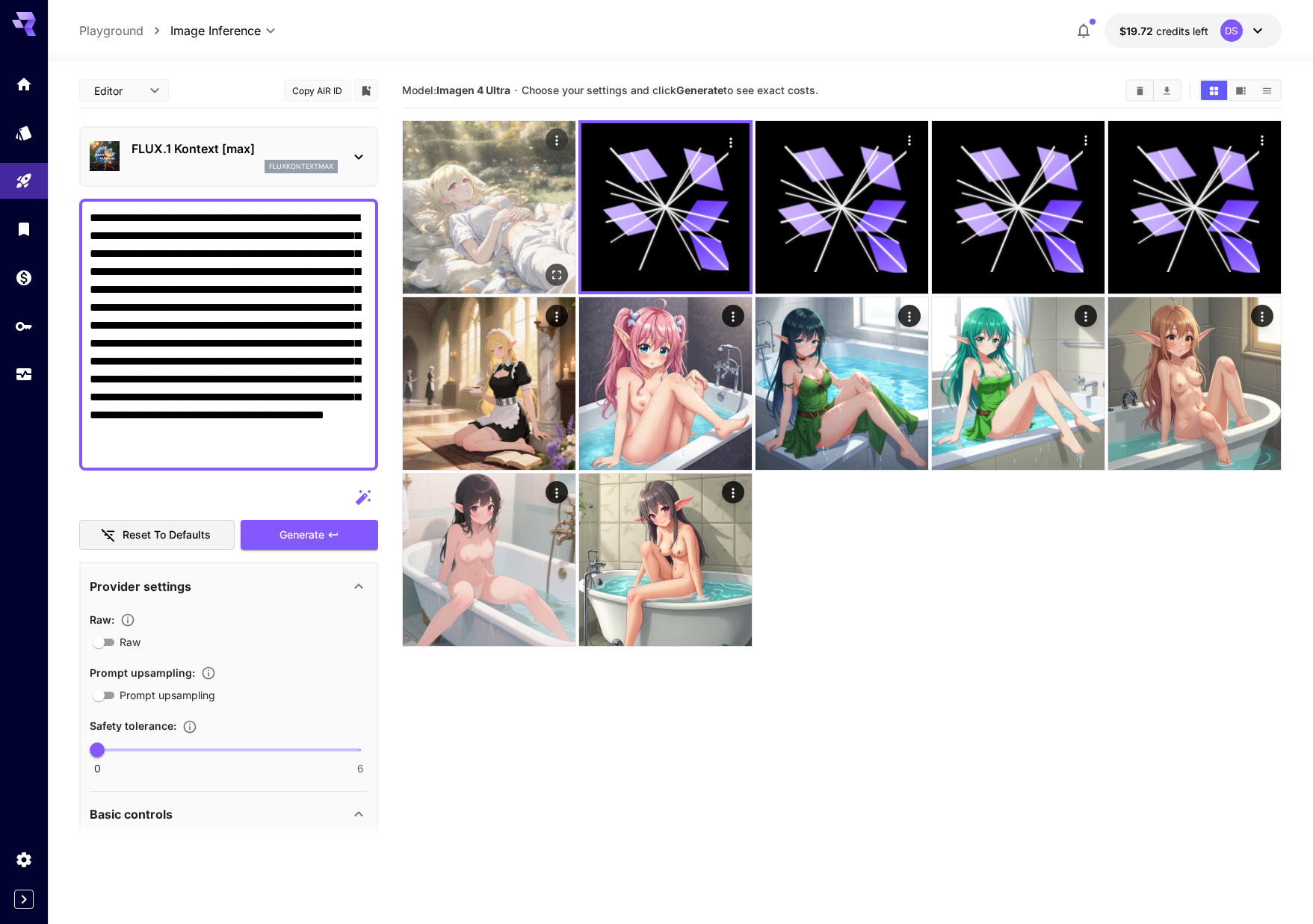
click at [471, 233] on img at bounding box center [489, 207] width 173 height 173
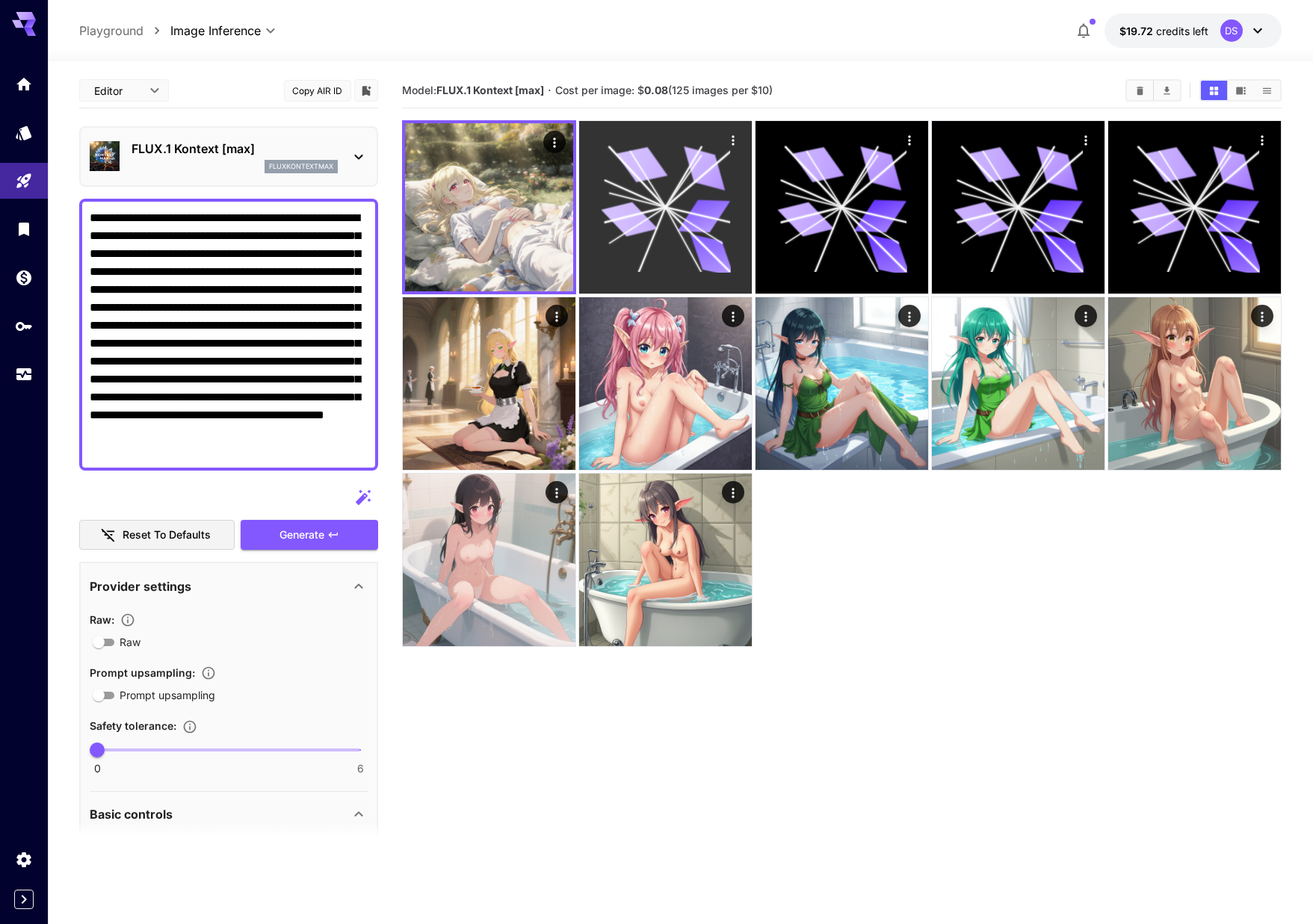
click at [610, 226] on icon at bounding box center [666, 207] width 129 height 129
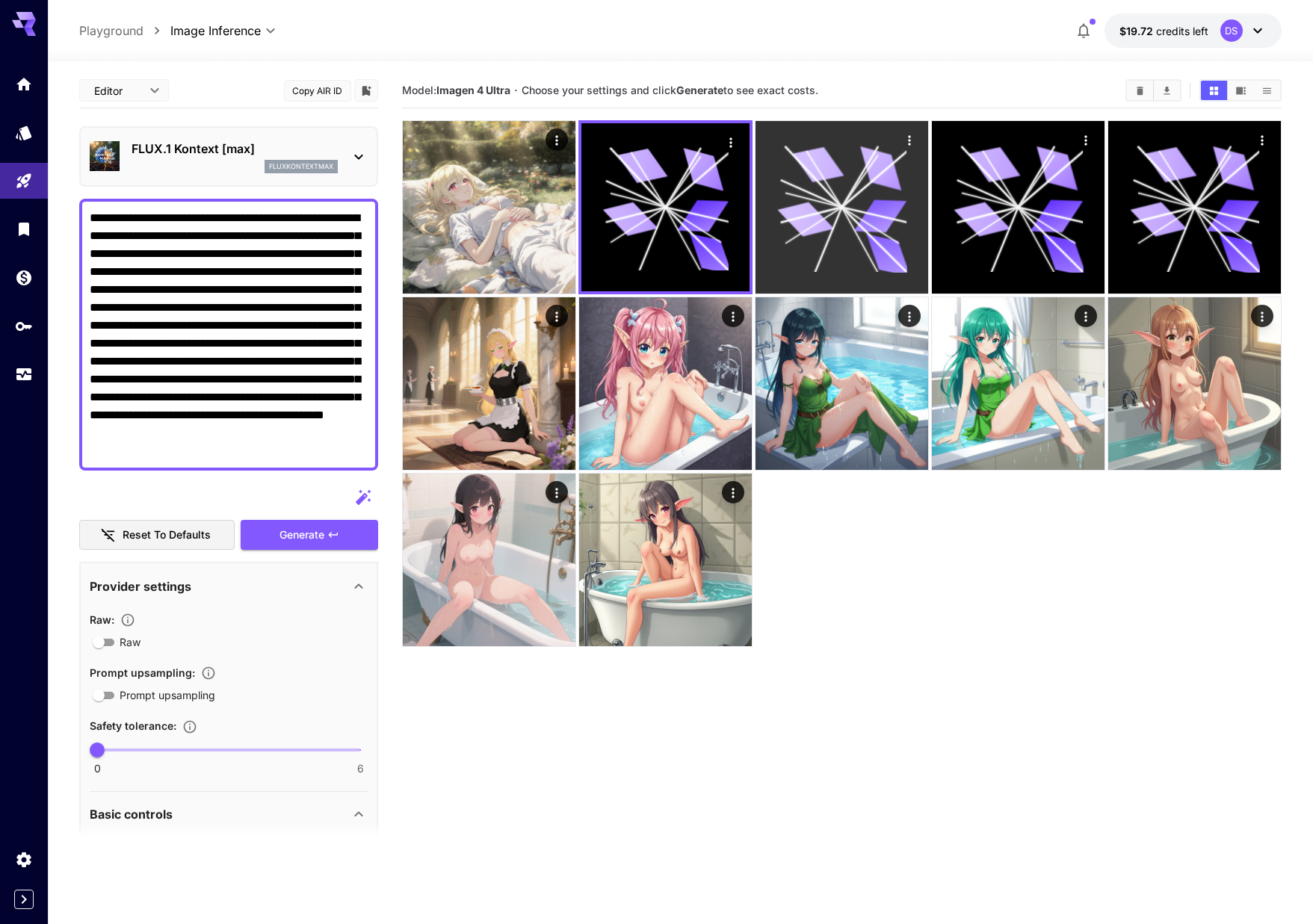
click at [805, 212] on icon at bounding box center [806, 219] width 56 height 42
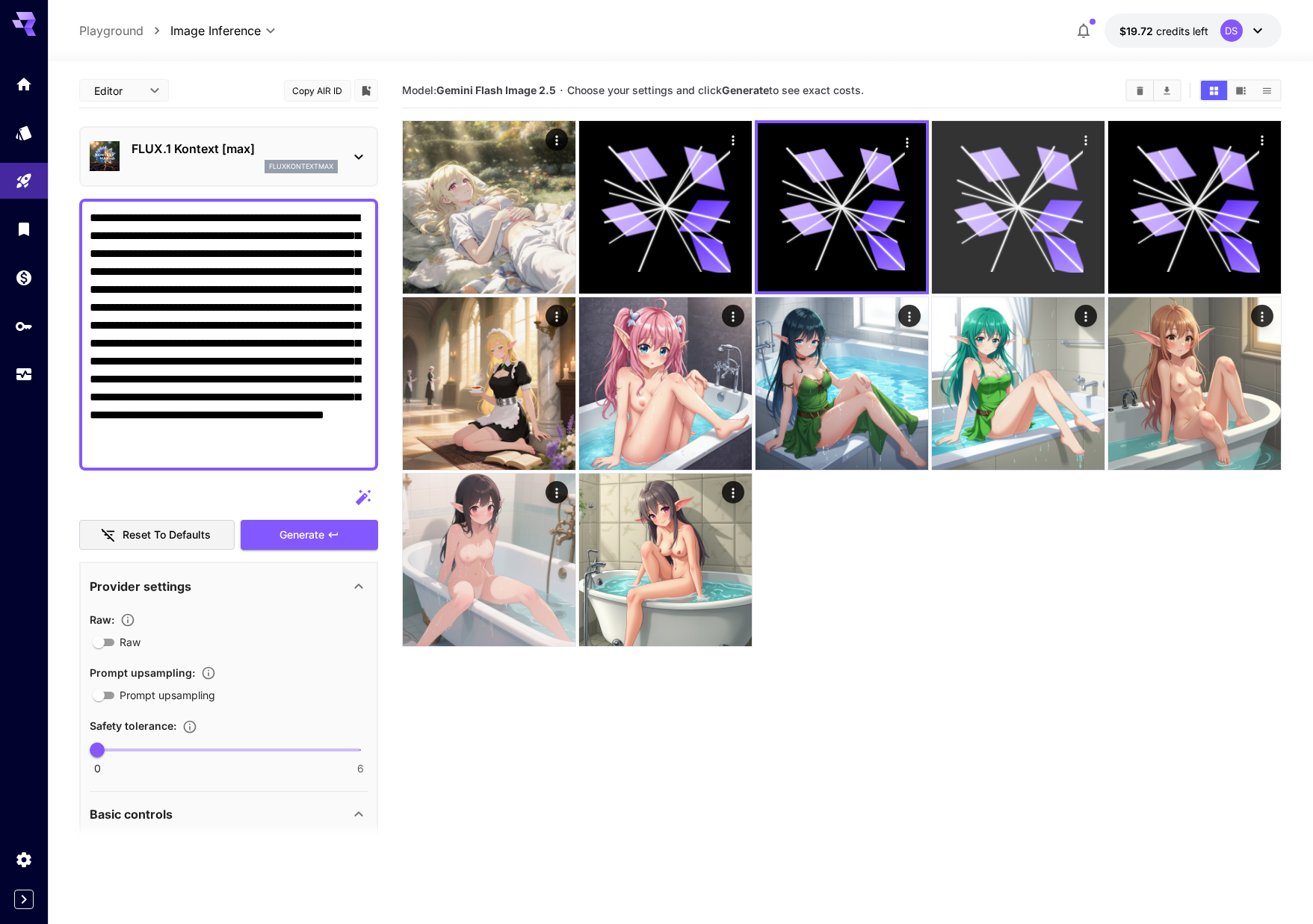
click at [974, 214] on icon at bounding box center [982, 219] width 56 height 42
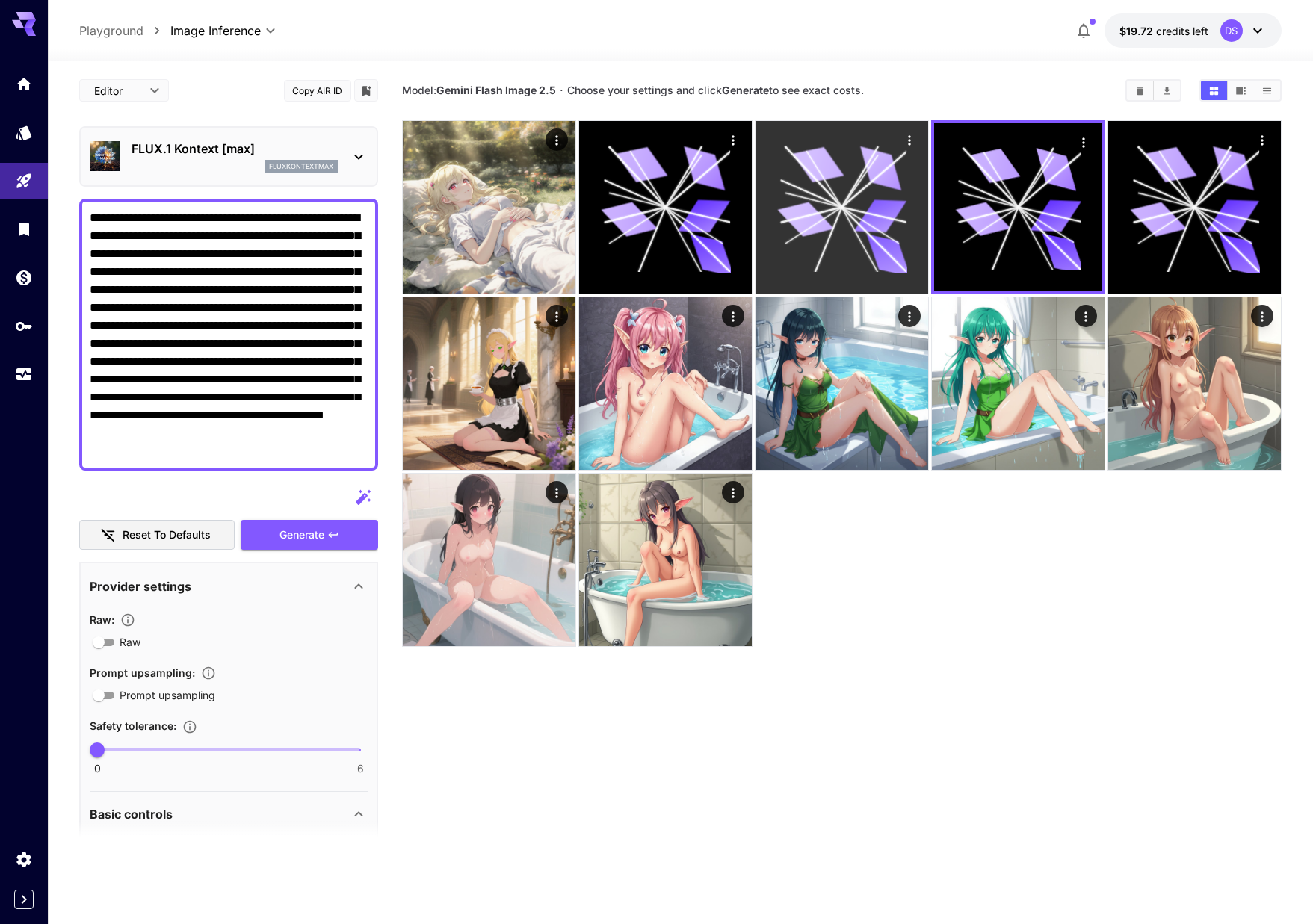
click at [830, 216] on icon at bounding box center [841, 207] width 129 height 129
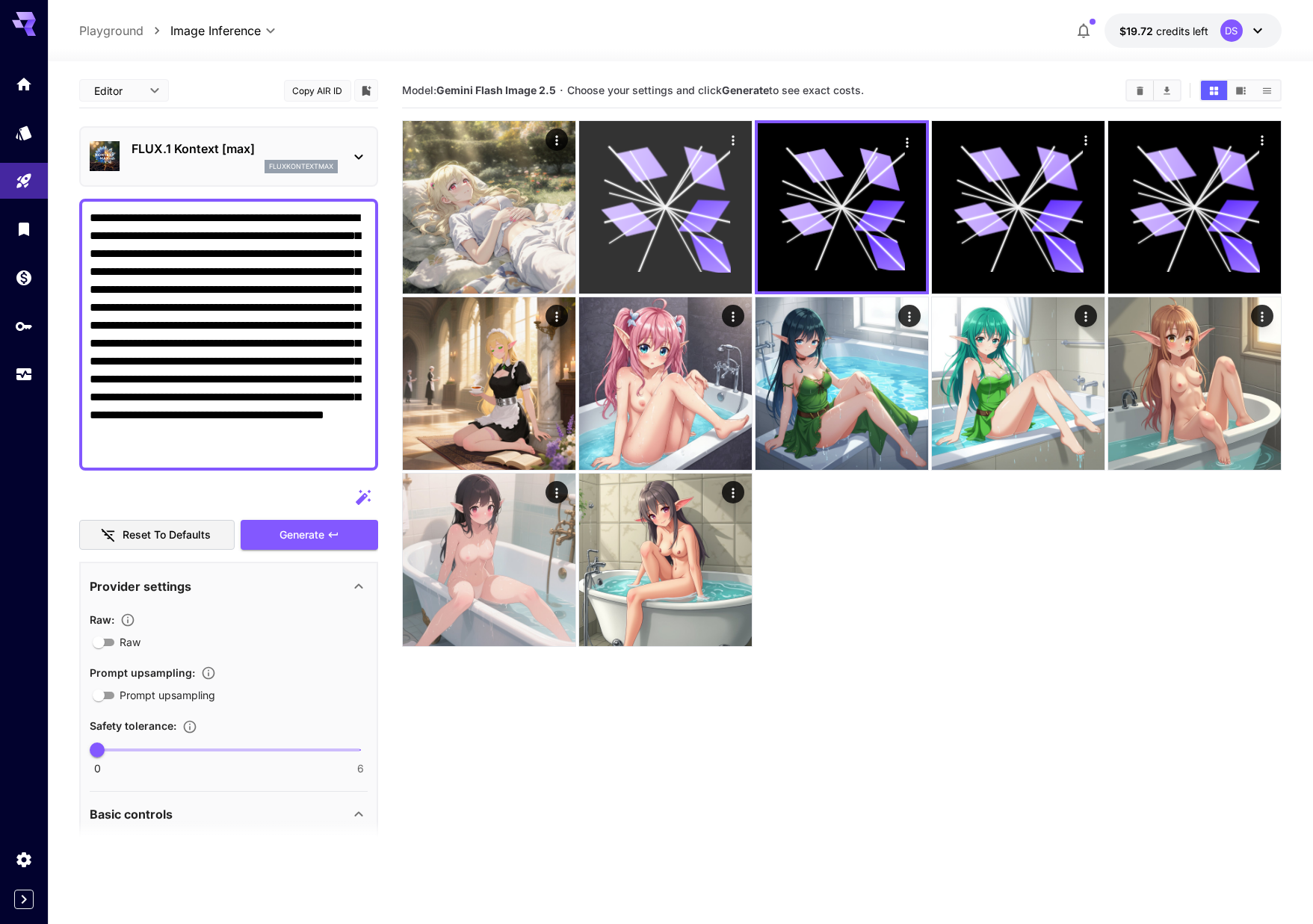
click at [685, 211] on icon at bounding box center [666, 207] width 129 height 129
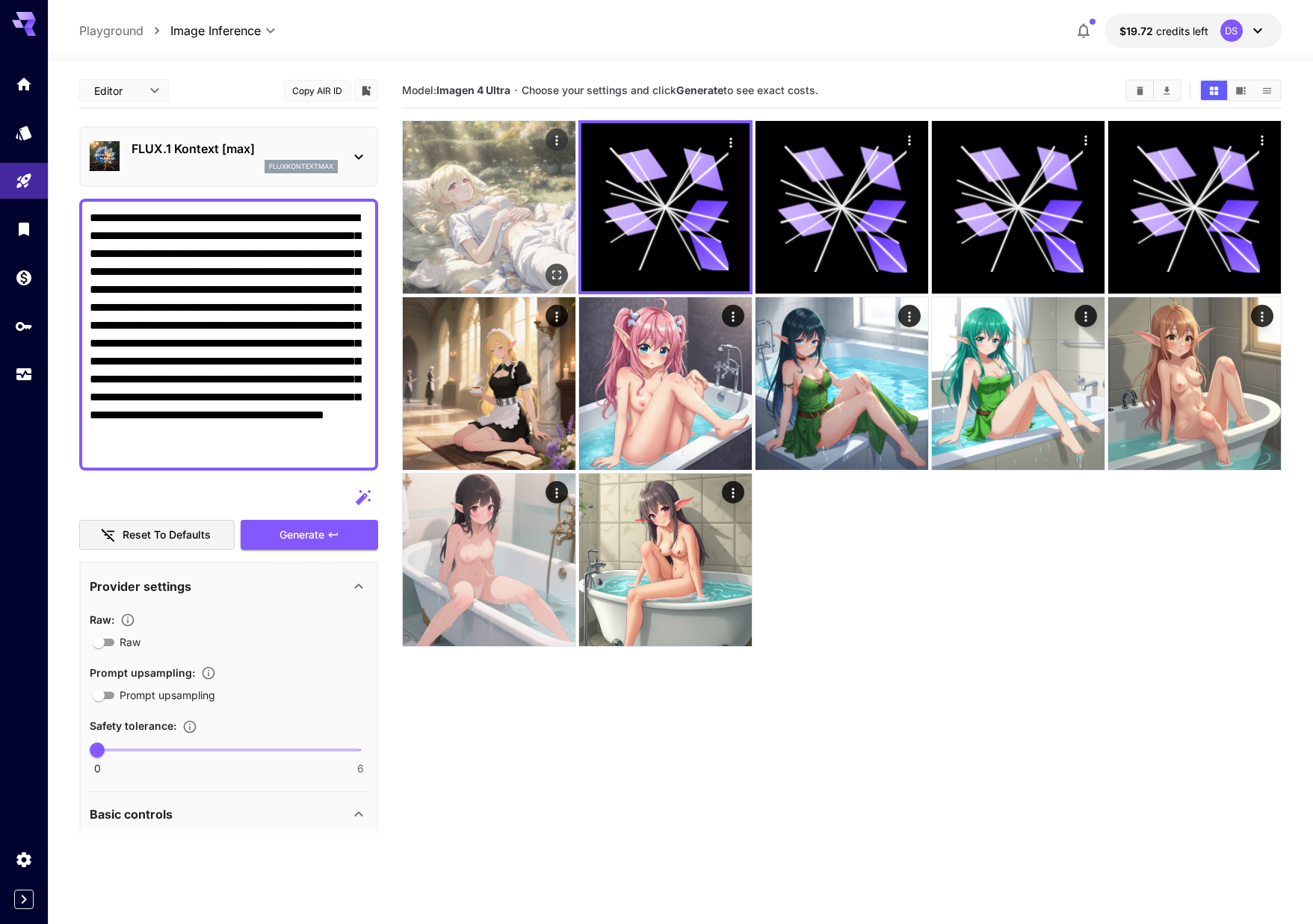
click at [525, 206] on img at bounding box center [489, 207] width 173 height 173
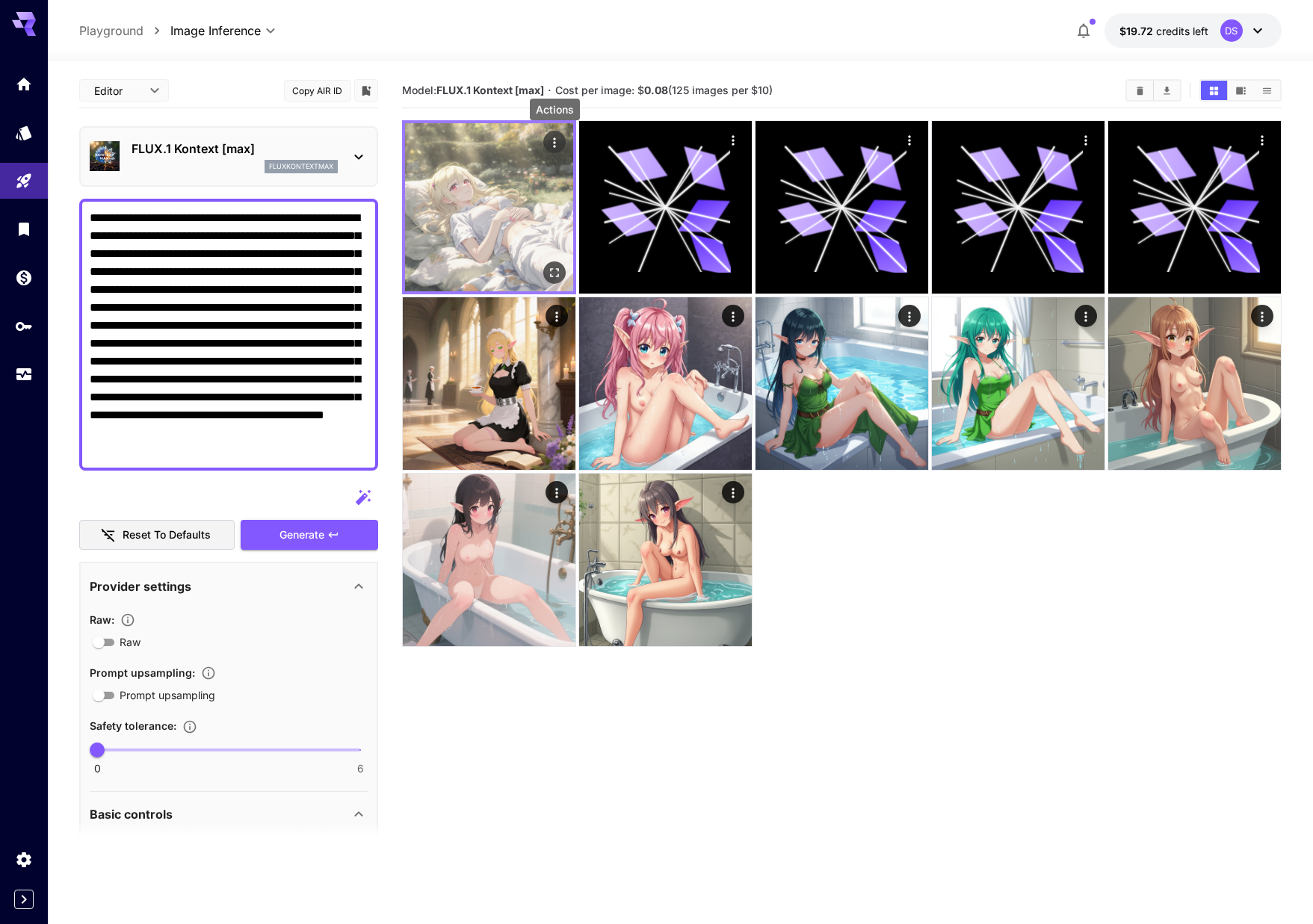
click at [549, 144] on icon "Actions" at bounding box center [554, 143] width 15 height 15
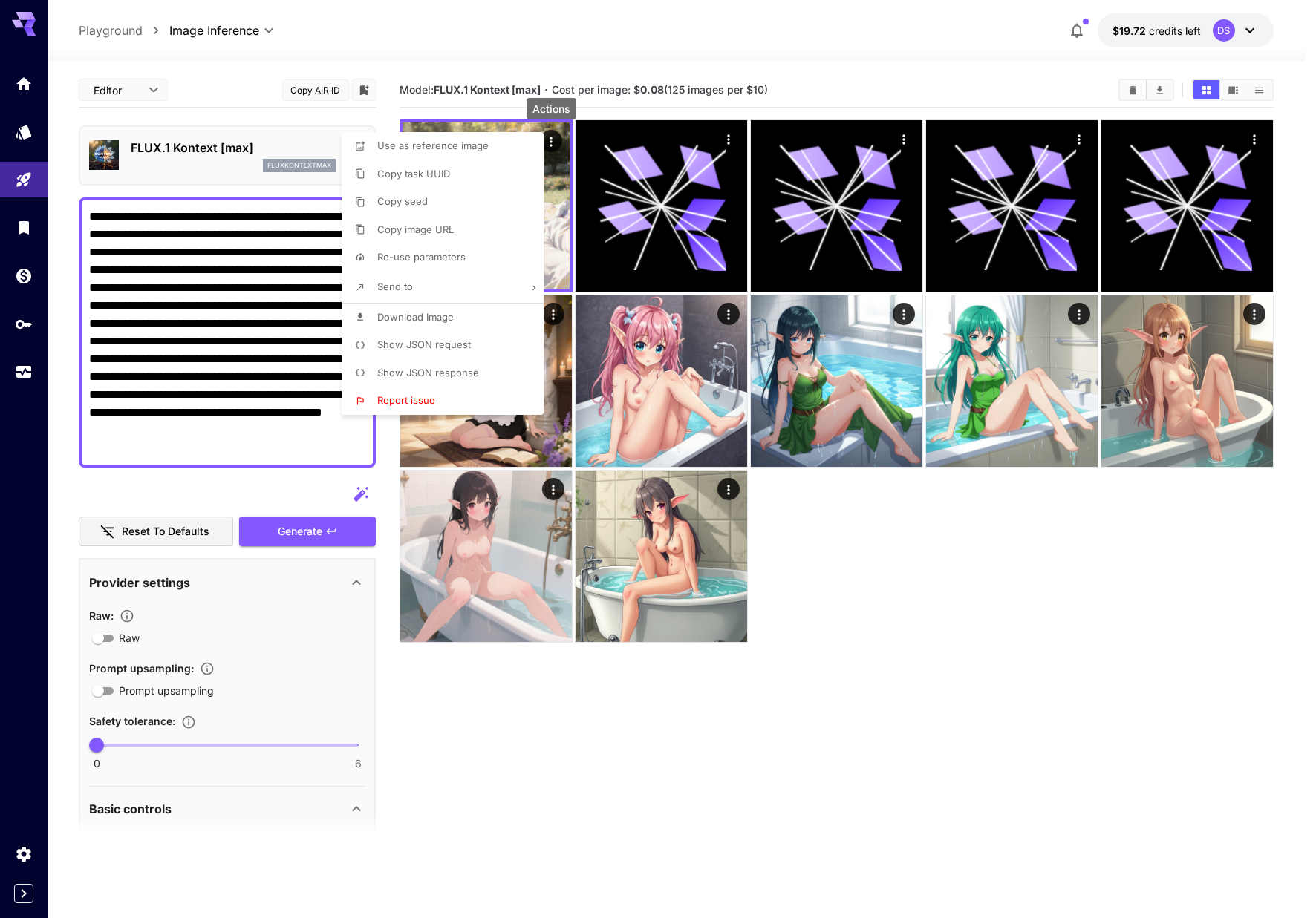
click at [513, 285] on li "Send to" at bounding box center [446, 287] width 211 height 32
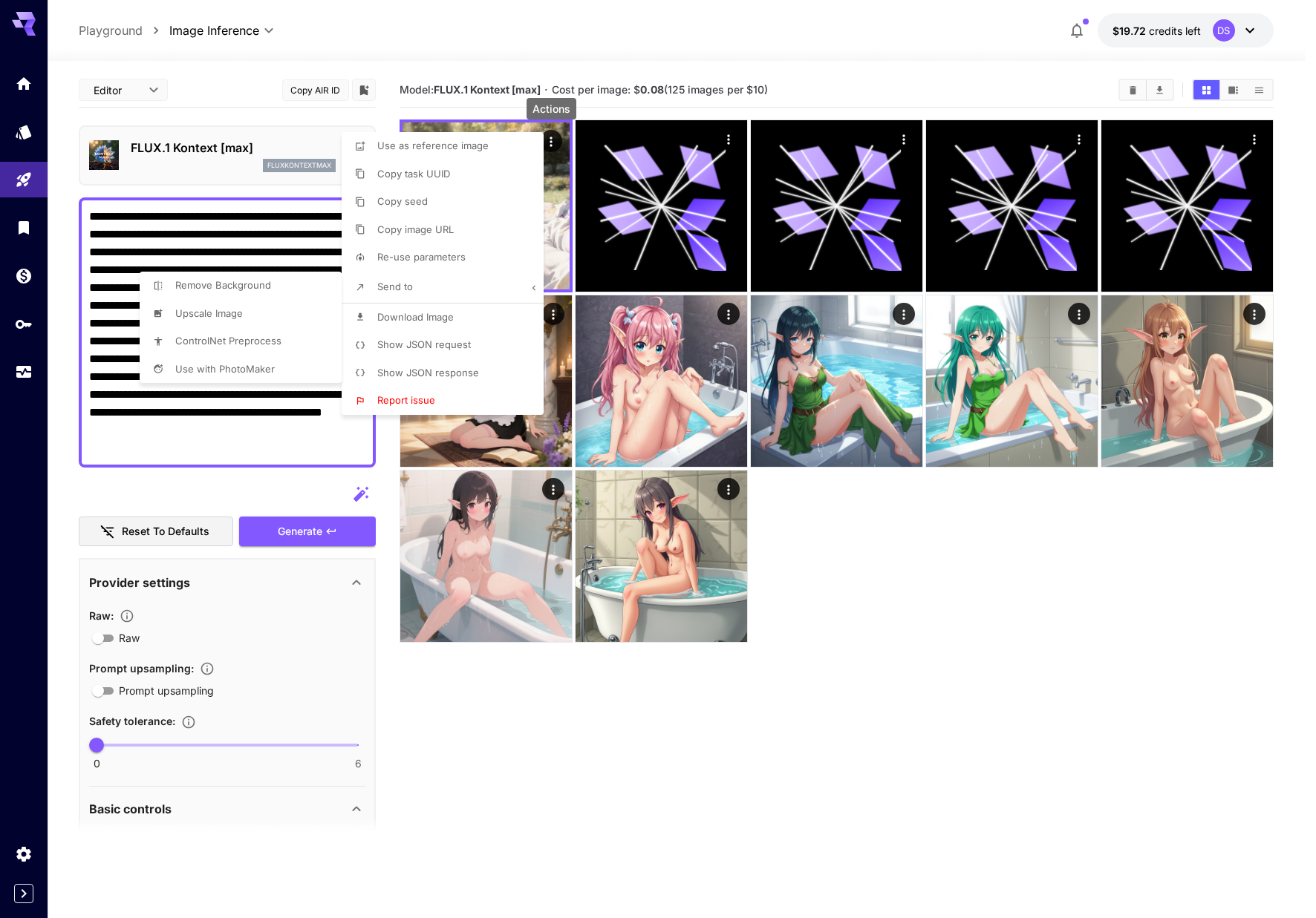
click at [930, 569] on div at bounding box center [658, 459] width 1316 height 918
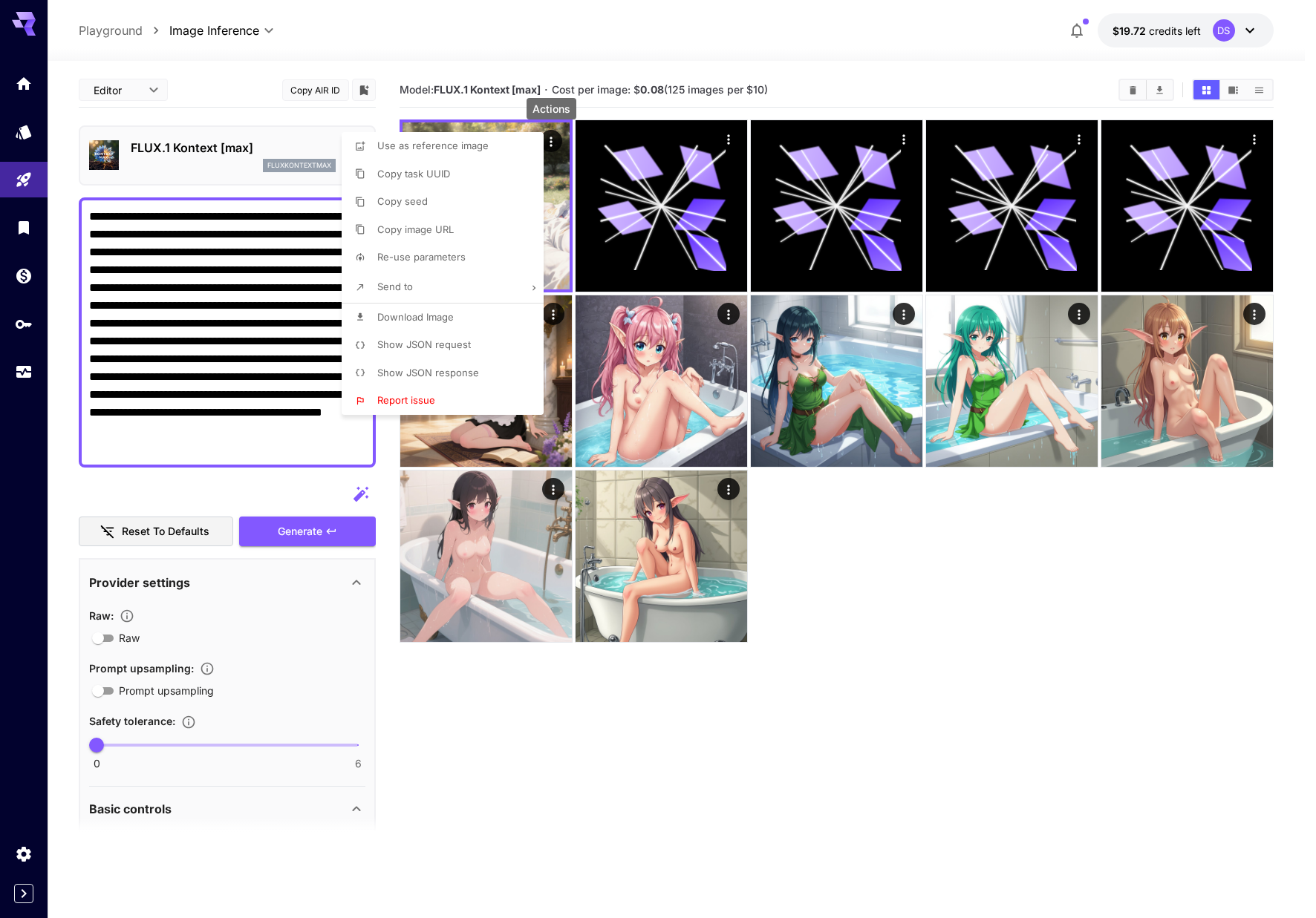
click at [874, 161] on div at bounding box center [658, 459] width 1316 height 918
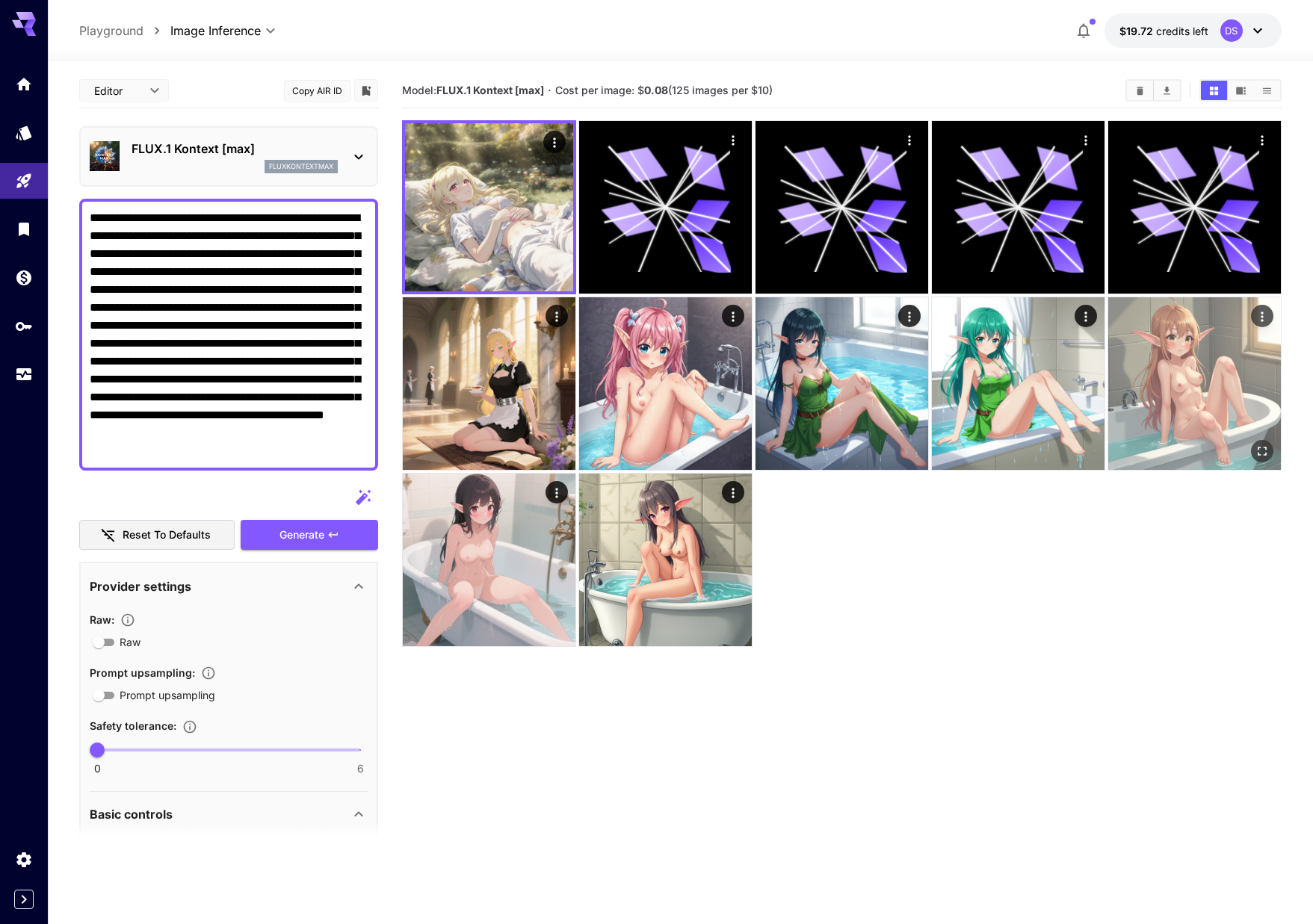
click at [1174, 365] on img at bounding box center [1194, 384] width 173 height 173
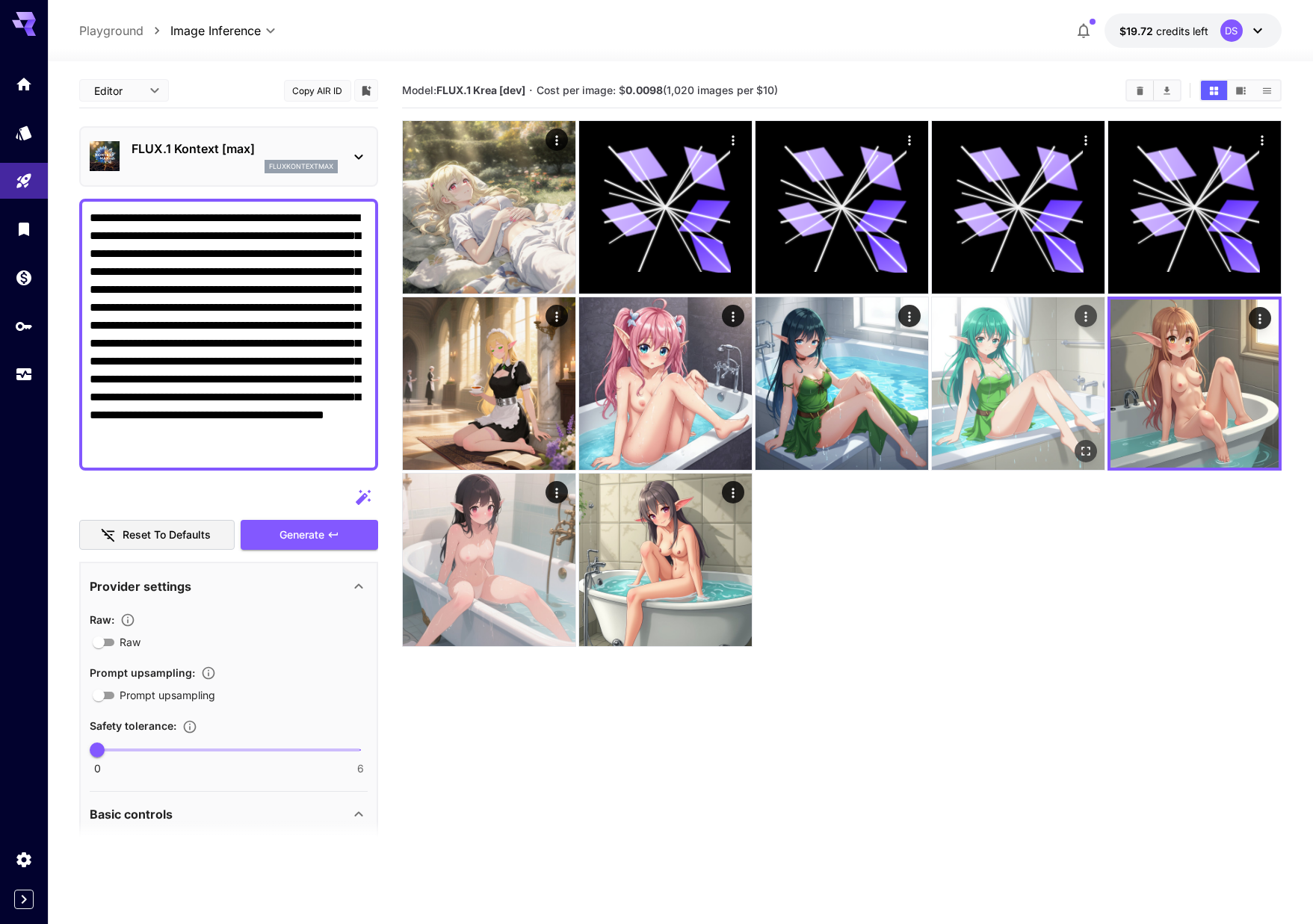
click at [1045, 366] on img at bounding box center [1018, 384] width 173 height 173
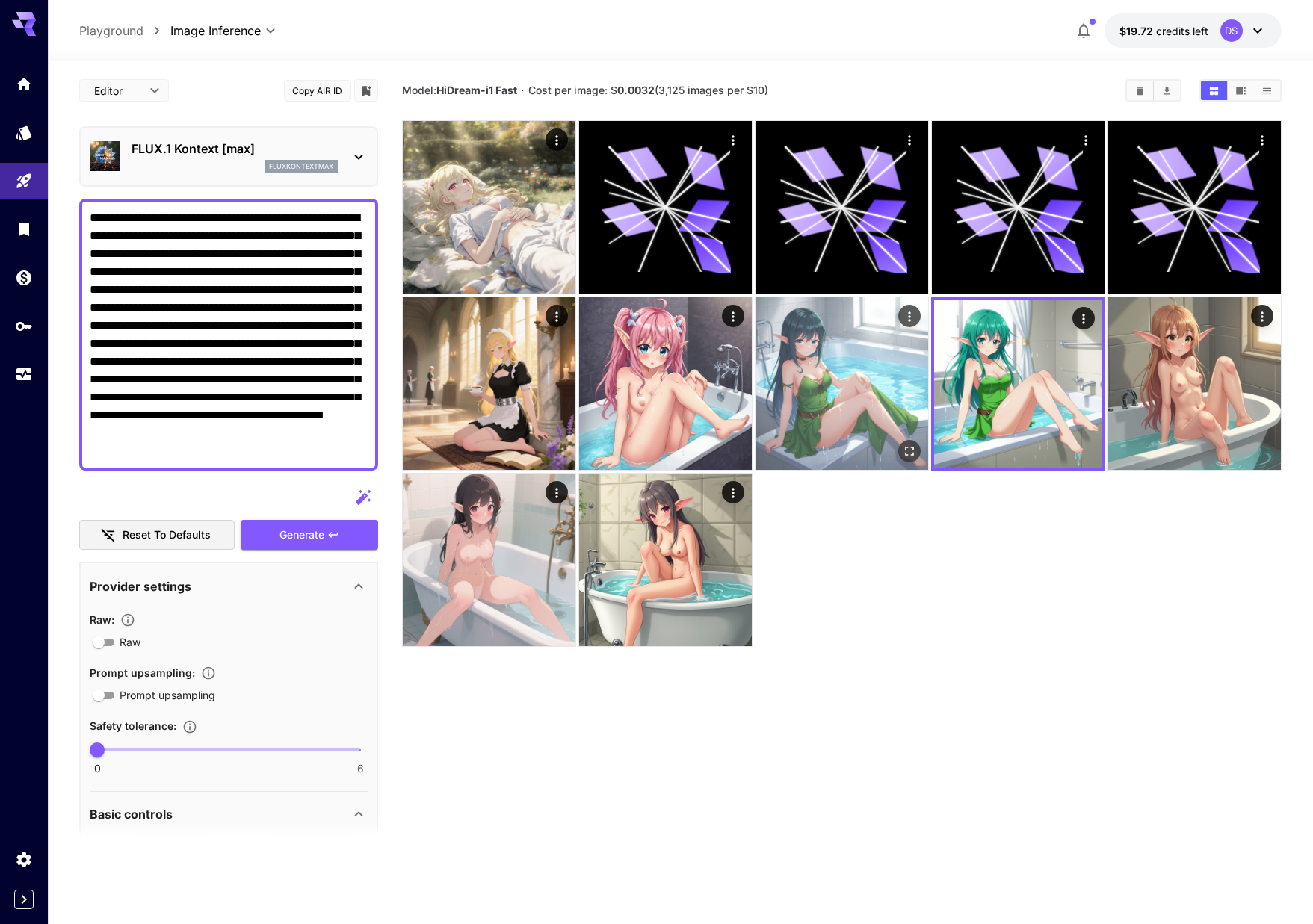
click at [865, 352] on img at bounding box center [842, 384] width 173 height 173
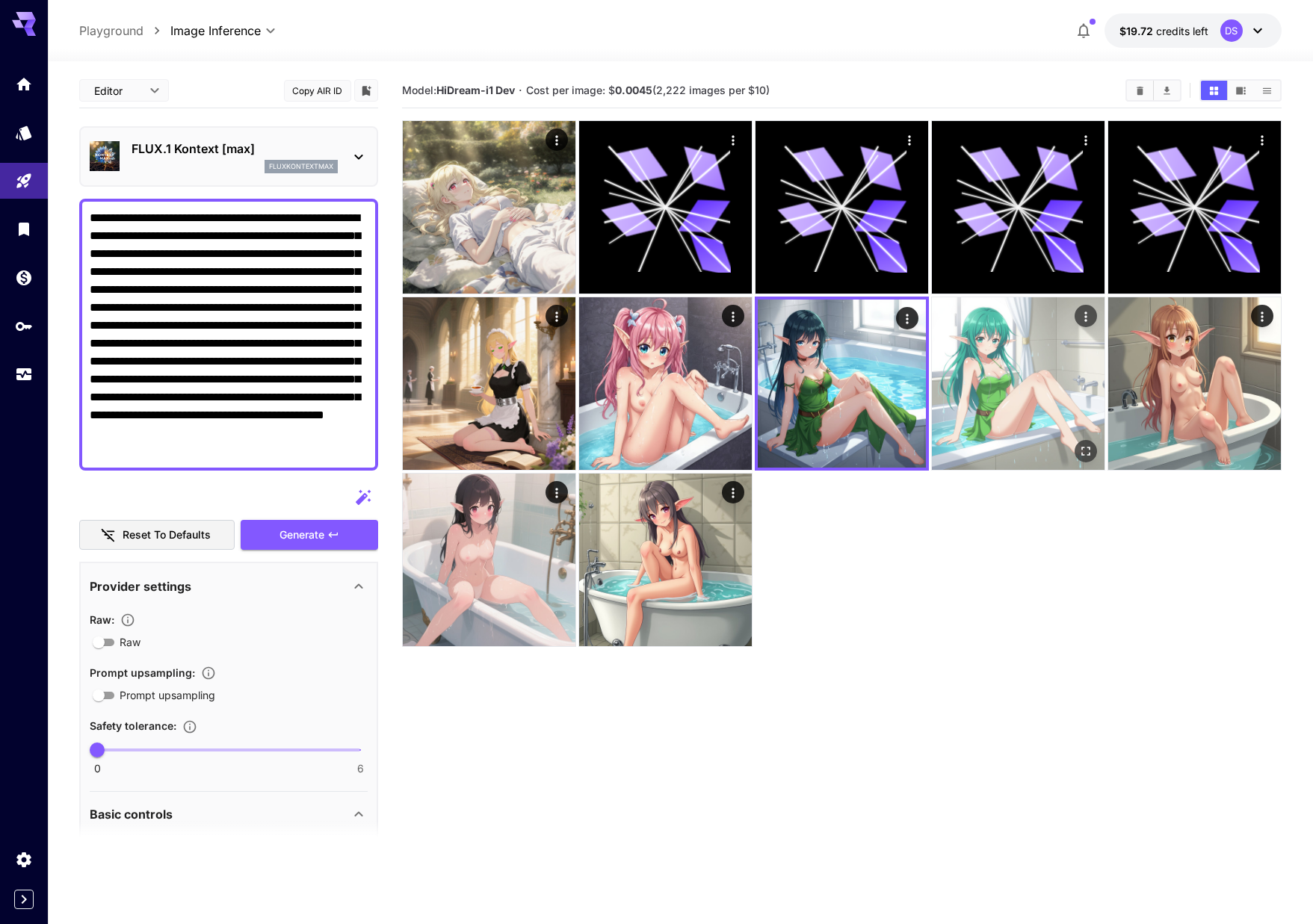
click at [1000, 377] on img at bounding box center [1018, 384] width 173 height 173
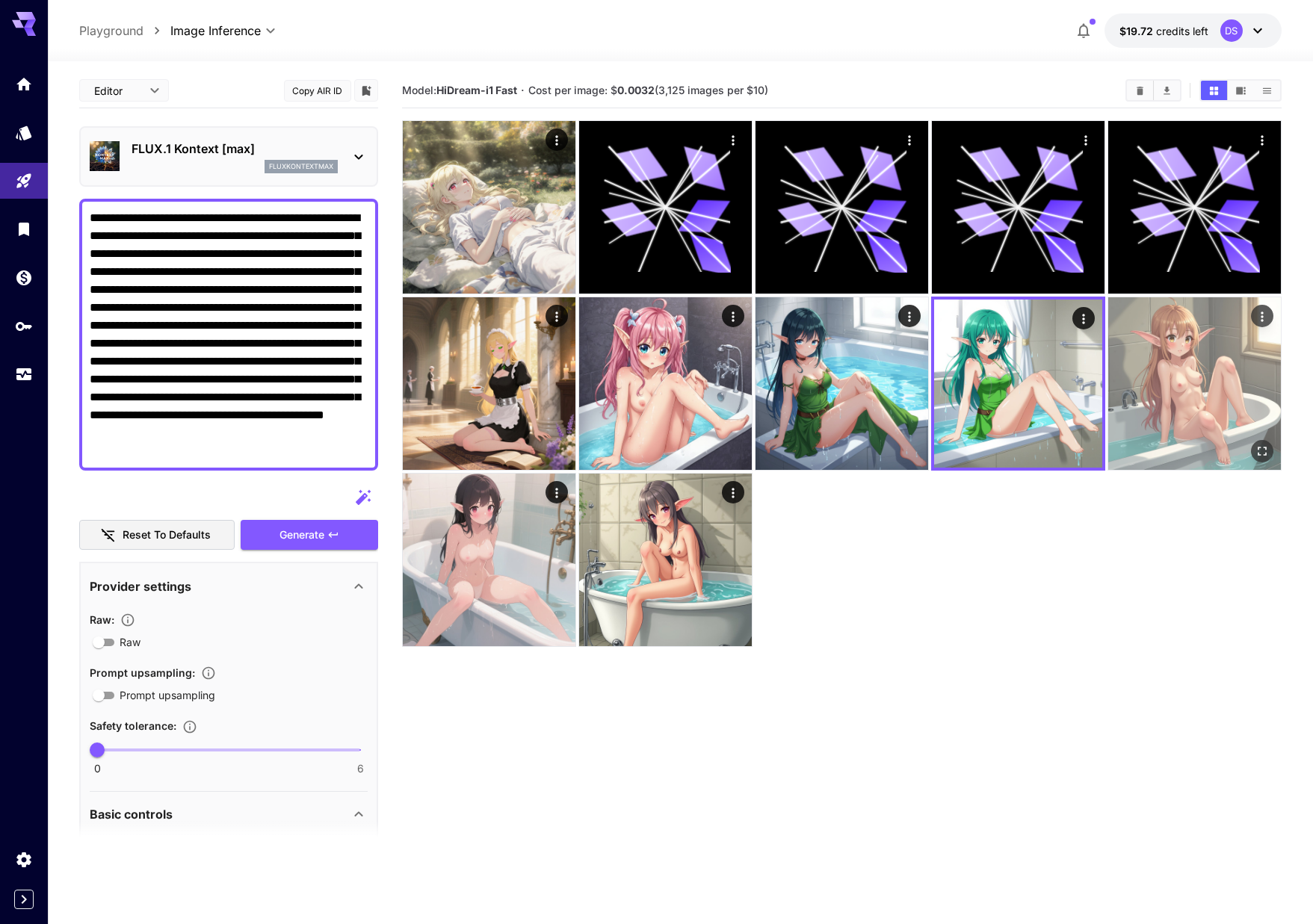
click at [1208, 382] on img at bounding box center [1194, 384] width 173 height 173
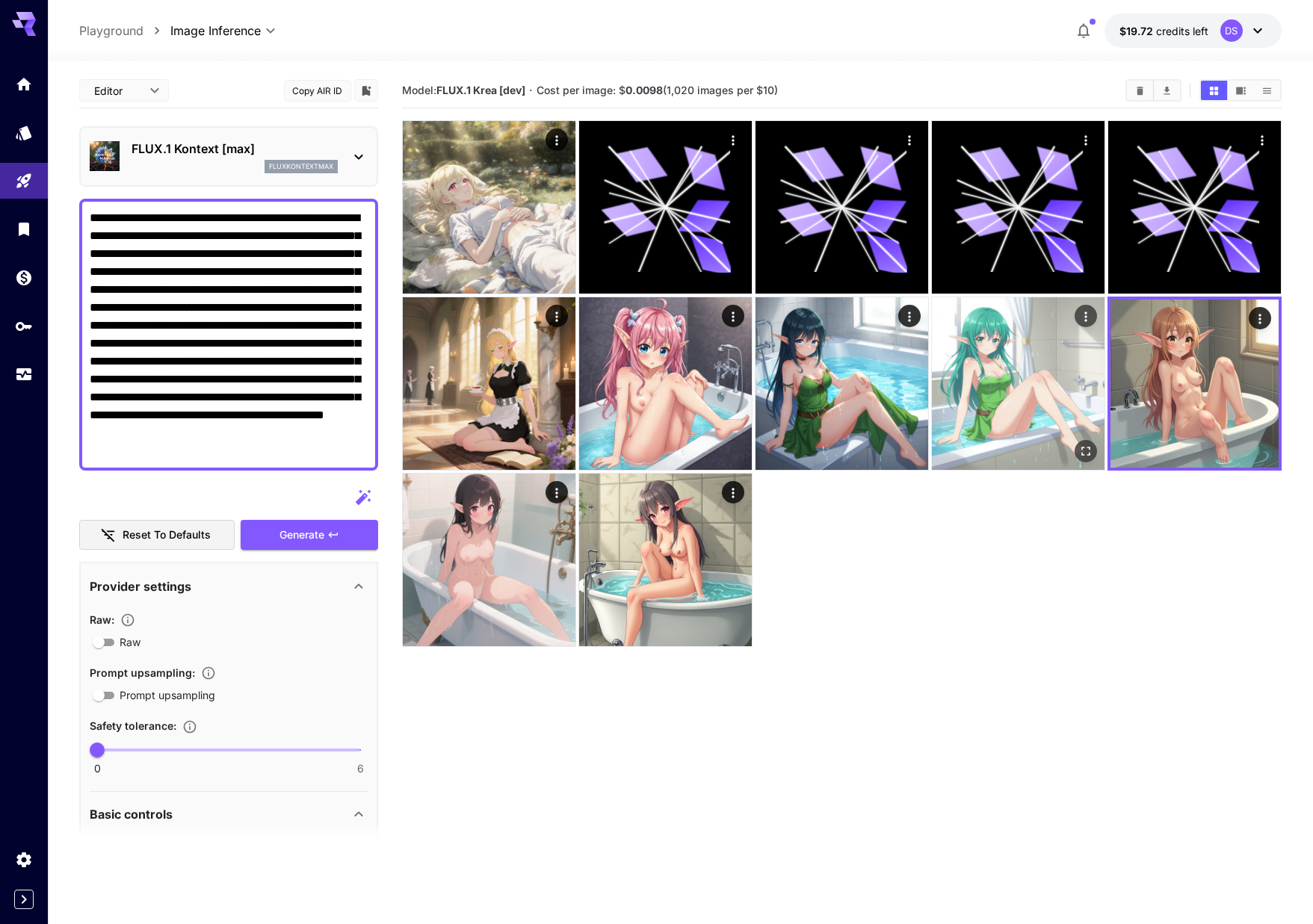
click at [1063, 373] on img at bounding box center [1018, 384] width 173 height 173
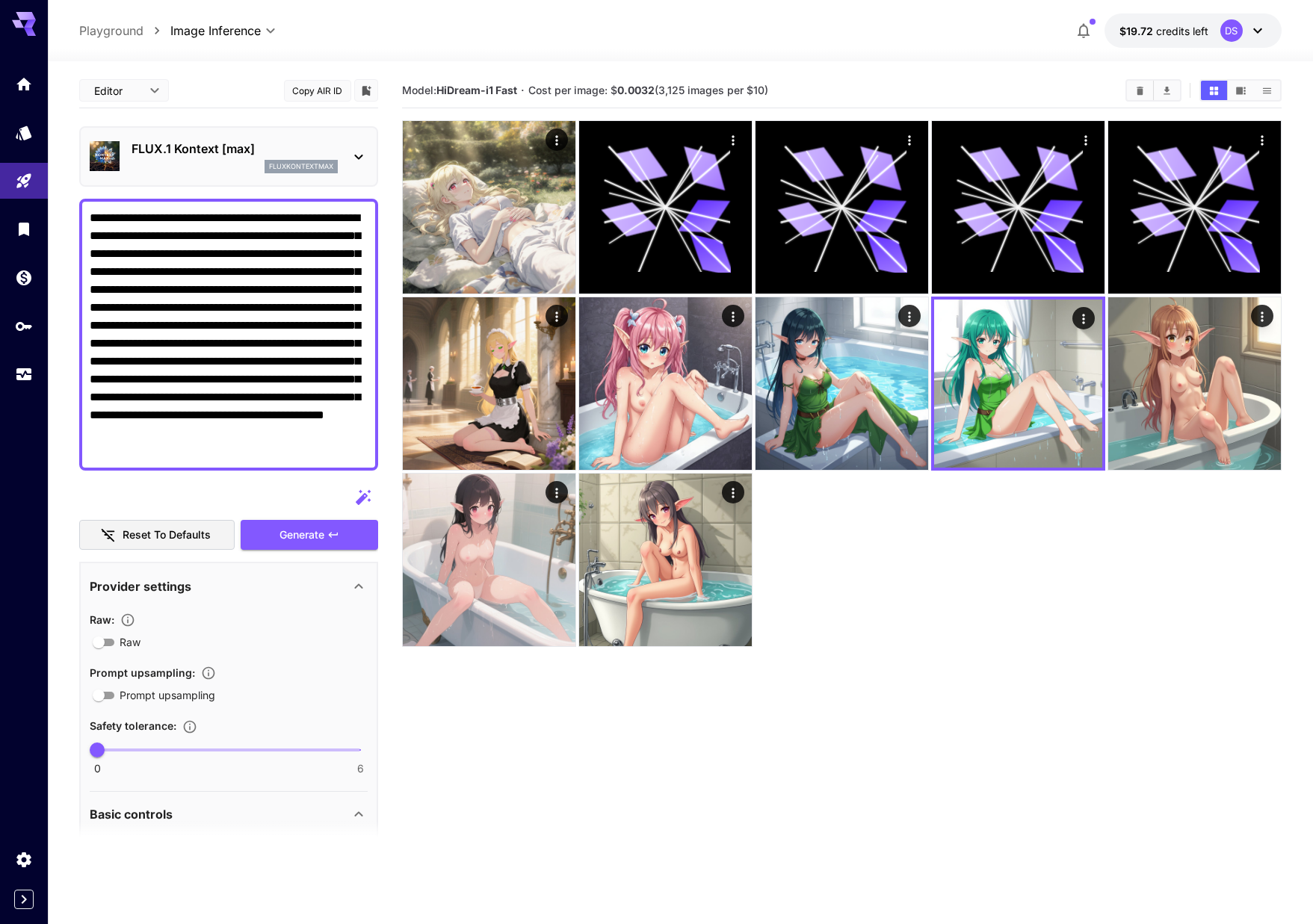
click at [929, 367] on div at bounding box center [841, 383] width 878 height 527
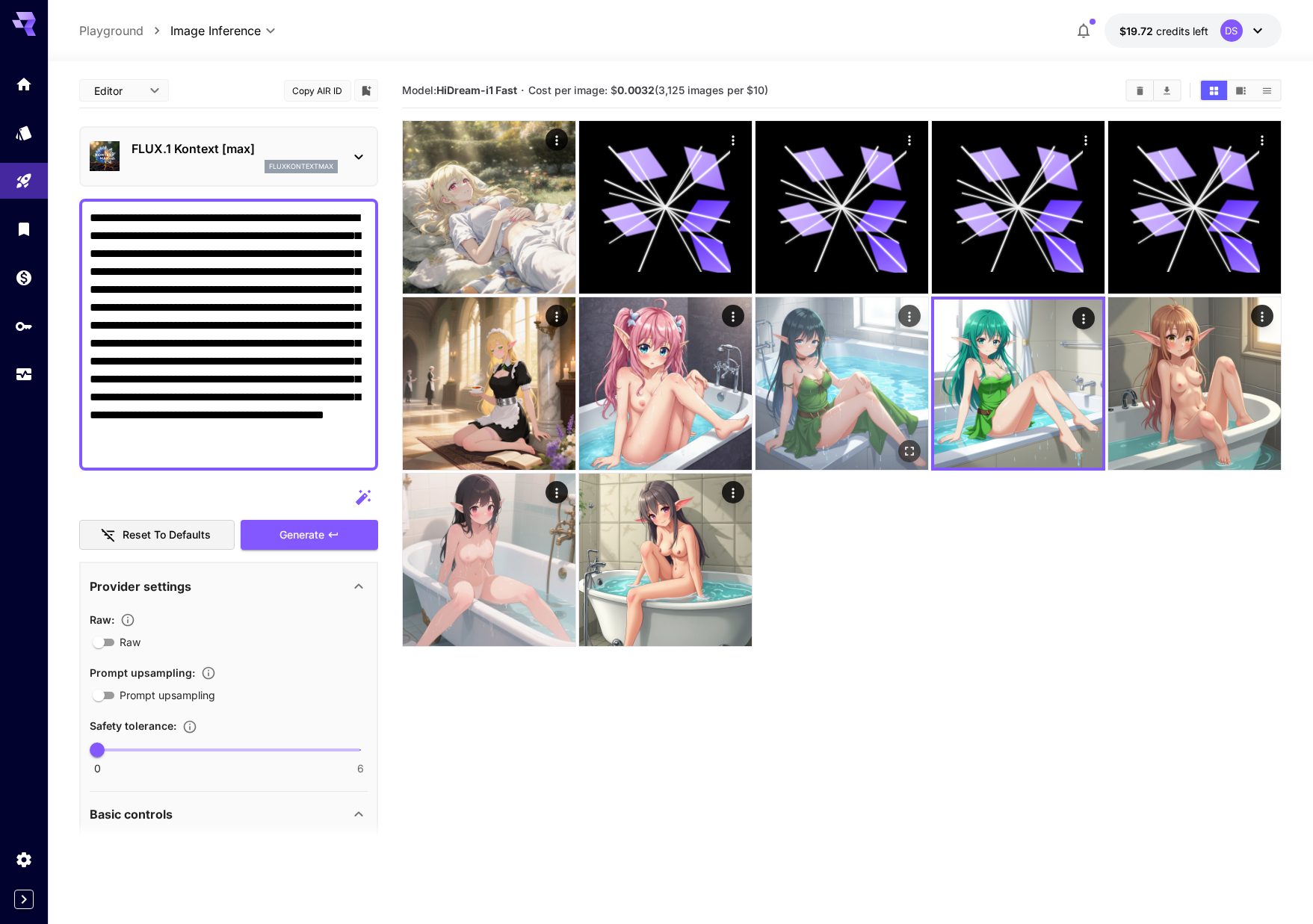
click at [875, 363] on img at bounding box center [842, 384] width 173 height 173
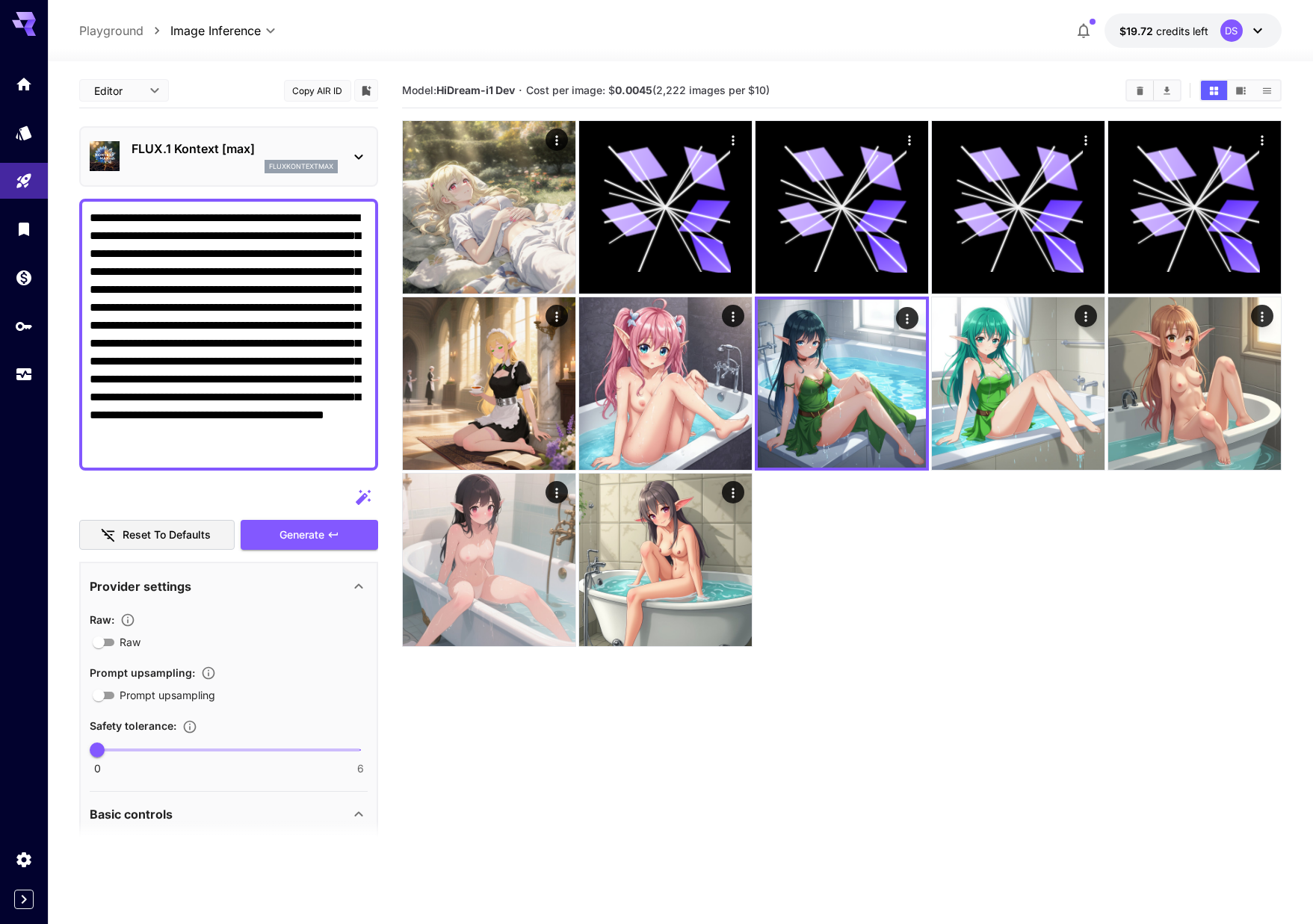
click at [125, 493] on div at bounding box center [228, 497] width 299 height 30
